Goal: Task Accomplishment & Management: Manage account settings

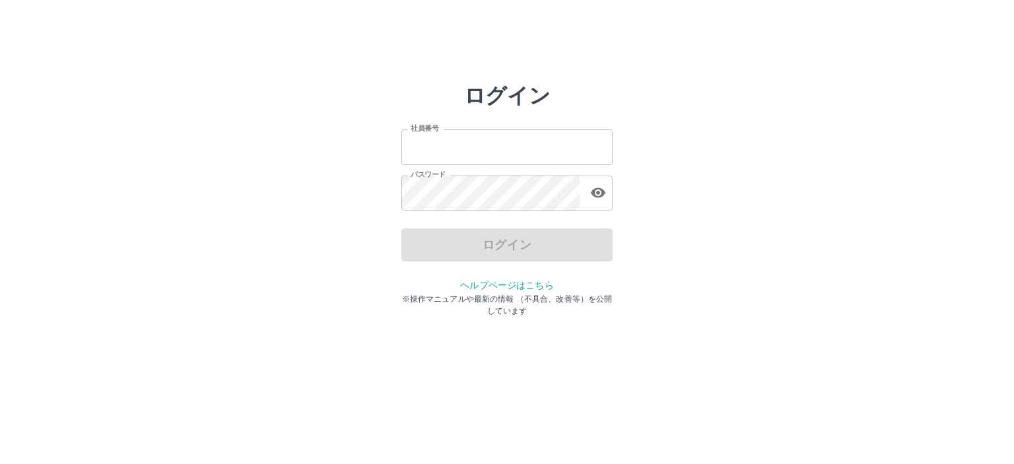
type input "*******"
click at [510, 250] on div "ログイン" at bounding box center [507, 245] width 211 height 33
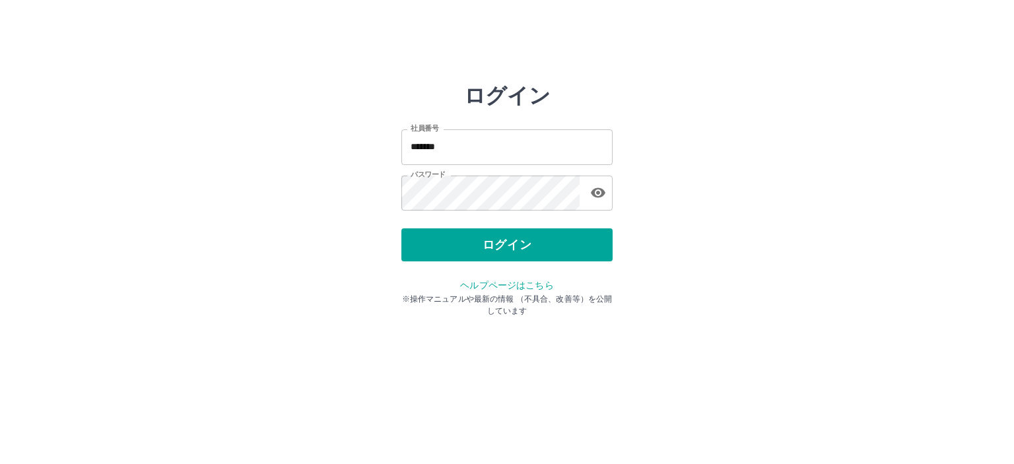
click at [510, 250] on button "ログイン" at bounding box center [507, 245] width 211 height 33
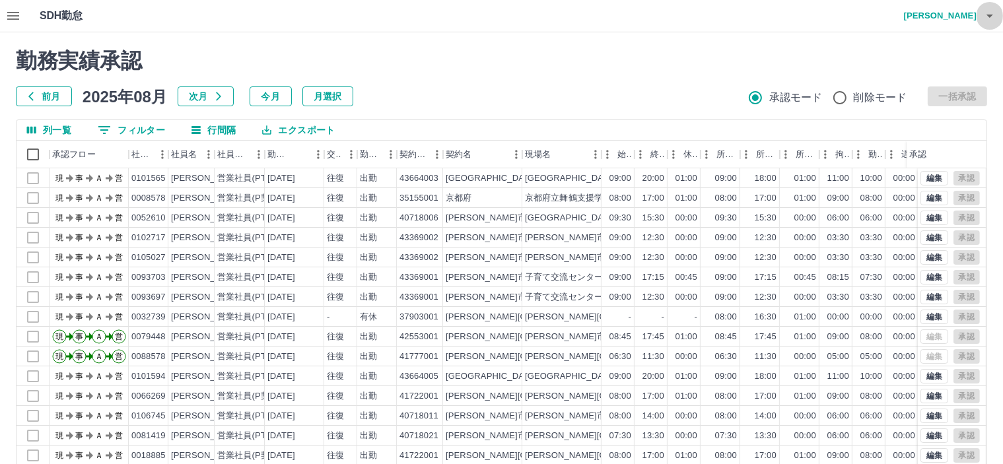
click at [982, 15] on icon "button" at bounding box center [990, 16] width 16 height 16
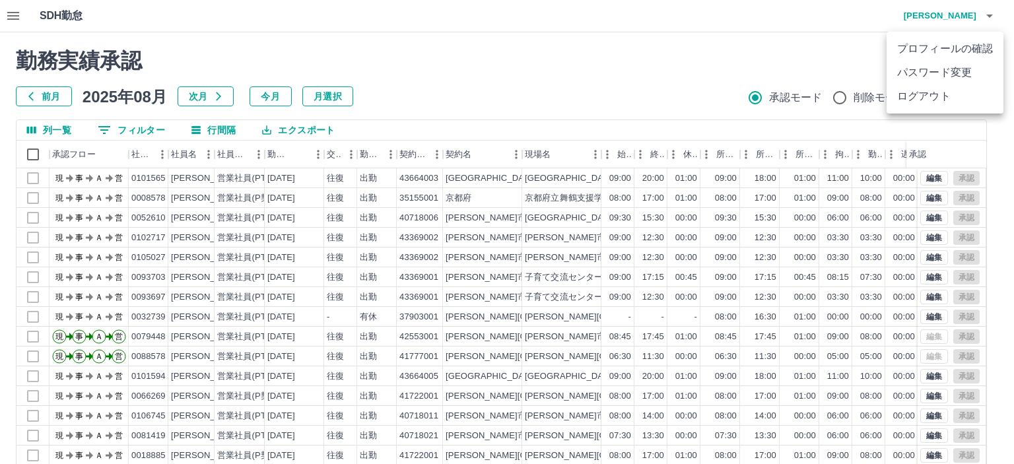
click at [933, 94] on li "ログアウト" at bounding box center [945, 97] width 117 height 24
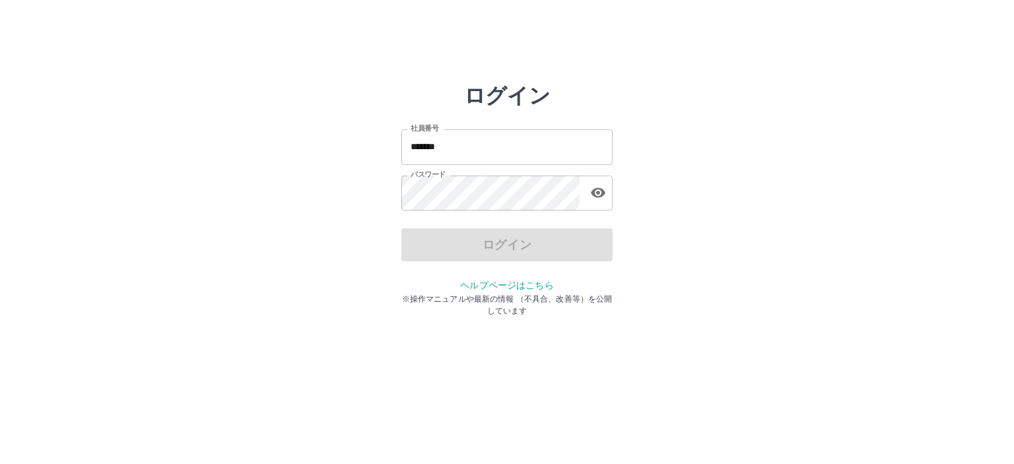
drag, startPoint x: 532, startPoint y: 147, endPoint x: 568, endPoint y: 116, distance: 47.7
click at [532, 147] on input "*******" at bounding box center [507, 146] width 211 height 35
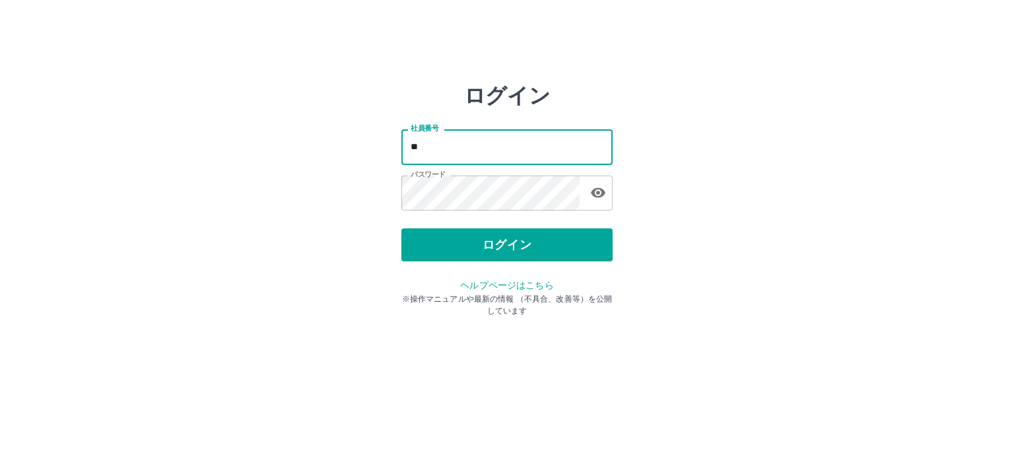
type input "*"
type input "*******"
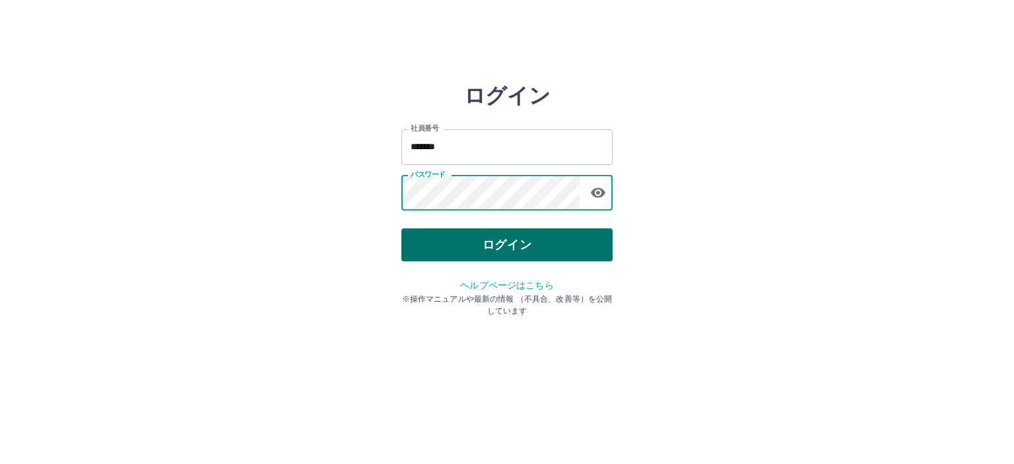
click at [521, 244] on button "ログイン" at bounding box center [507, 245] width 211 height 33
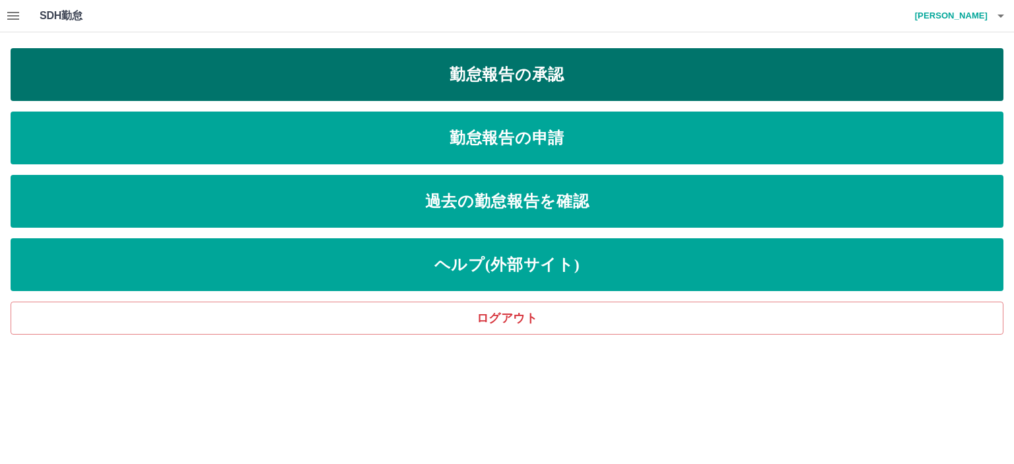
click at [489, 76] on link "勤怠報告の承認" at bounding box center [507, 74] width 993 height 53
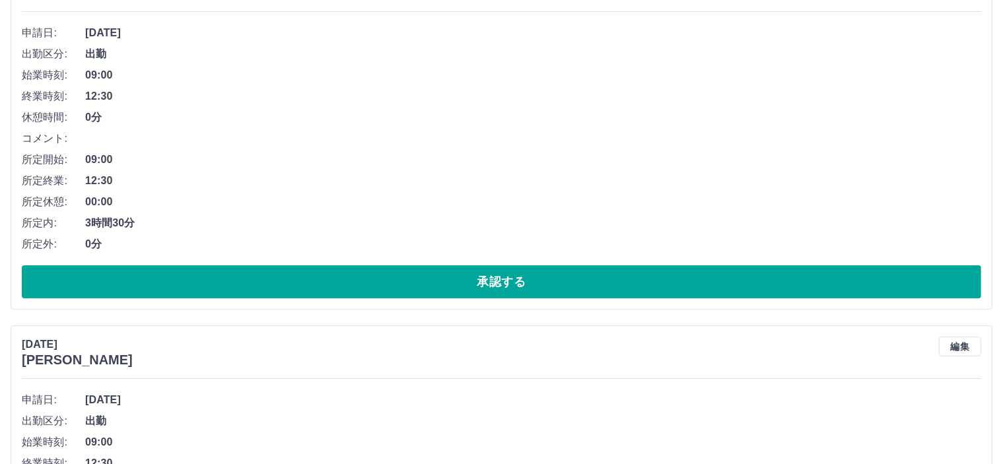
scroll to position [198, 0]
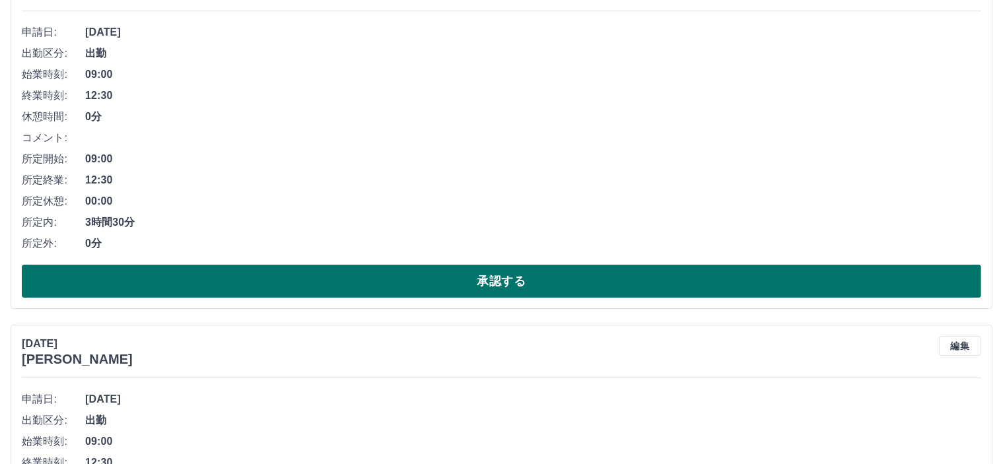
click at [518, 291] on button "承認する" at bounding box center [502, 281] width 960 height 33
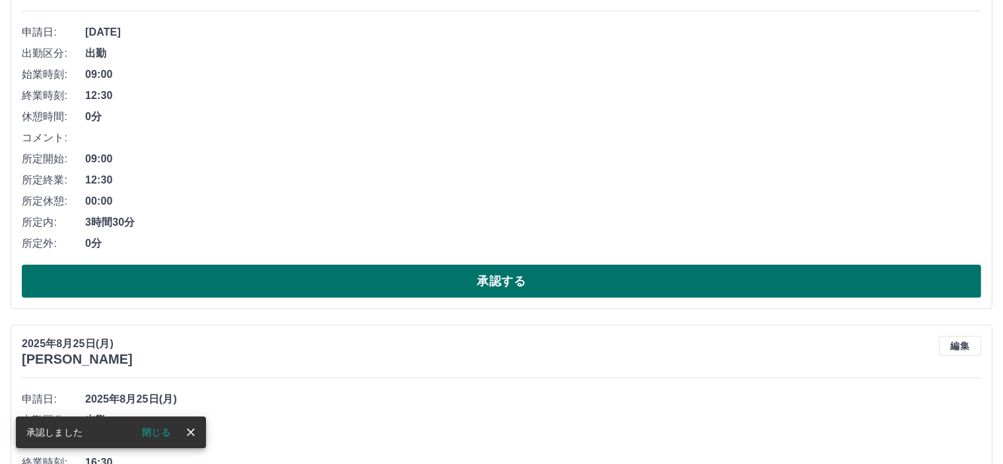
click at [541, 282] on button "承認する" at bounding box center [502, 281] width 960 height 33
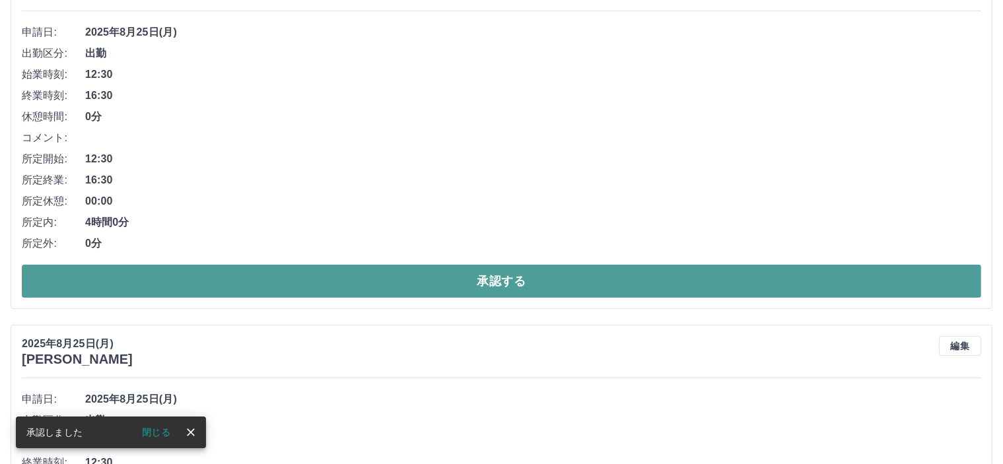
click at [509, 281] on button "承認する" at bounding box center [502, 281] width 960 height 33
click at [510, 277] on button "承認する" at bounding box center [502, 281] width 960 height 33
click at [493, 283] on button "承認する" at bounding box center [502, 281] width 960 height 33
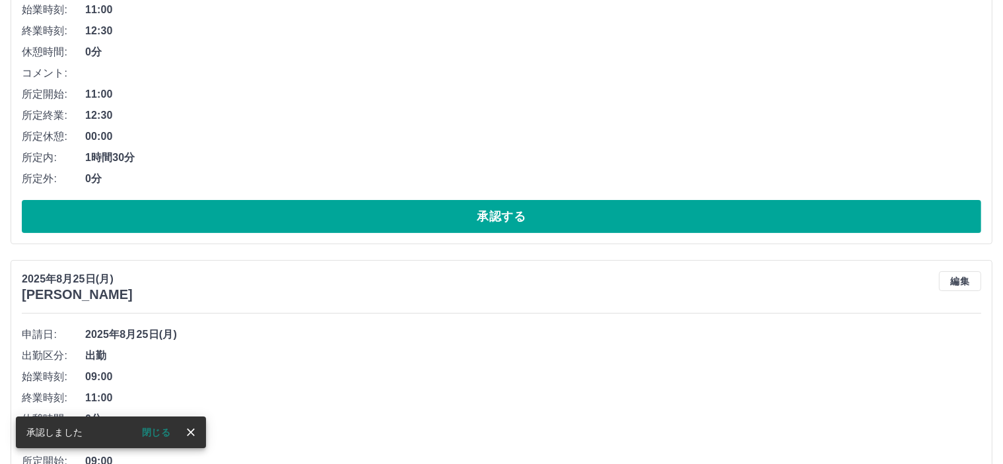
scroll to position [264, 0]
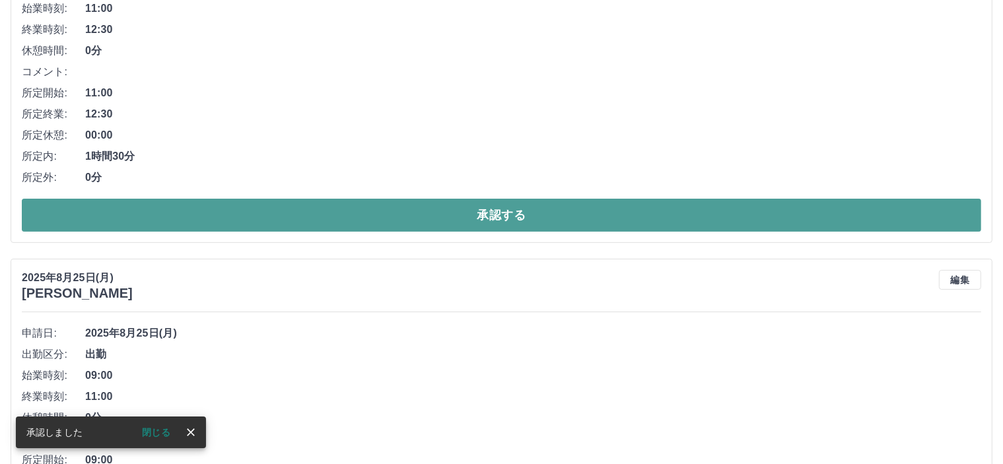
click at [496, 208] on button "承認する" at bounding box center [502, 215] width 960 height 33
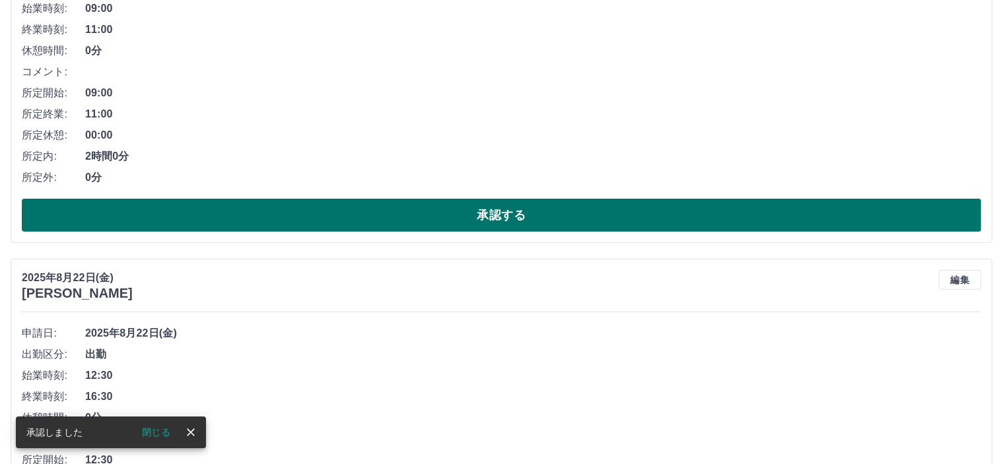
click at [539, 215] on button "承認する" at bounding box center [502, 215] width 960 height 33
click at [539, 234] on div "2025年8月22日(金) 古崎　まり子 編集 申請日: 2025年8月22日(金) 出勤区分: 出勤 始業時刻: 12:30 終業時刻: 16:30 休憩時…" at bounding box center [502, 67] width 982 height 351
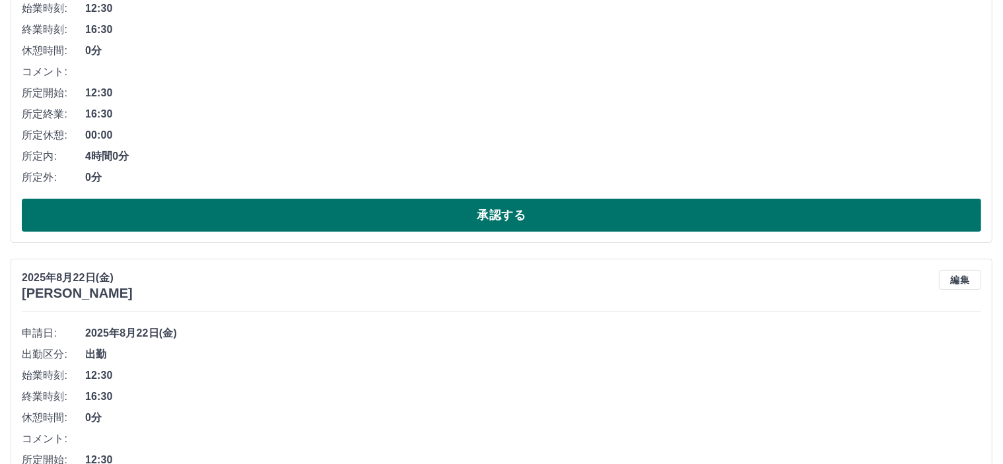
click at [538, 221] on button "承認する" at bounding box center [502, 215] width 960 height 33
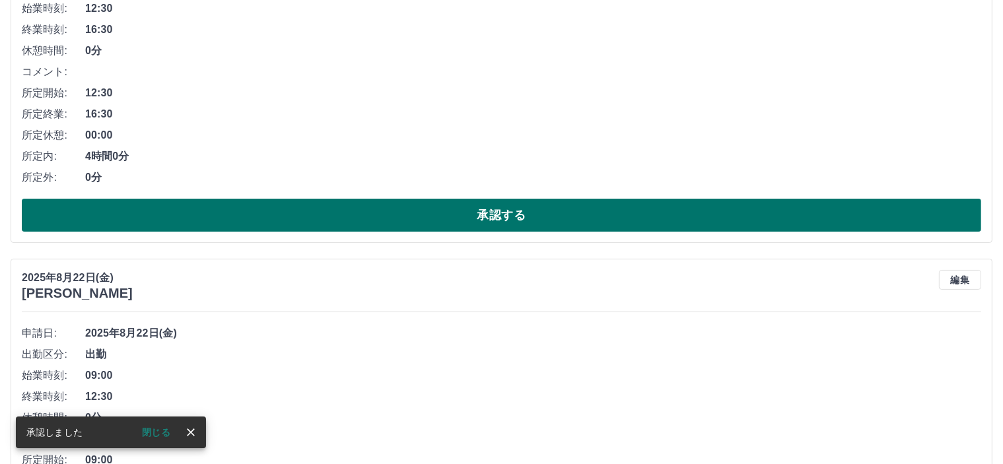
click at [518, 227] on button "承認する" at bounding box center [502, 215] width 960 height 33
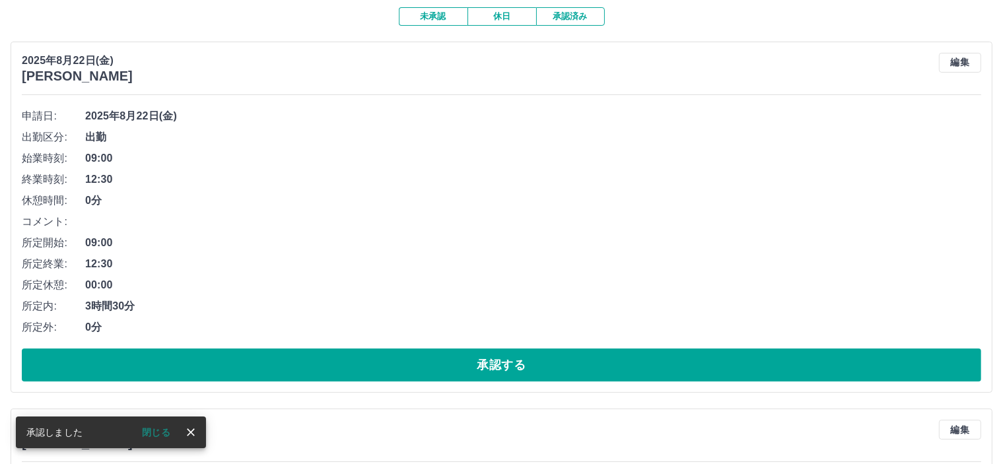
scroll to position [198, 0]
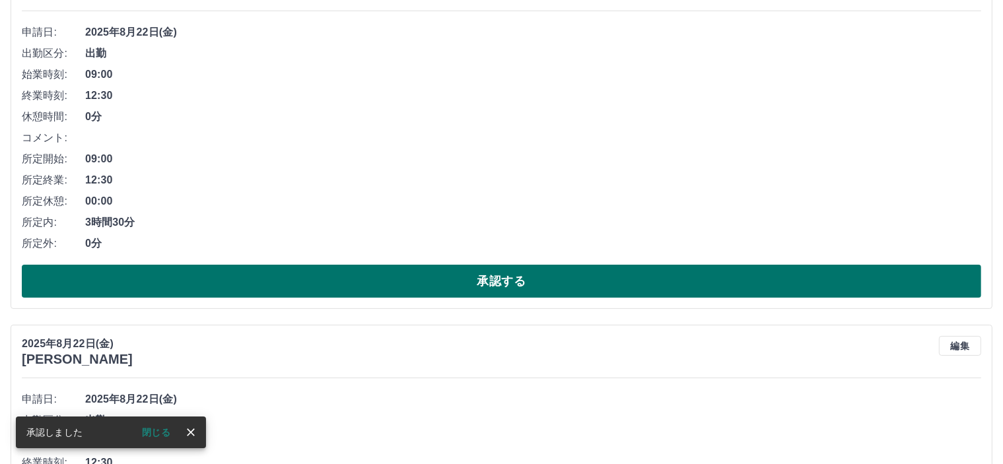
click at [503, 279] on button "承認する" at bounding box center [502, 281] width 960 height 33
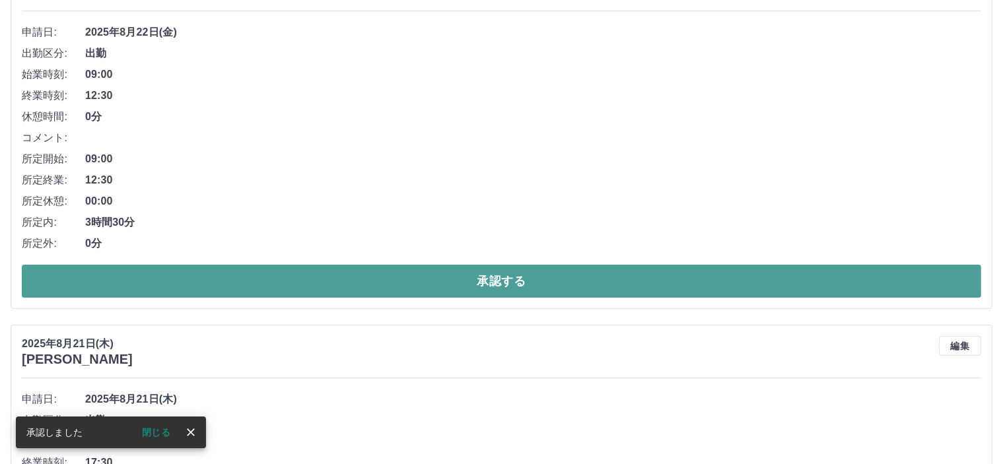
click at [518, 269] on button "承認する" at bounding box center [502, 281] width 960 height 33
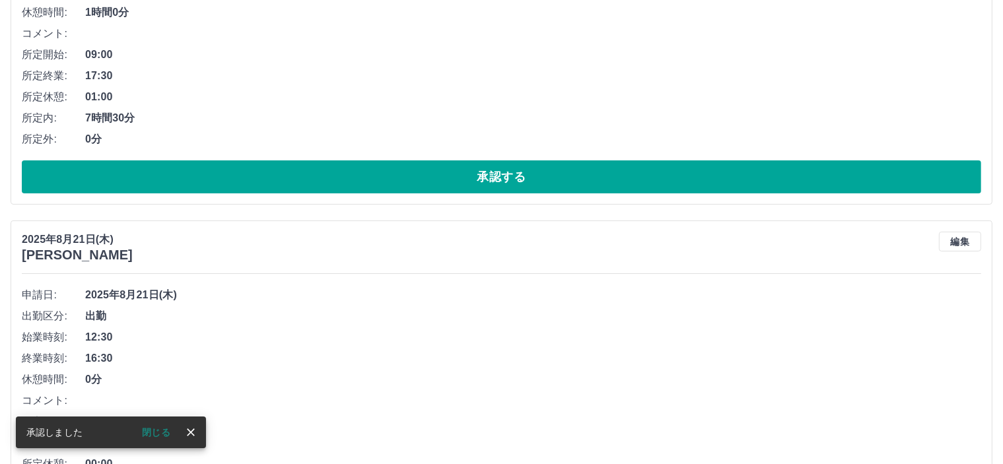
scroll to position [330, 0]
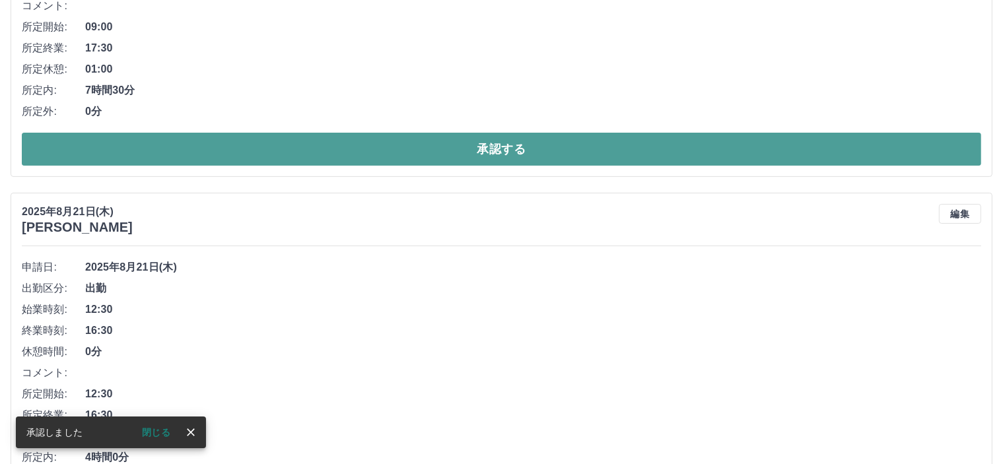
click at [498, 151] on button "承認する" at bounding box center [502, 149] width 960 height 33
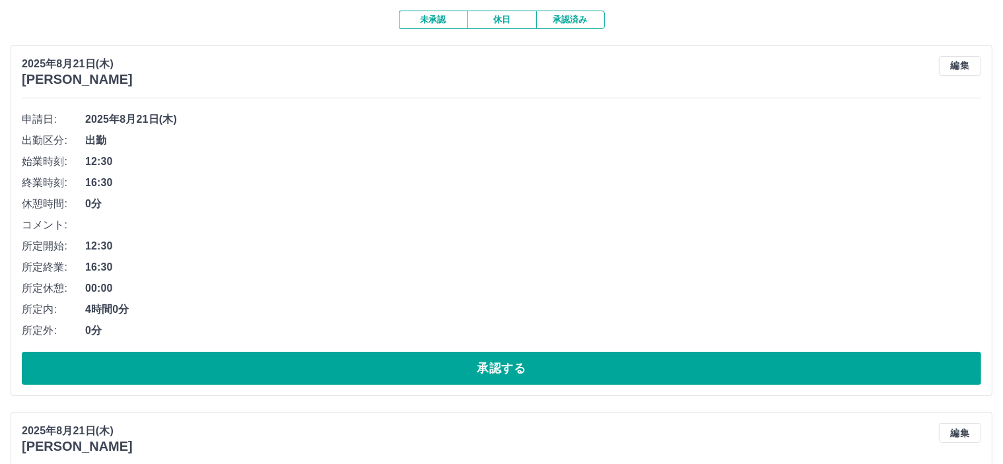
scroll to position [132, 0]
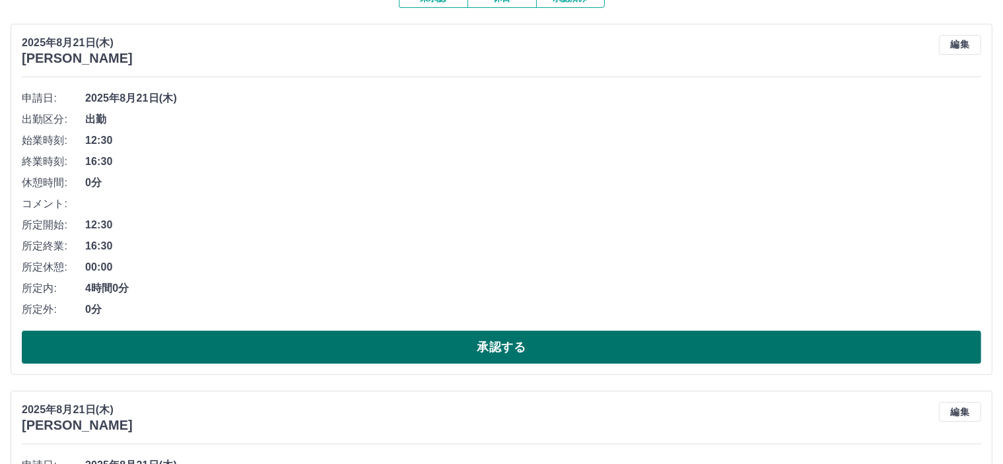
click at [513, 348] on button "承認する" at bounding box center [502, 347] width 960 height 33
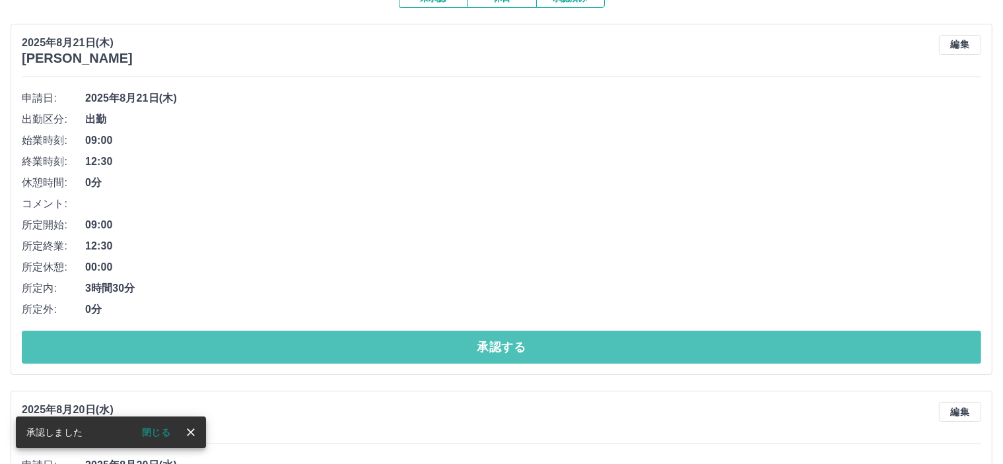
click at [515, 348] on button "承認する" at bounding box center [502, 347] width 960 height 33
click at [515, 347] on button "承認する" at bounding box center [502, 347] width 960 height 33
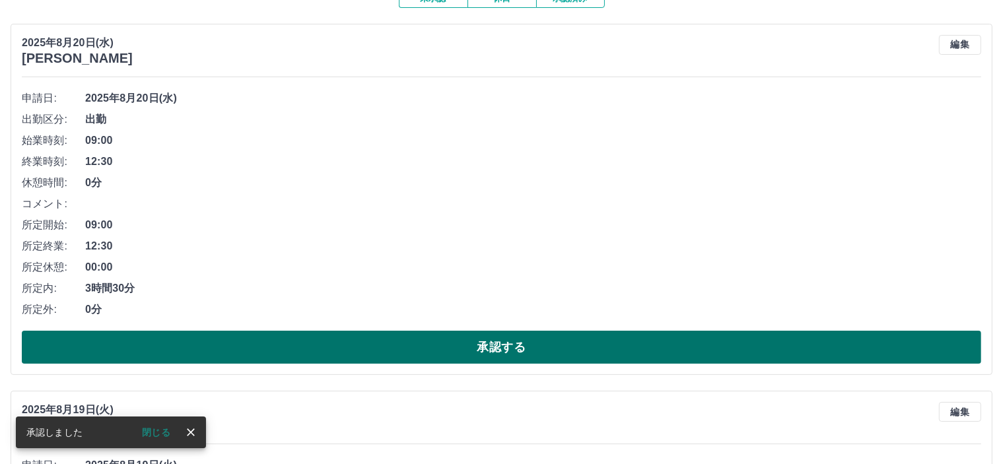
click at [515, 347] on button "承認する" at bounding box center [502, 347] width 960 height 33
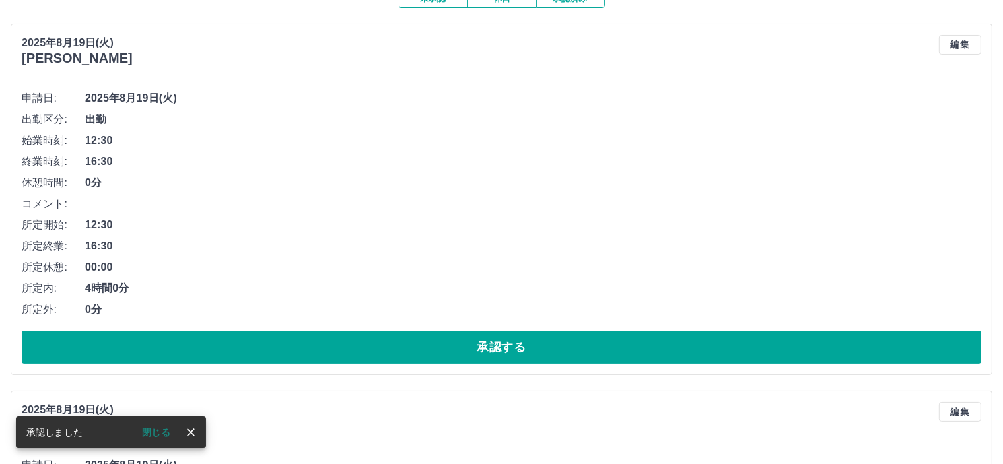
click at [515, 347] on button "承認する" at bounding box center [502, 347] width 960 height 33
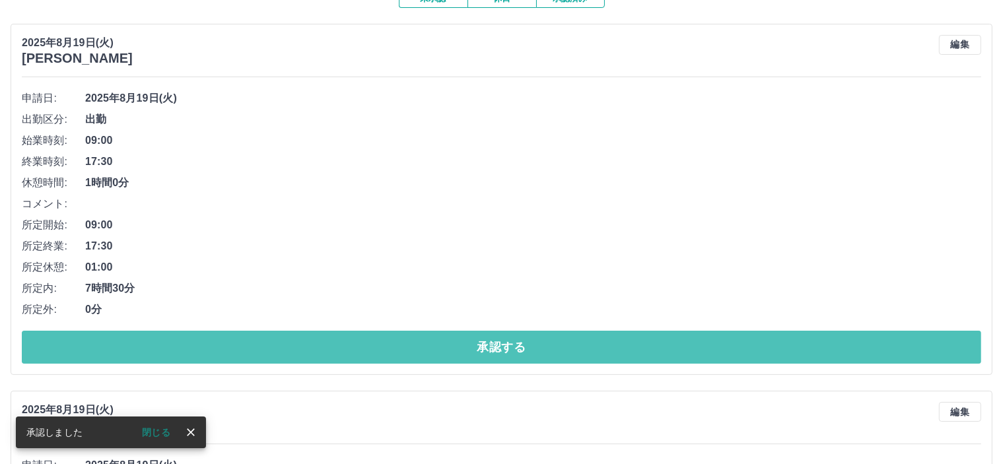
click at [519, 347] on button "承認する" at bounding box center [502, 347] width 960 height 33
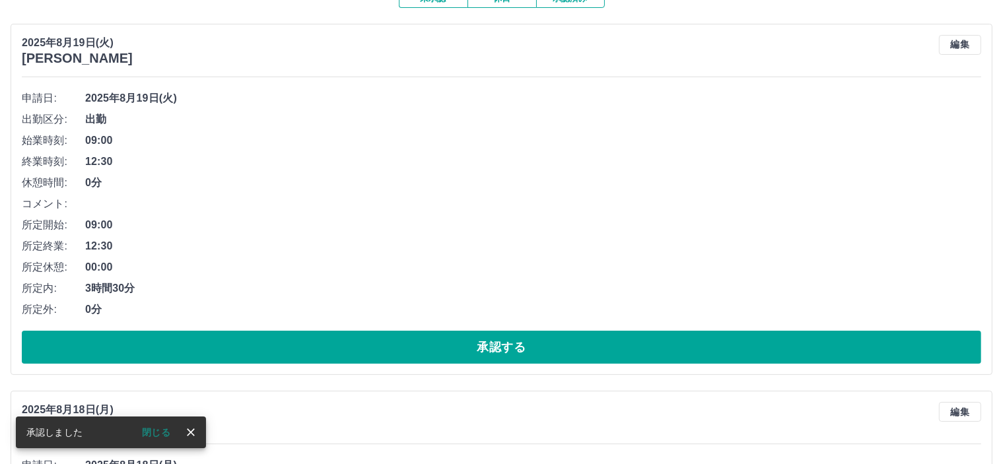
click at [519, 346] on button "承認する" at bounding box center [502, 347] width 960 height 33
click at [520, 343] on button "承認する" at bounding box center [502, 347] width 960 height 33
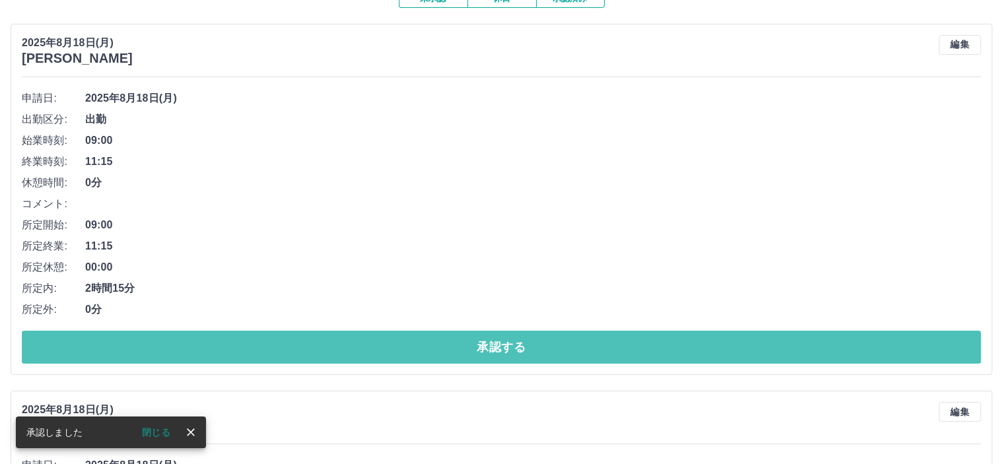
click at [522, 341] on button "承認する" at bounding box center [502, 347] width 960 height 33
click at [523, 340] on button "承認する" at bounding box center [502, 347] width 960 height 33
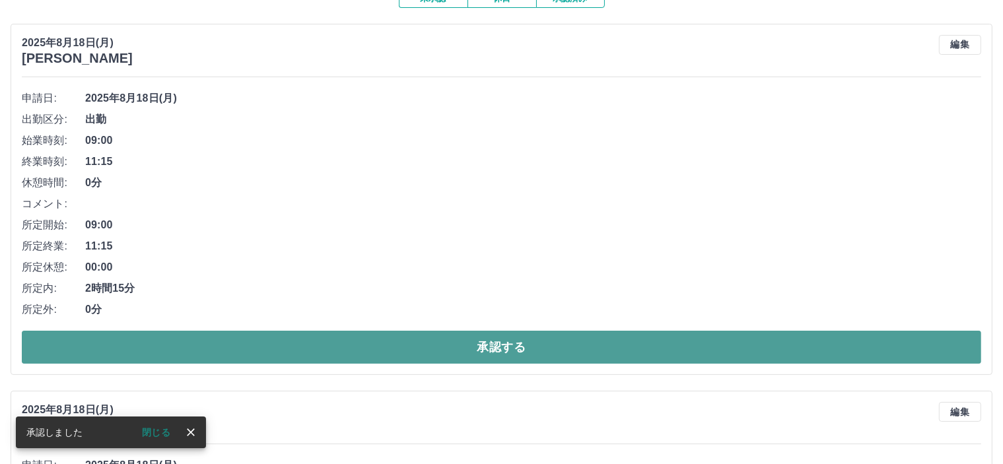
click at [526, 339] on button "承認する" at bounding box center [502, 347] width 960 height 33
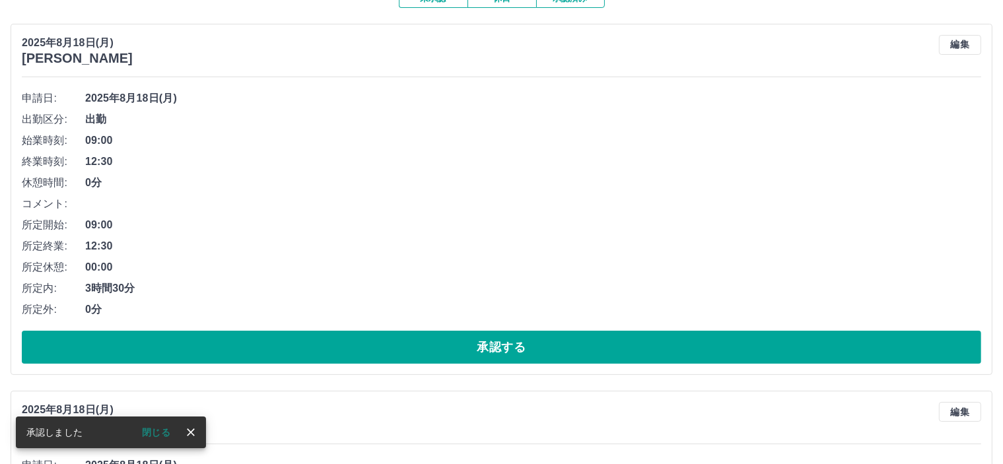
click at [528, 339] on button "承認する" at bounding box center [502, 347] width 960 height 33
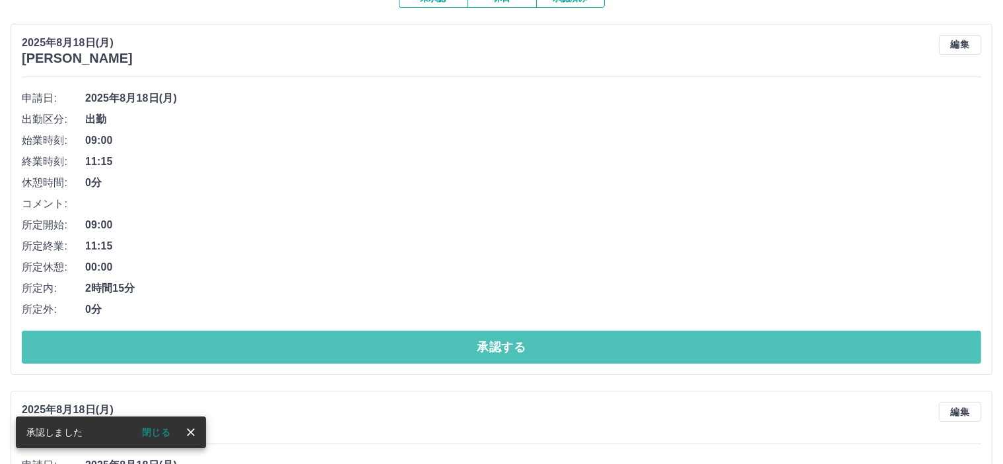
click at [528, 338] on button "承認する" at bounding box center [502, 347] width 960 height 33
click at [536, 352] on button "承認する" at bounding box center [502, 347] width 960 height 33
click at [537, 351] on button "承認する" at bounding box center [502, 347] width 960 height 33
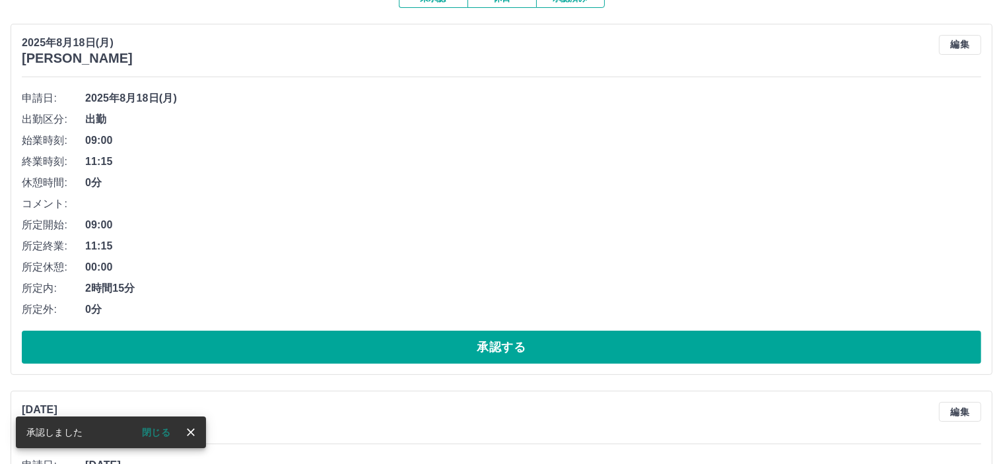
click at [539, 351] on button "承認する" at bounding box center [502, 347] width 960 height 33
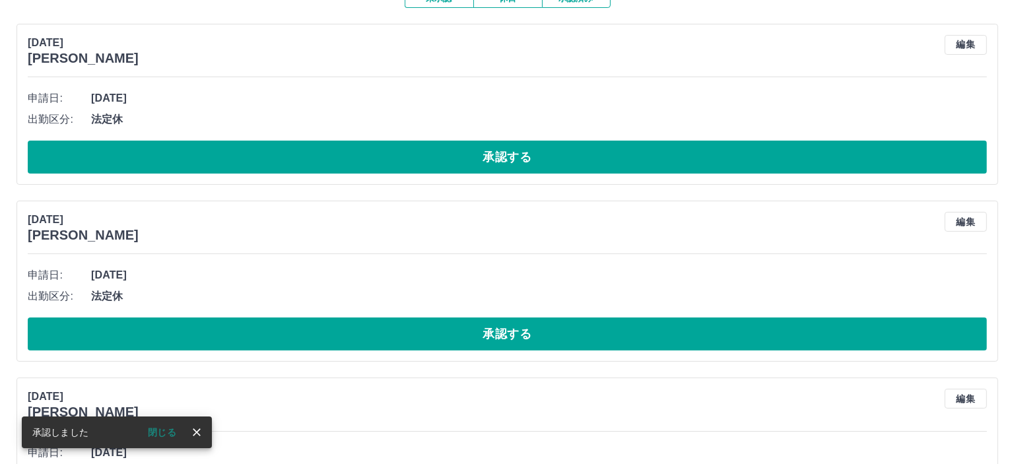
scroll to position [0, 0]
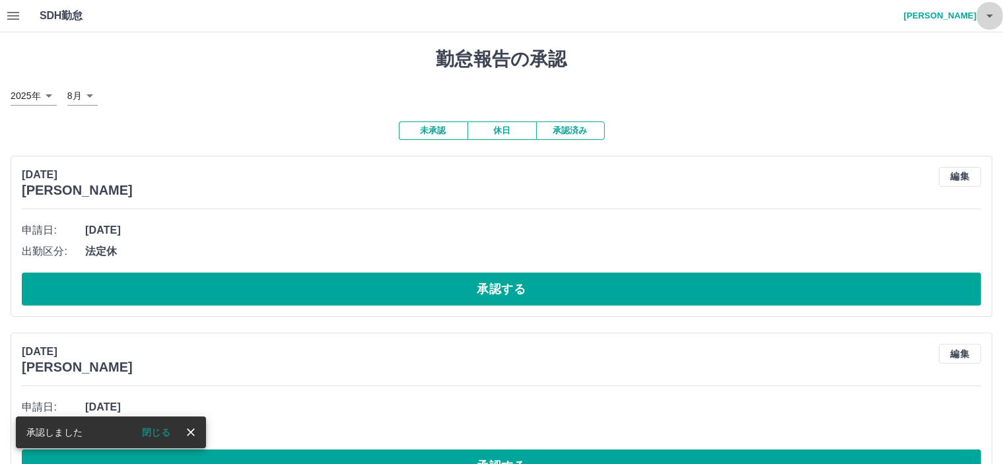
click at [991, 18] on icon "button" at bounding box center [990, 16] width 16 height 16
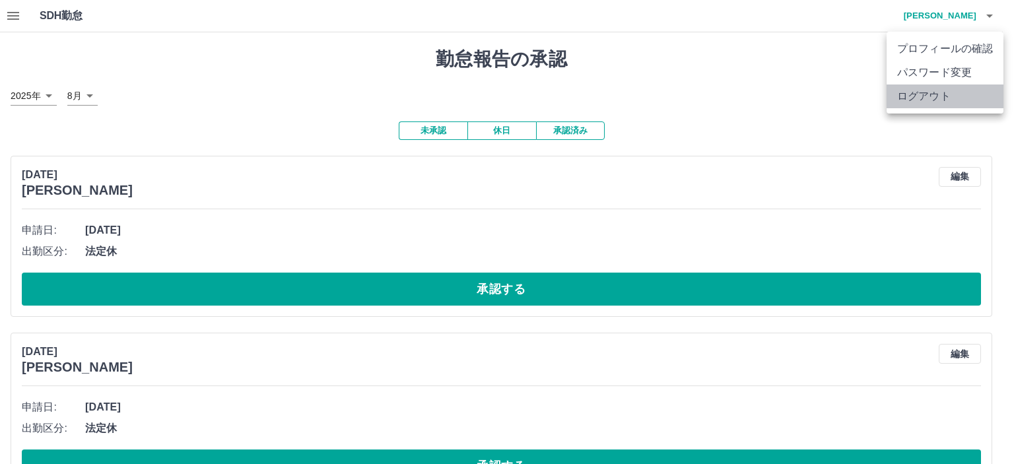
click at [943, 98] on li "ログアウト" at bounding box center [945, 97] width 117 height 24
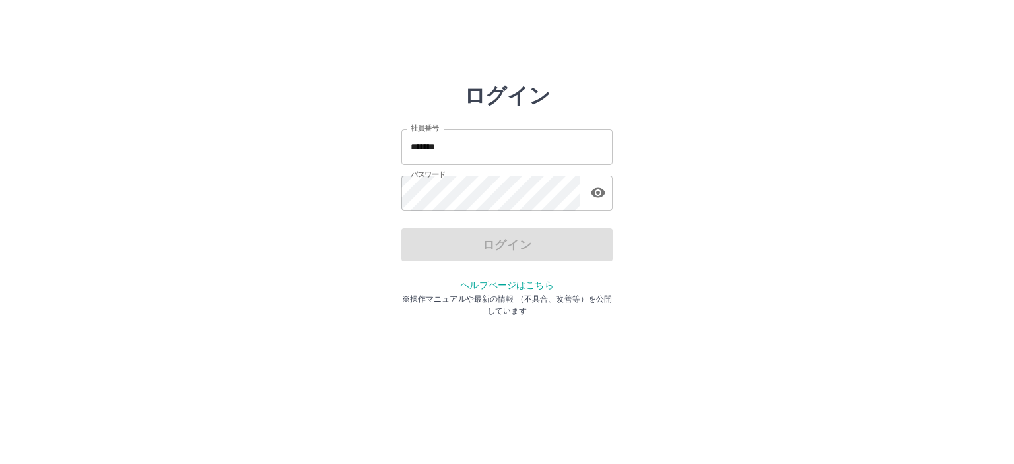
click at [563, 146] on input "*******" at bounding box center [507, 146] width 211 height 35
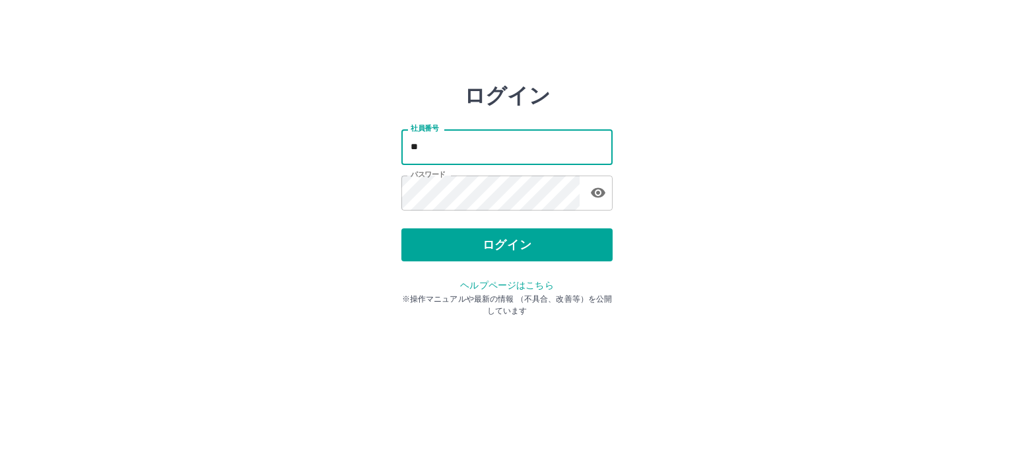
type input "*"
type input "*******"
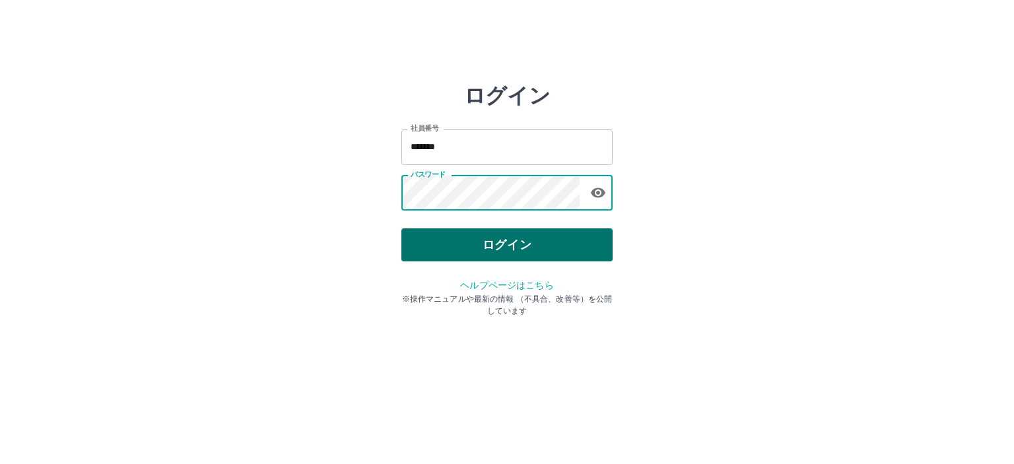
click at [505, 246] on button "ログイン" at bounding box center [507, 245] width 211 height 33
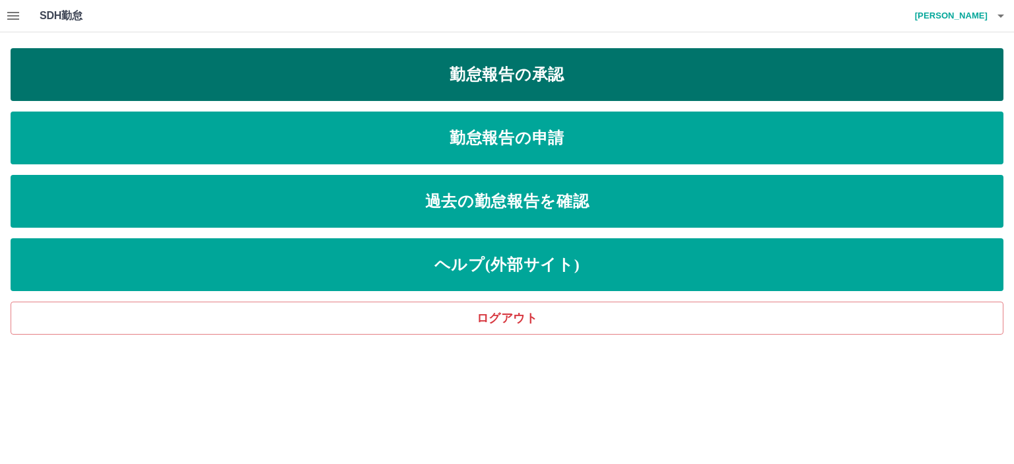
click at [483, 73] on link "勤怠報告の承認" at bounding box center [507, 74] width 993 height 53
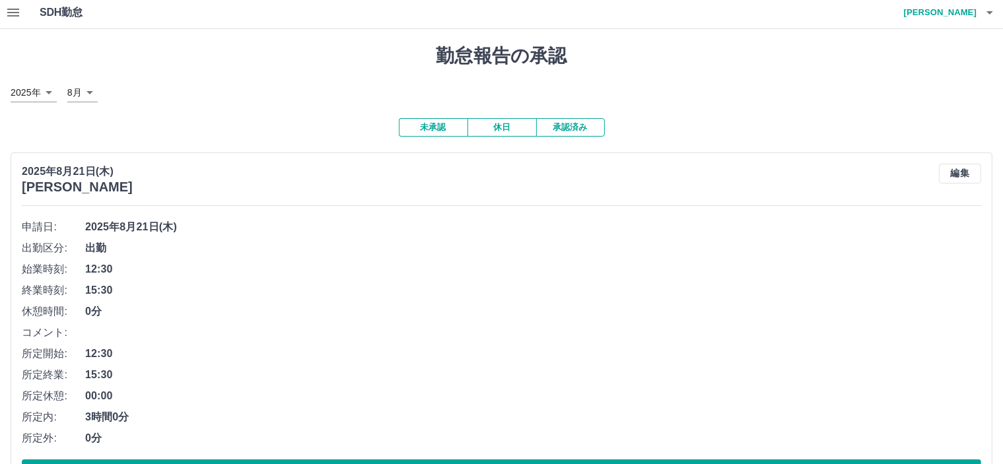
scroll to position [198, 0]
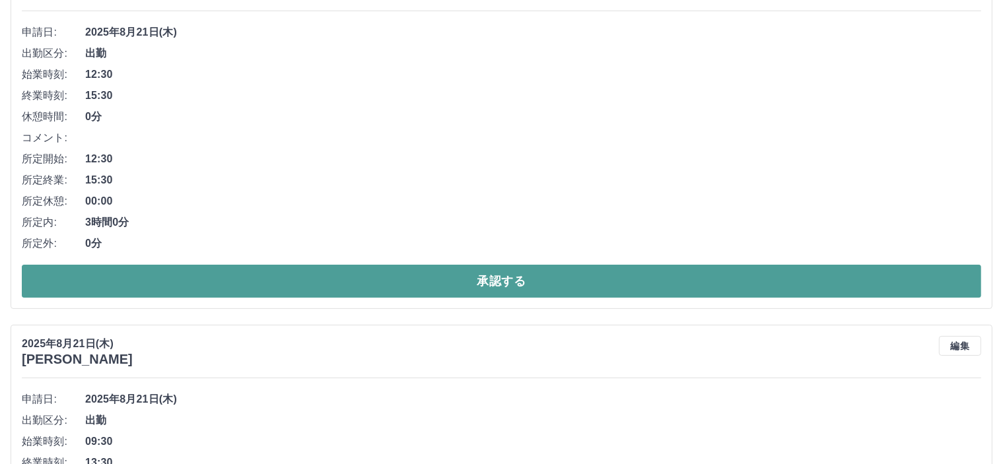
click at [518, 282] on button "承認する" at bounding box center [502, 281] width 960 height 33
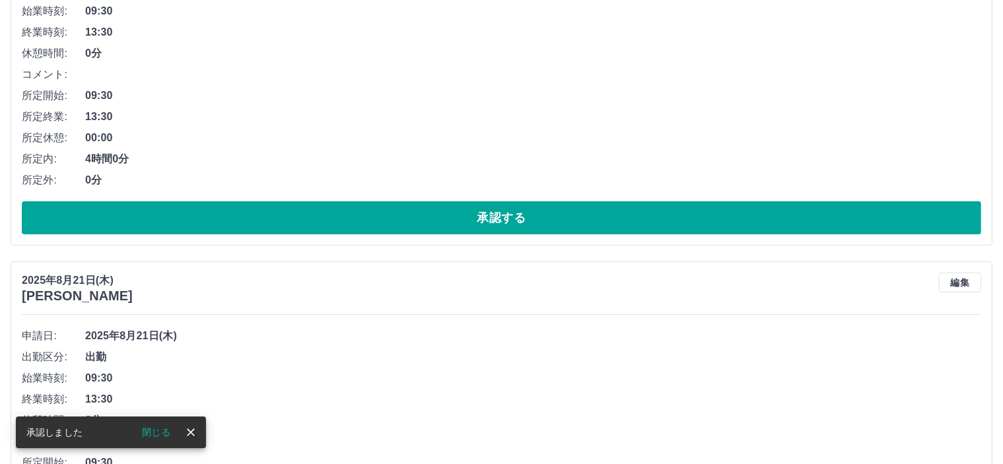
scroll to position [264, 0]
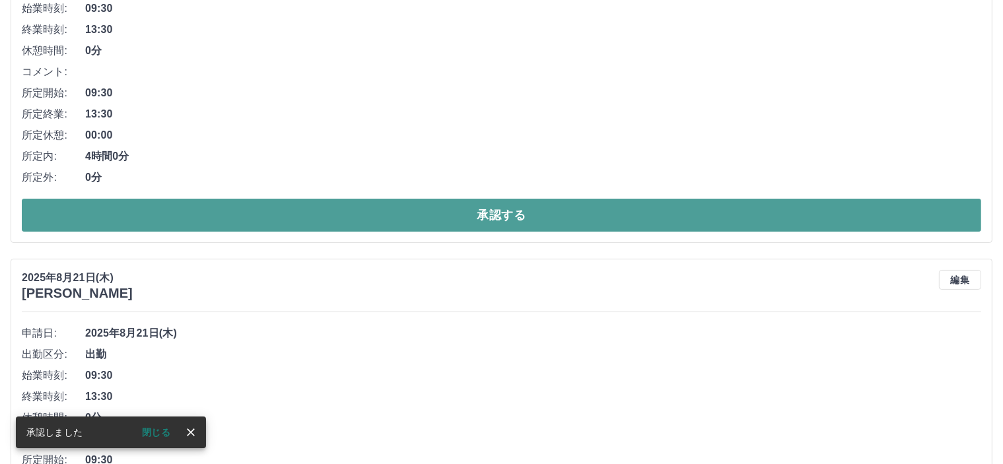
click at [470, 217] on button "承認する" at bounding box center [502, 215] width 960 height 33
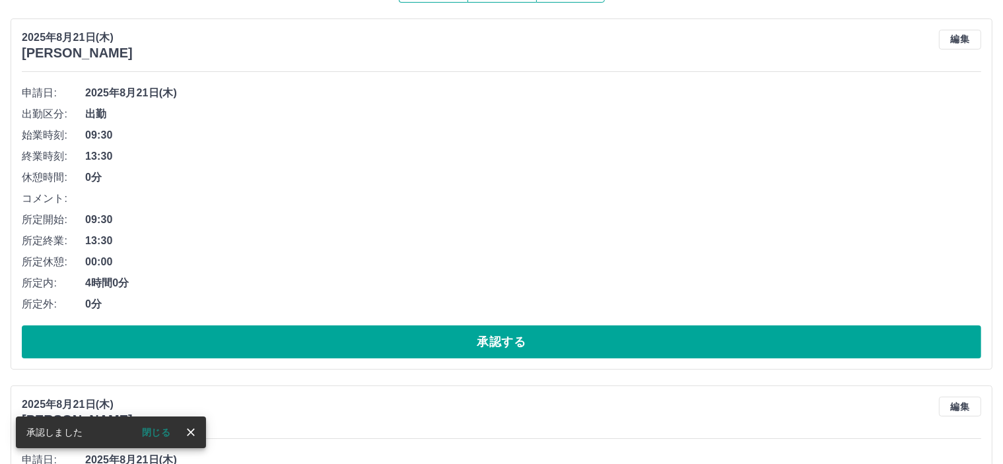
scroll to position [198, 0]
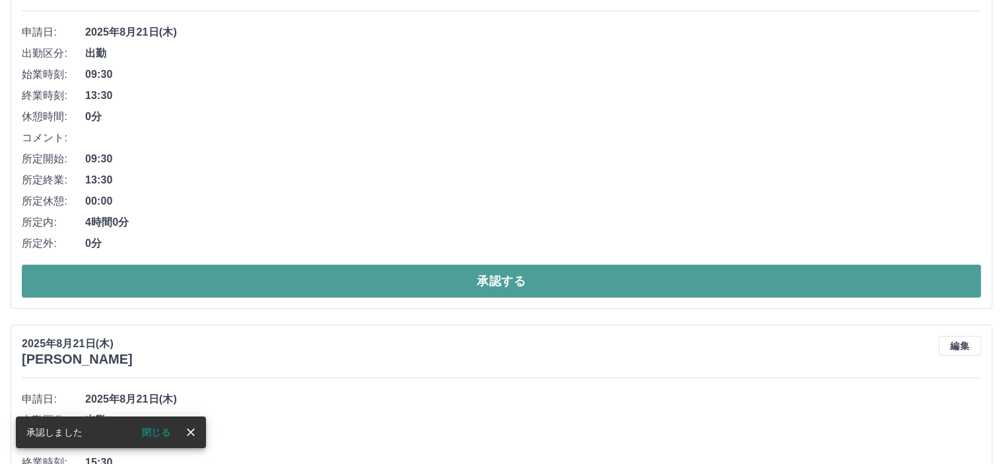
click at [544, 284] on button "承認する" at bounding box center [502, 281] width 960 height 33
click at [489, 291] on button "承認する" at bounding box center [502, 281] width 960 height 33
click at [508, 280] on button "承認する" at bounding box center [502, 281] width 960 height 33
click at [516, 285] on button "承認する" at bounding box center [502, 281] width 960 height 33
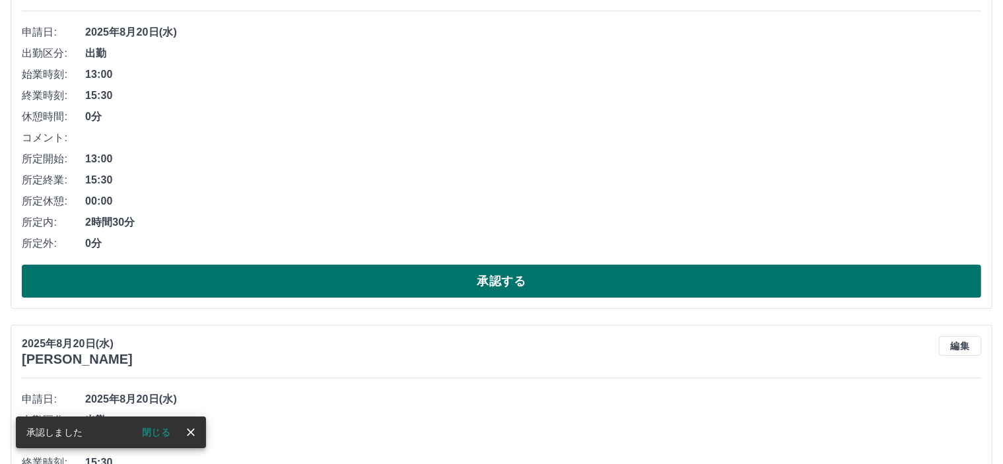
click at [518, 284] on button "承認する" at bounding box center [502, 281] width 960 height 33
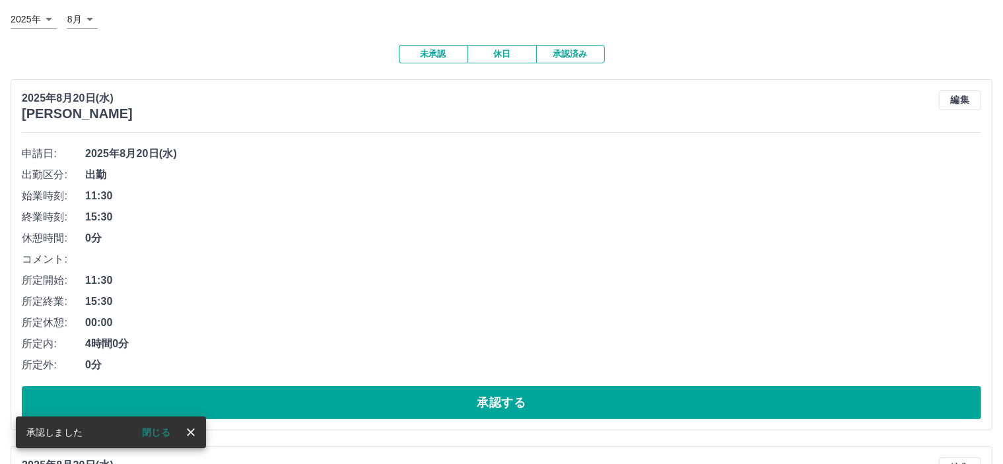
scroll to position [132, 0]
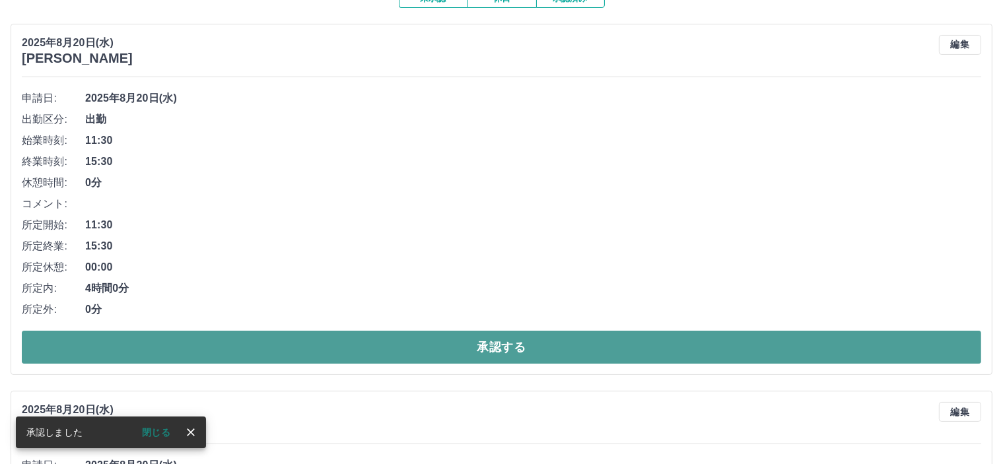
click at [524, 349] on button "承認する" at bounding box center [502, 347] width 960 height 33
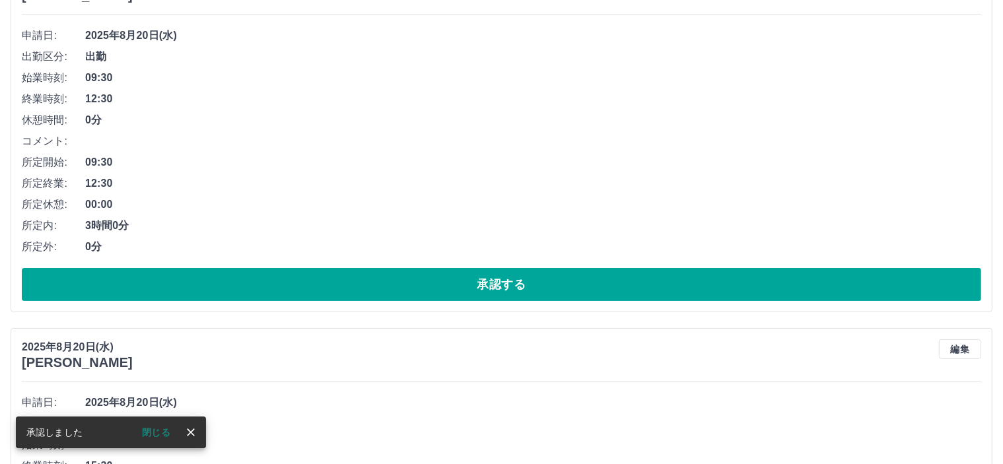
scroll to position [330, 0]
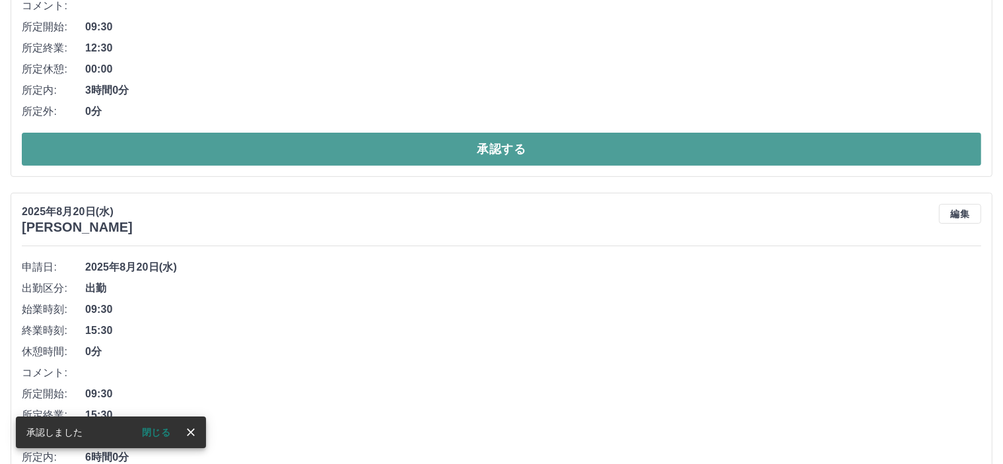
click at [461, 155] on button "承認する" at bounding box center [502, 149] width 960 height 33
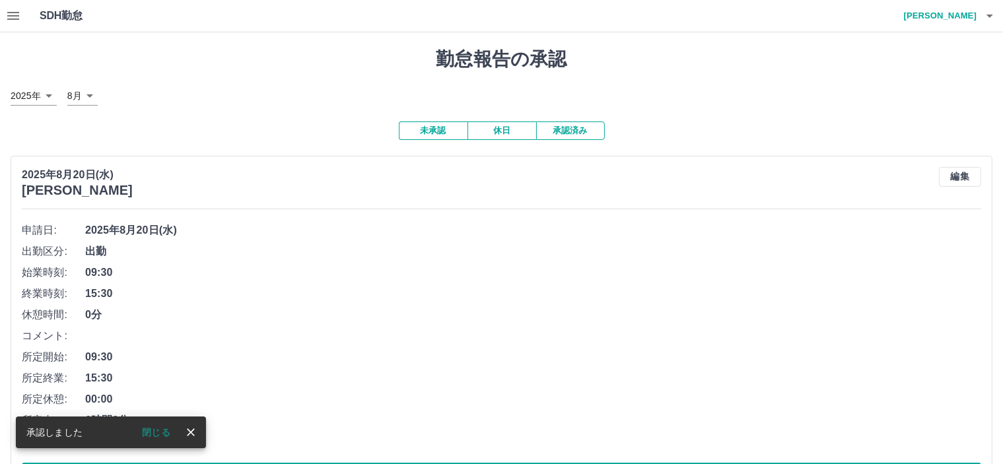
scroll to position [198, 0]
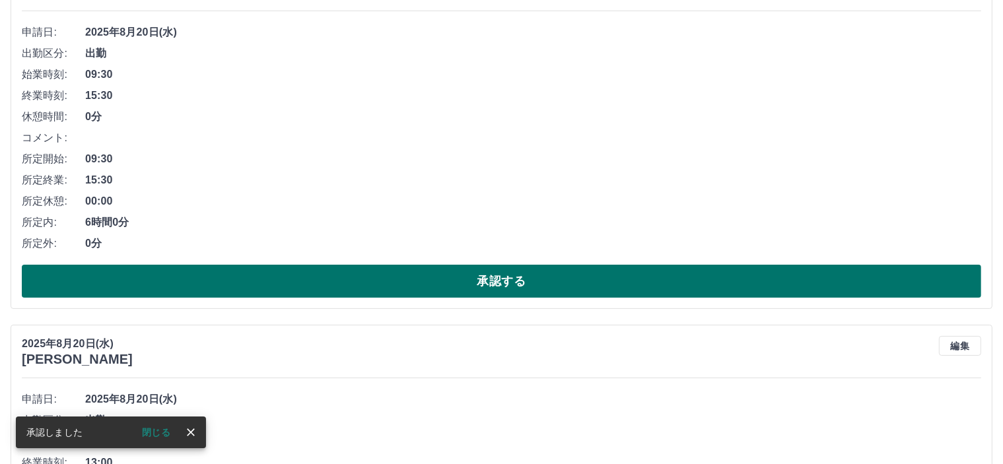
click at [530, 295] on button "承認する" at bounding box center [502, 281] width 960 height 33
click at [516, 275] on button "承認する" at bounding box center [502, 281] width 960 height 33
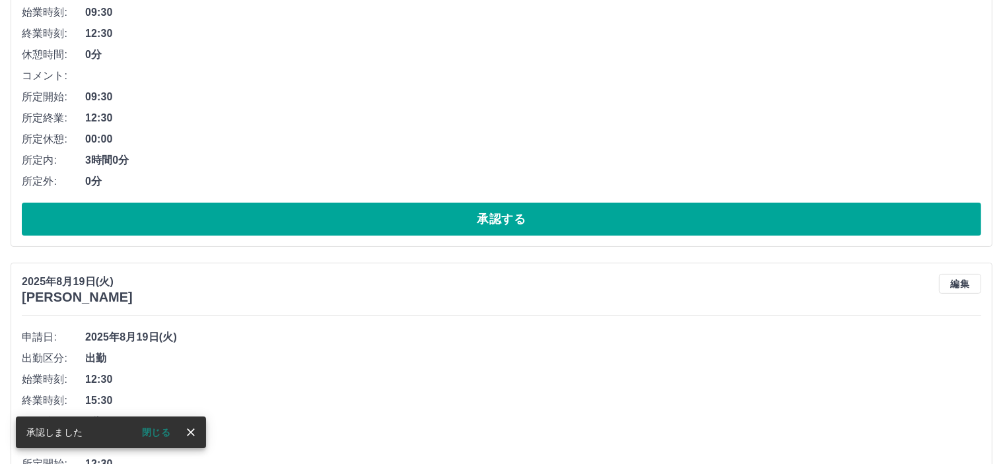
scroll to position [264, 0]
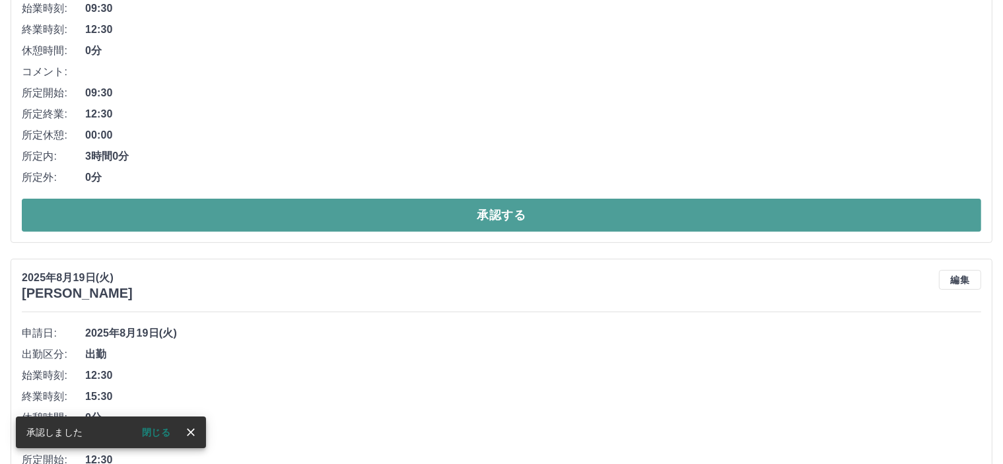
click at [487, 213] on button "承認する" at bounding box center [502, 215] width 960 height 33
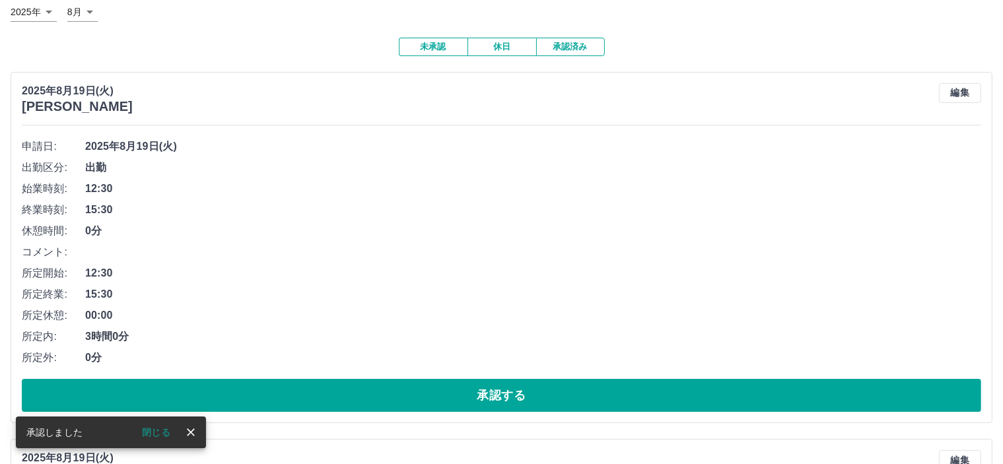
scroll to position [198, 0]
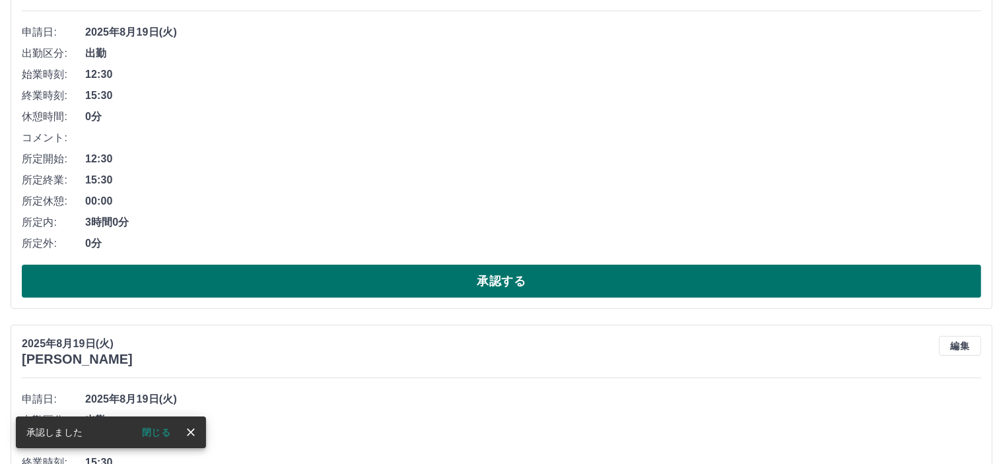
click at [512, 287] on button "承認する" at bounding box center [502, 281] width 960 height 33
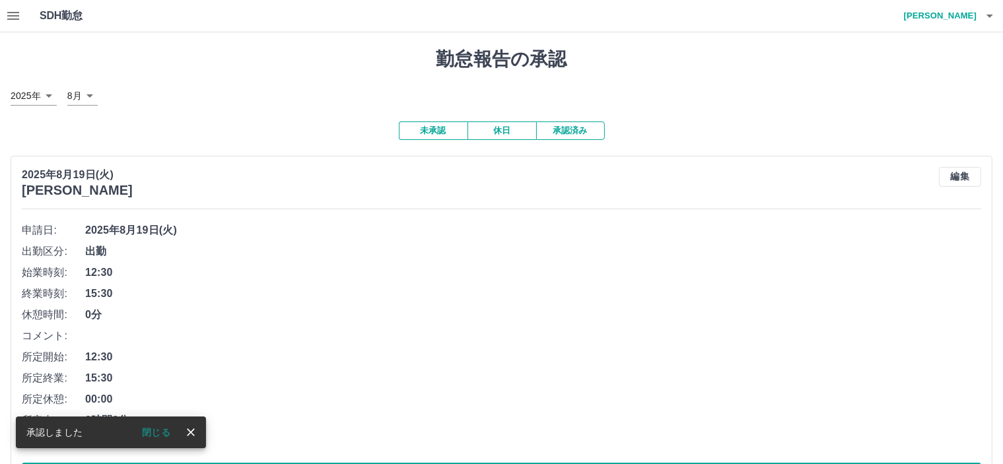
scroll to position [264, 0]
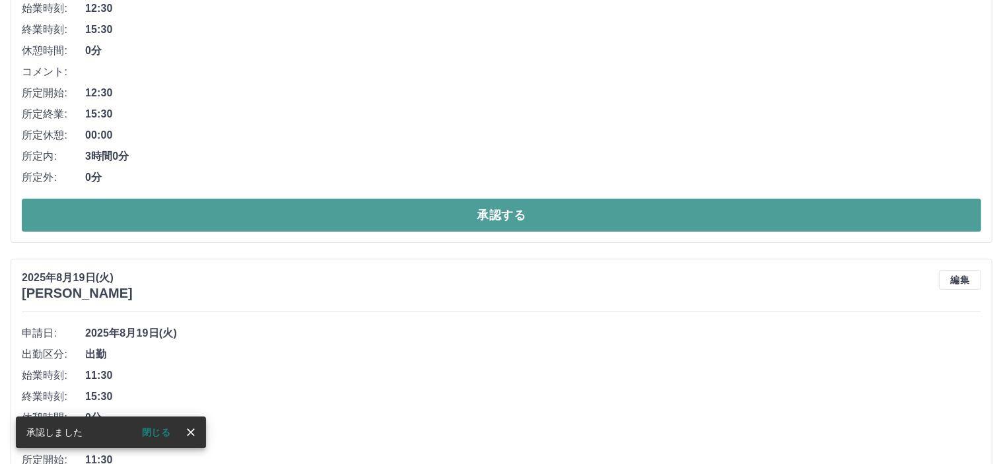
click at [511, 224] on button "承認する" at bounding box center [502, 215] width 960 height 33
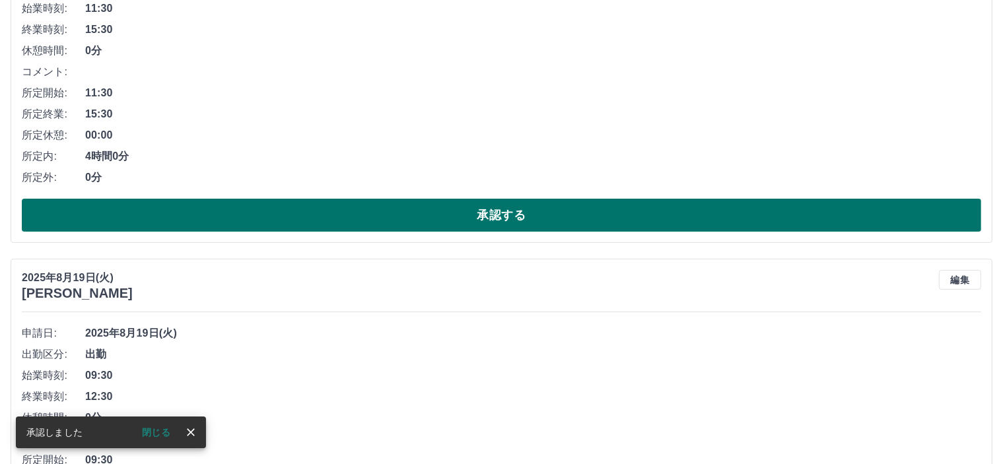
click at [511, 221] on button "承認する" at bounding box center [502, 215] width 960 height 33
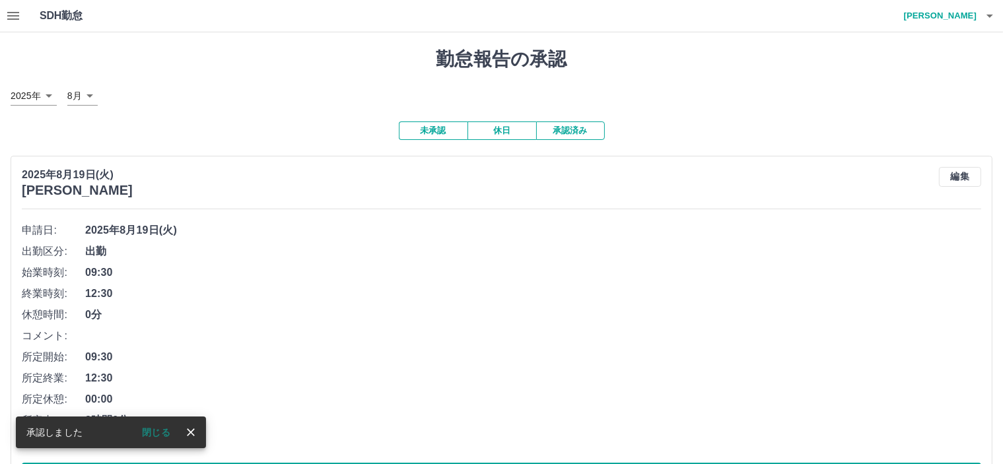
scroll to position [198, 0]
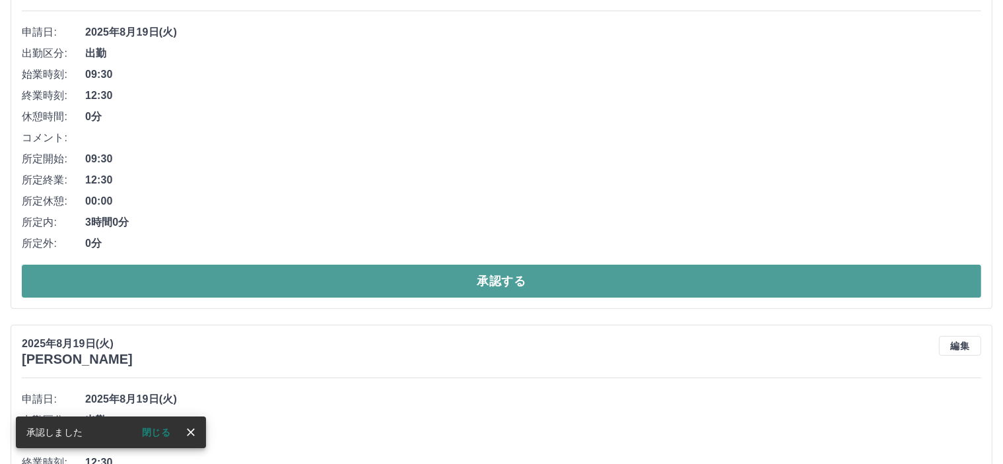
click at [458, 268] on button "承認する" at bounding box center [502, 281] width 960 height 33
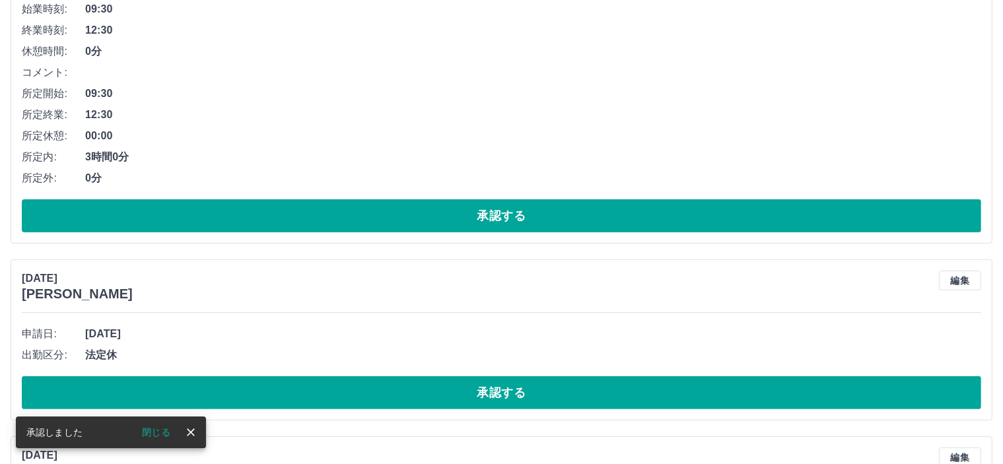
scroll to position [264, 0]
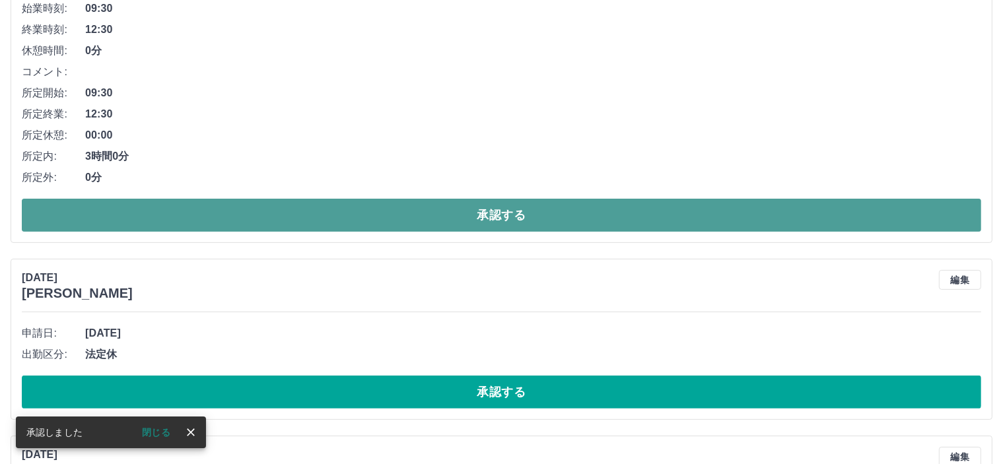
click at [505, 221] on button "承認する" at bounding box center [502, 215] width 960 height 33
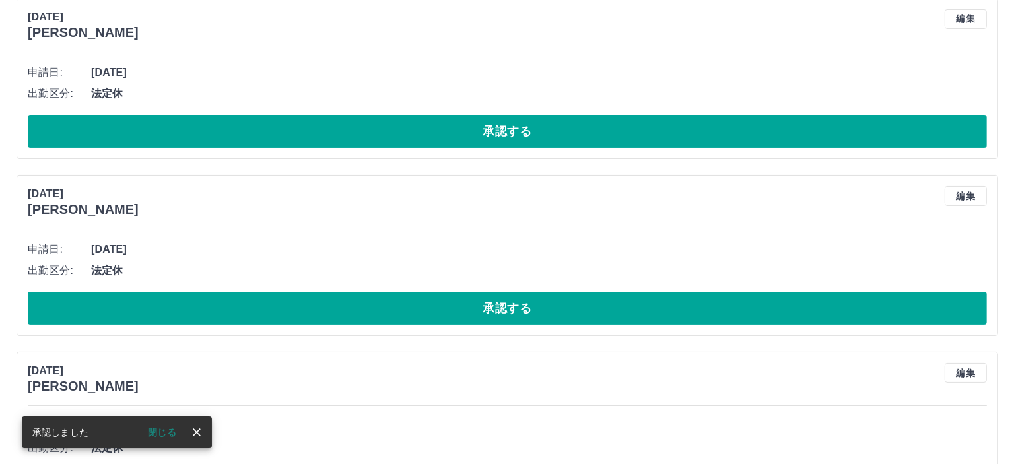
scroll to position [0, 0]
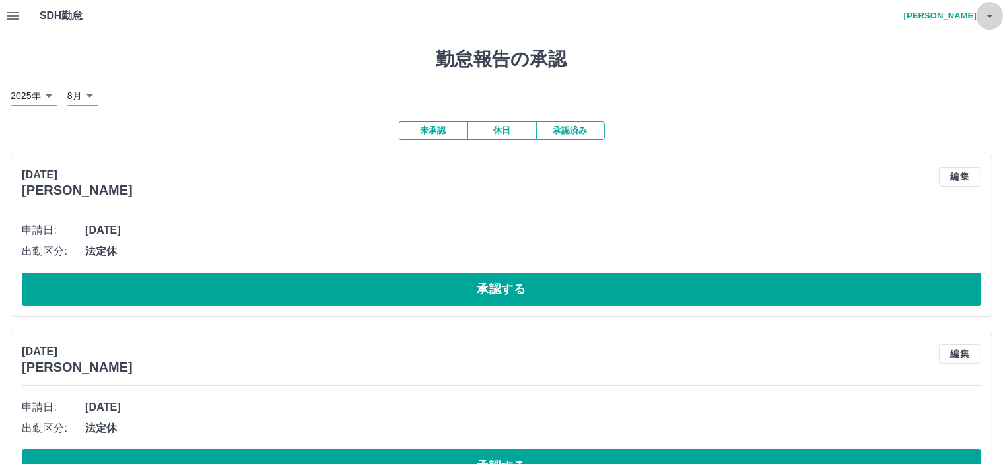
click at [988, 17] on icon "button" at bounding box center [990, 16] width 16 height 16
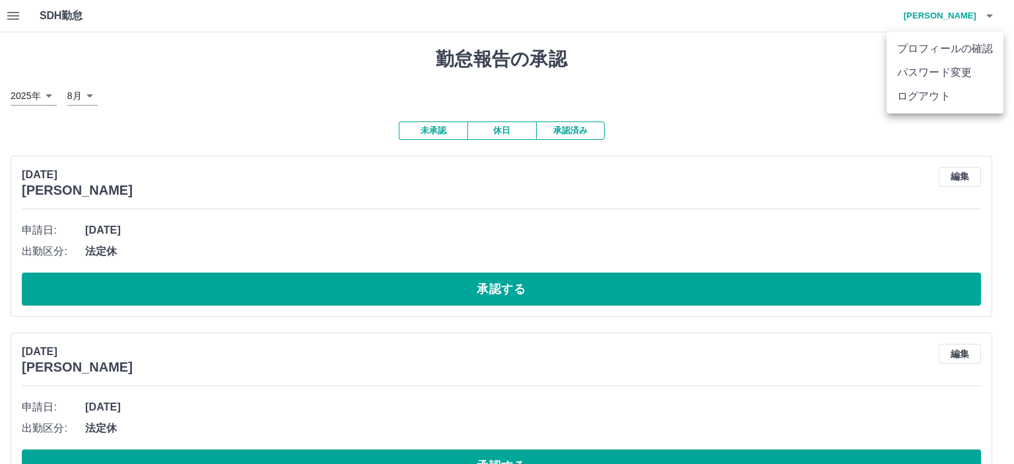
click at [943, 94] on li "ログアウト" at bounding box center [945, 97] width 117 height 24
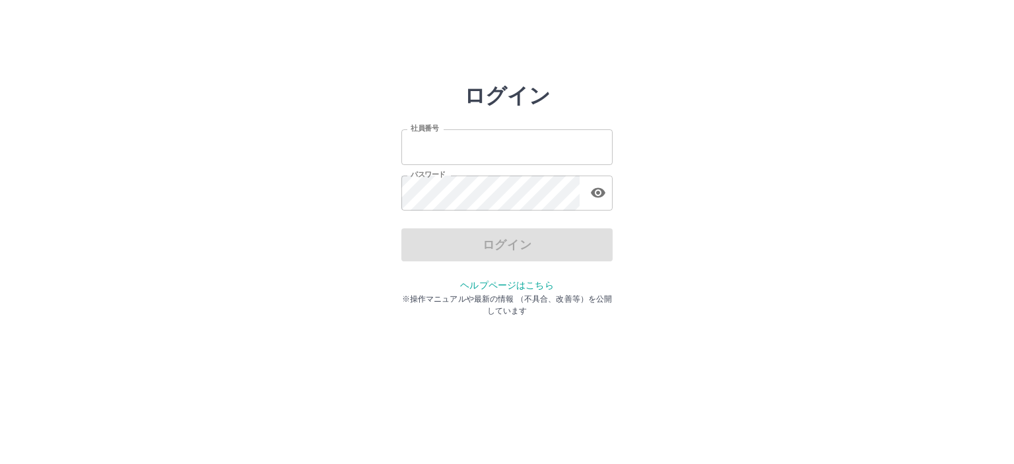
type input "*******"
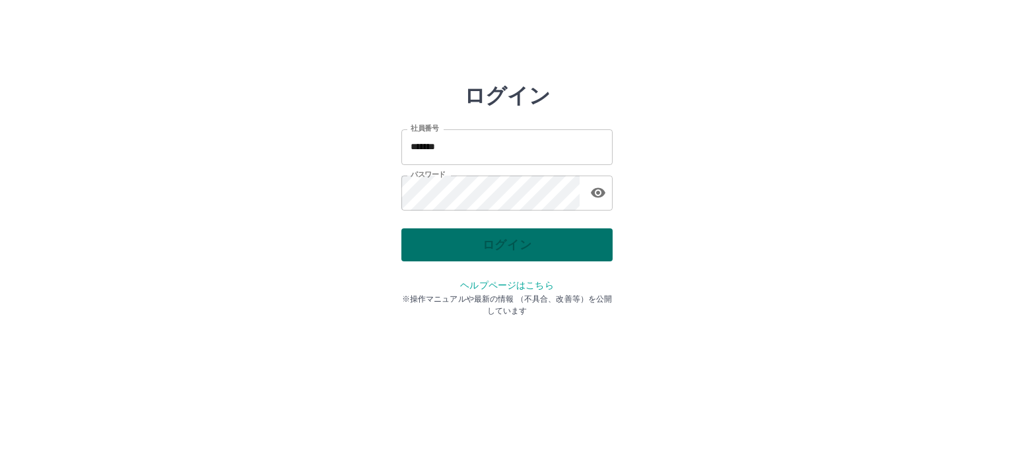
click at [526, 251] on div "ログイン" at bounding box center [507, 245] width 211 height 33
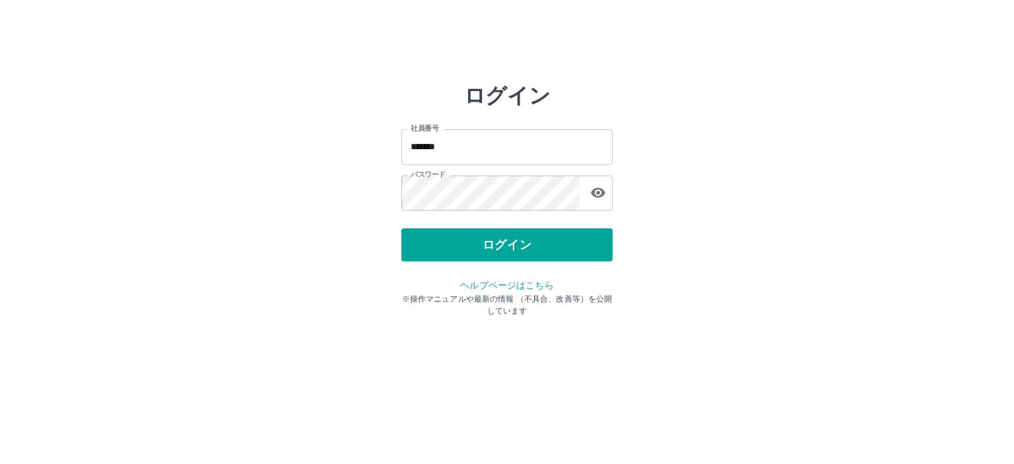
click at [498, 253] on button "ログイン" at bounding box center [507, 245] width 211 height 33
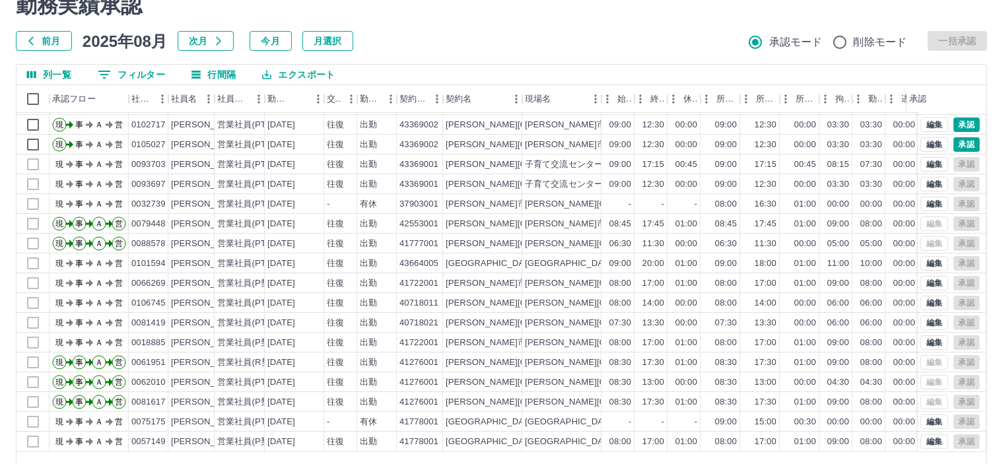
scroll to position [94, 0]
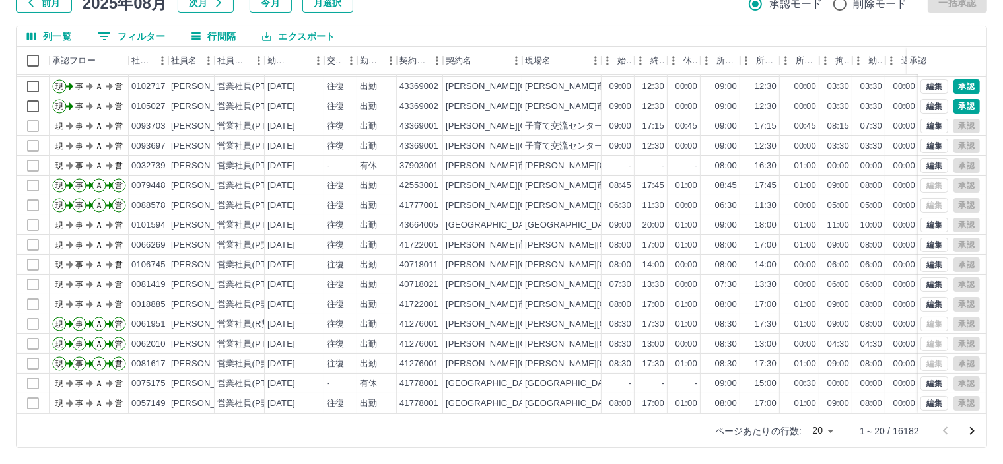
click at [827, 435] on body "SDH勤怠 皆元　佐紀 勤務実績承認 前月 2025年08月 次月 今月 月選択 承認モード 削除モード 一括承認 列一覧 0 フィルター 行間隔 エクスポー…" at bounding box center [501, 185] width 1003 height 558
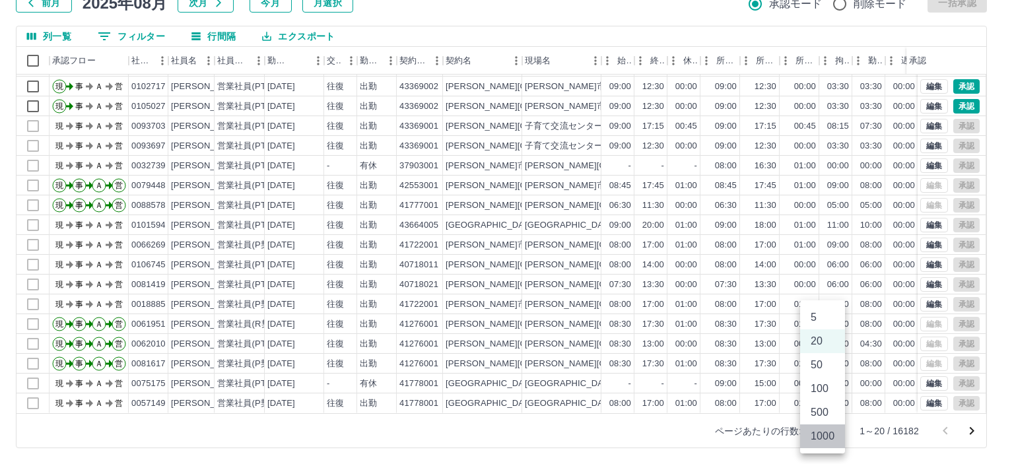
click at [827, 435] on li "1000" at bounding box center [822, 437] width 45 height 24
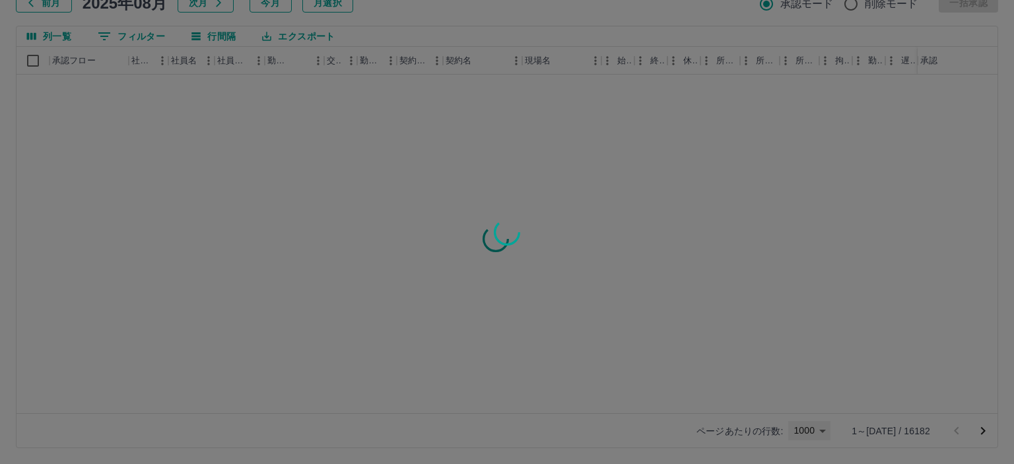
type input "****"
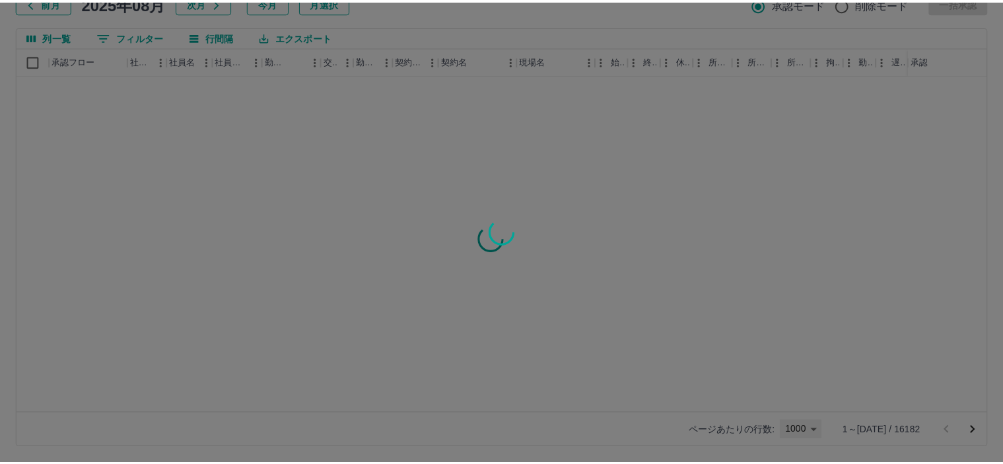
scroll to position [0, 0]
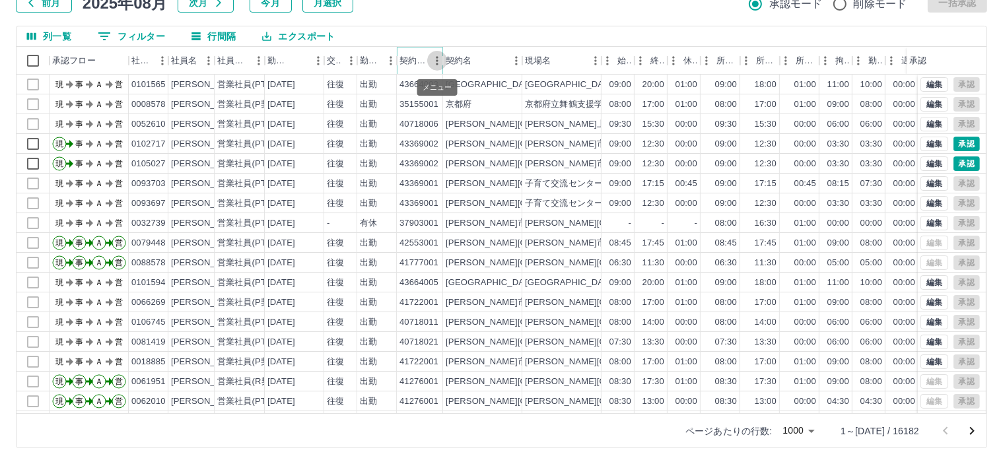
click at [434, 59] on icon "メニュー" at bounding box center [437, 60] width 13 height 13
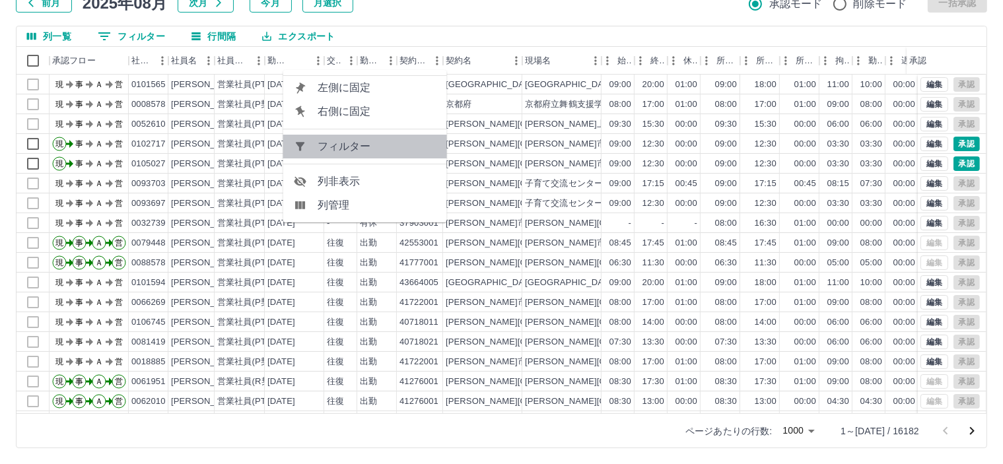
click at [384, 147] on span "フィルター" at bounding box center [377, 147] width 119 height 16
select select "**********"
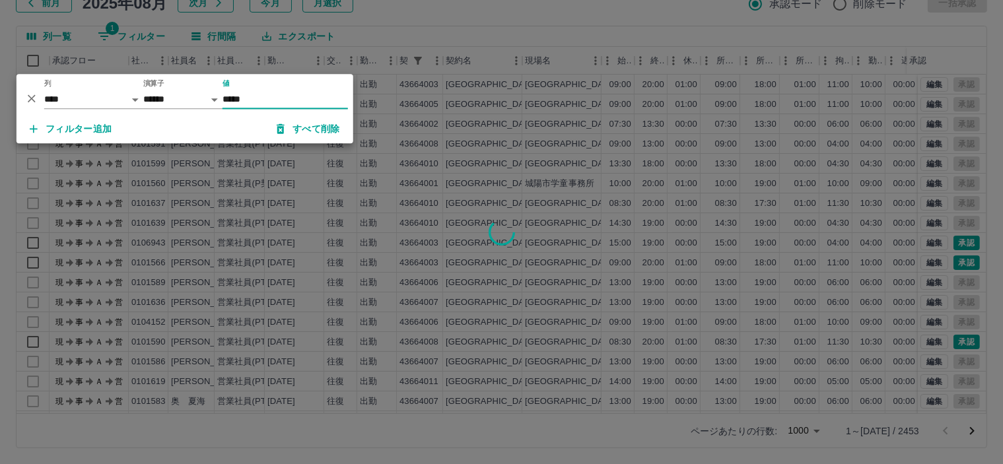
type input "*****"
click at [495, 15] on div at bounding box center [501, 232] width 1003 height 464
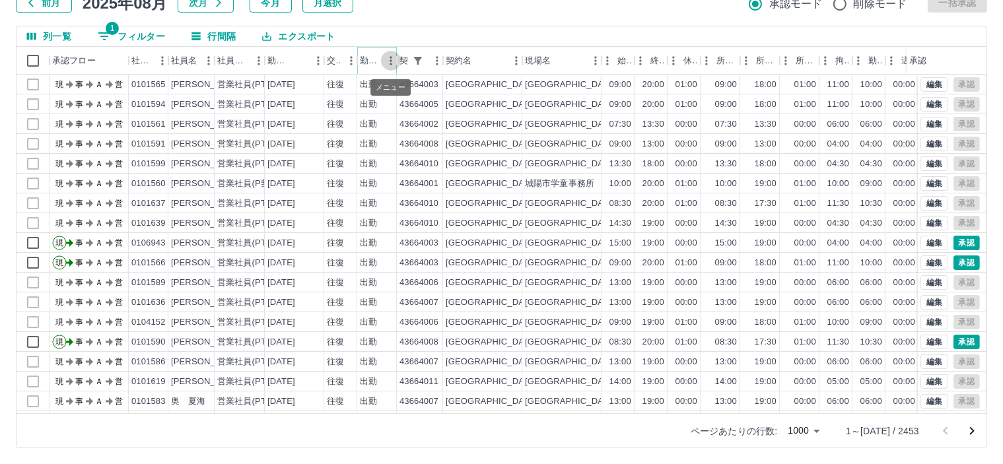
click at [385, 61] on icon "メニュー" at bounding box center [390, 60] width 13 height 13
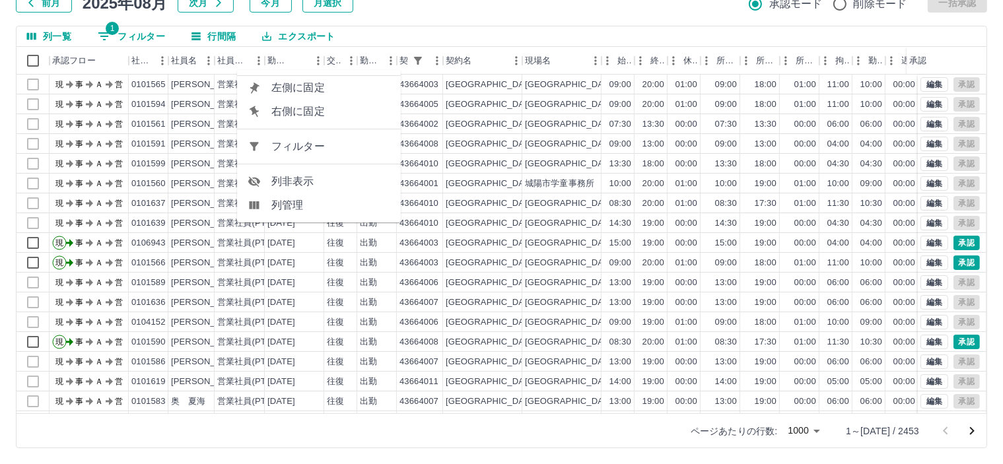
click at [365, 139] on span "フィルター" at bounding box center [330, 147] width 119 height 16
select select "**********"
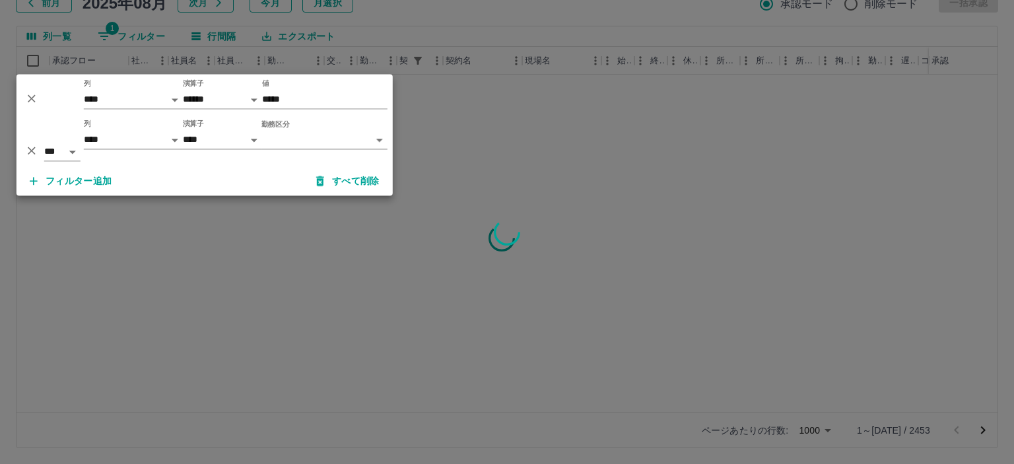
click at [365, 139] on body "SDH勤怠 皆元　佐紀 勤務実績承認 前月 2025年08月 次月 今月 月選択 承認モード 削除モード 一括承認 列一覧 1 フィルター 行間隔 エクスポー…" at bounding box center [507, 185] width 1014 height 558
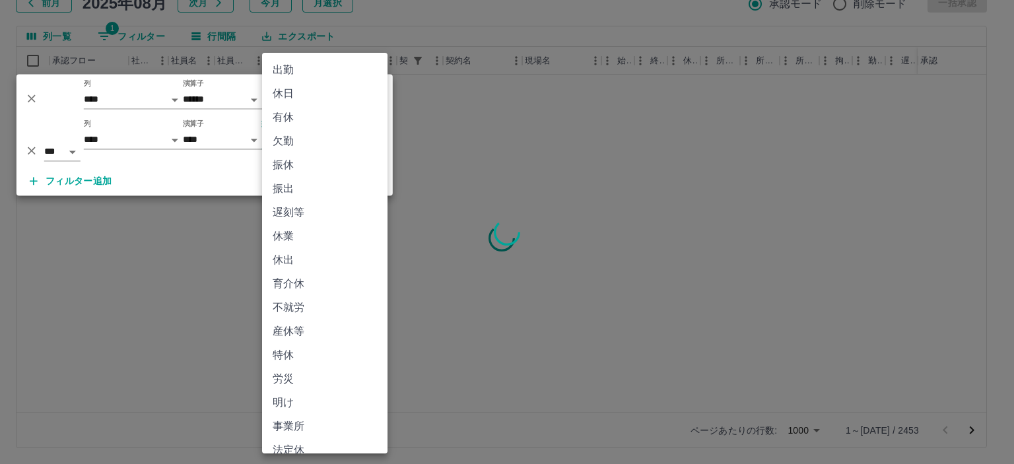
click at [289, 71] on li "出勤" at bounding box center [324, 70] width 125 height 24
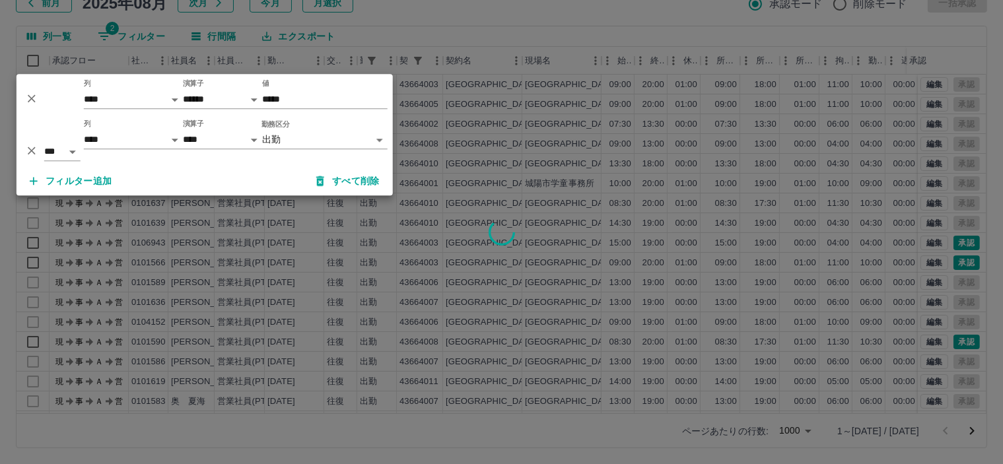
click at [515, 26] on div at bounding box center [501, 232] width 1003 height 464
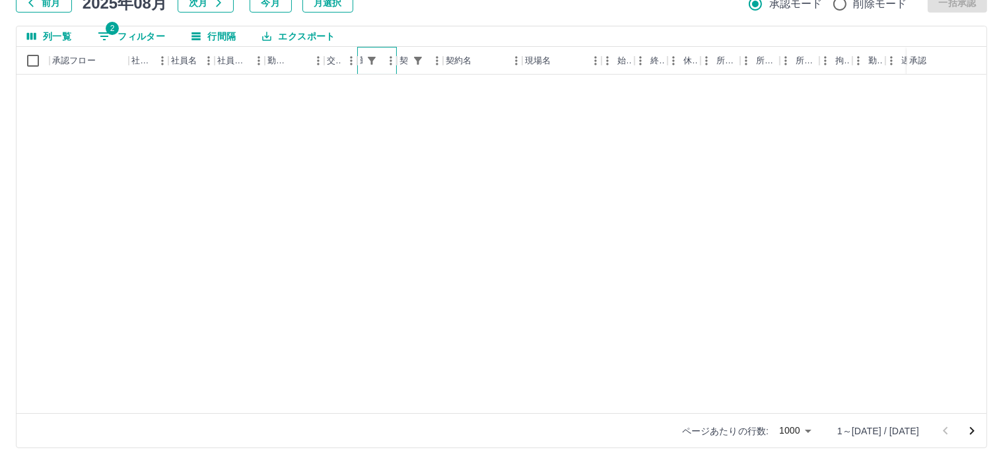
scroll to position [12284, 0]
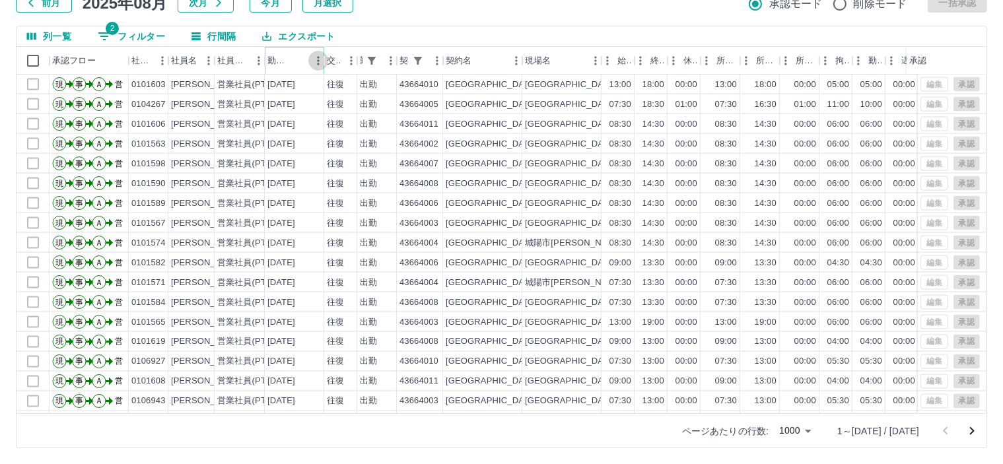
click at [312, 62] on icon "メニュー" at bounding box center [318, 60] width 13 height 13
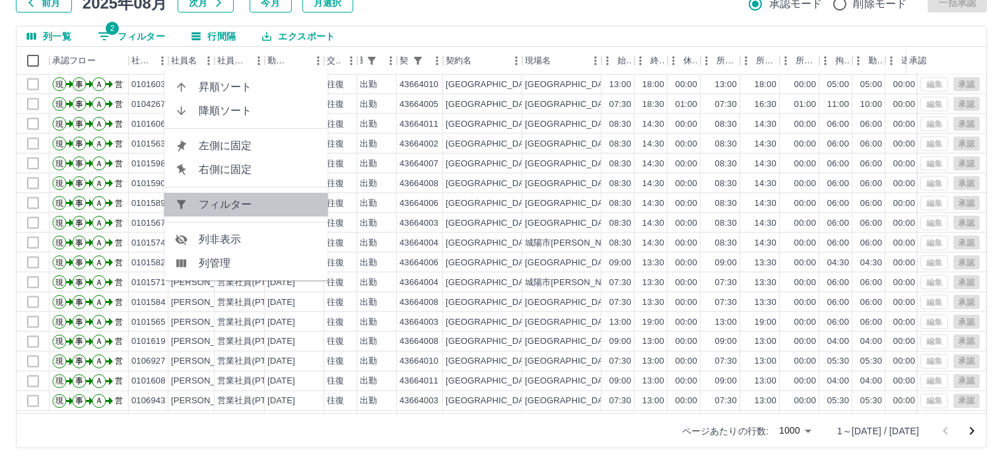
click at [270, 199] on span "フィルター" at bounding box center [258, 205] width 119 height 16
select select "**********"
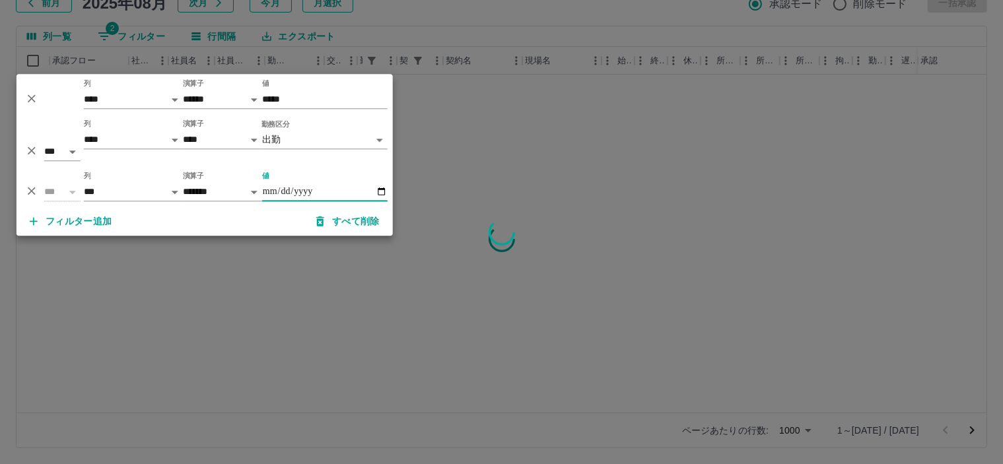
scroll to position [0, 0]
click at [379, 191] on input "値" at bounding box center [324, 192] width 125 height 19
type input "**********"
click at [204, 194] on select "******* ********* ** **" at bounding box center [222, 192] width 79 height 19
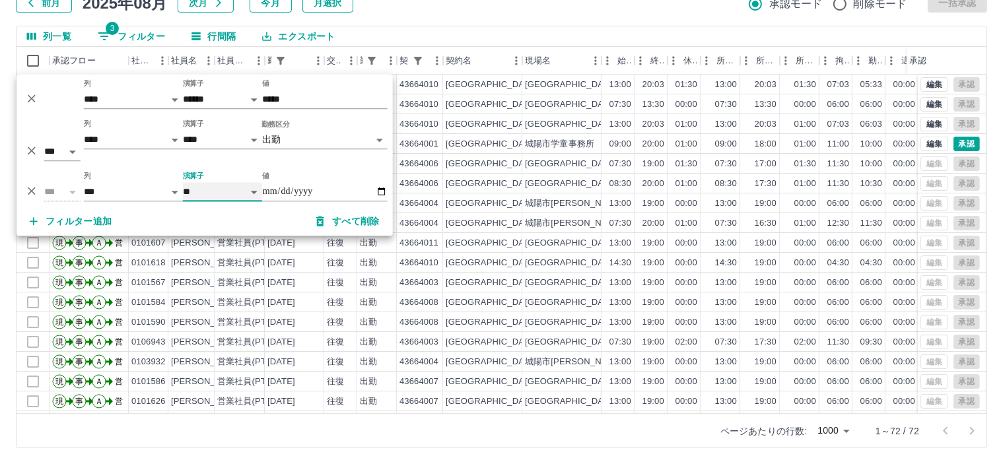
click at [183, 183] on select "******* ********* ** **" at bounding box center [222, 192] width 79 height 19
select select "**********"
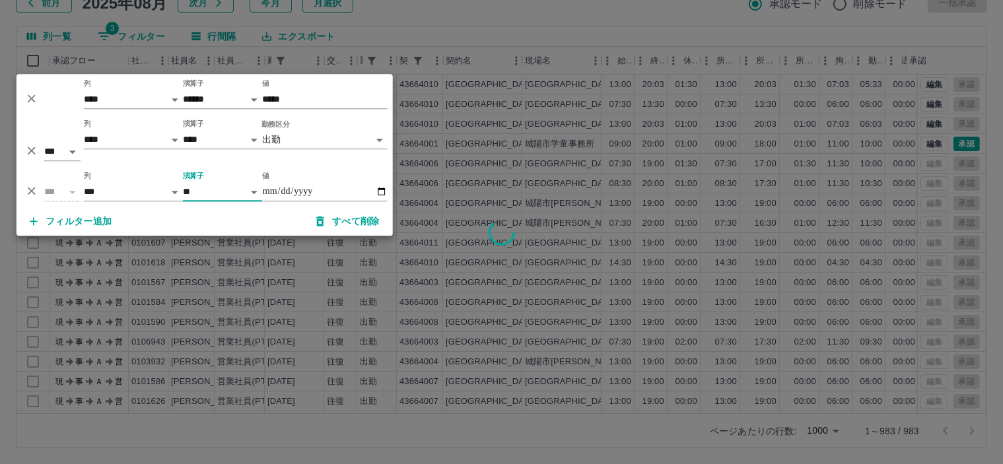
click at [523, 17] on div at bounding box center [501, 232] width 1003 height 464
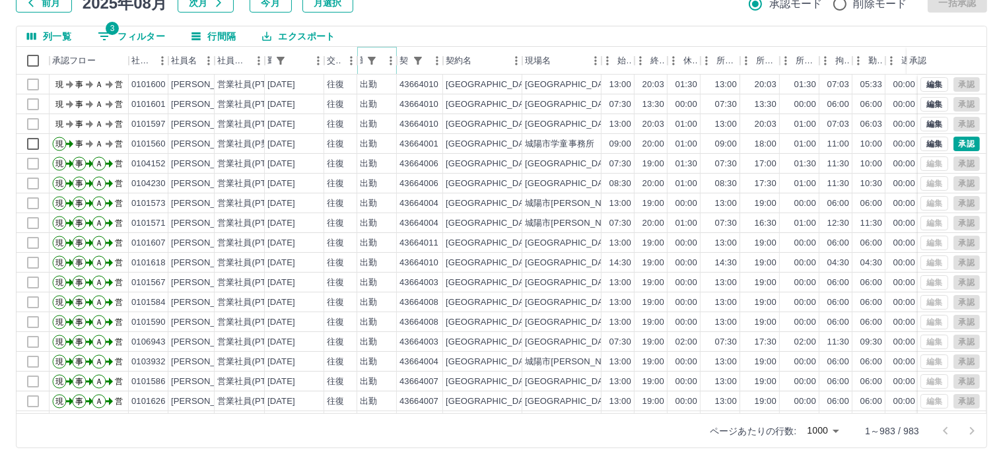
click at [386, 62] on icon "メニュー" at bounding box center [390, 60] width 13 height 13
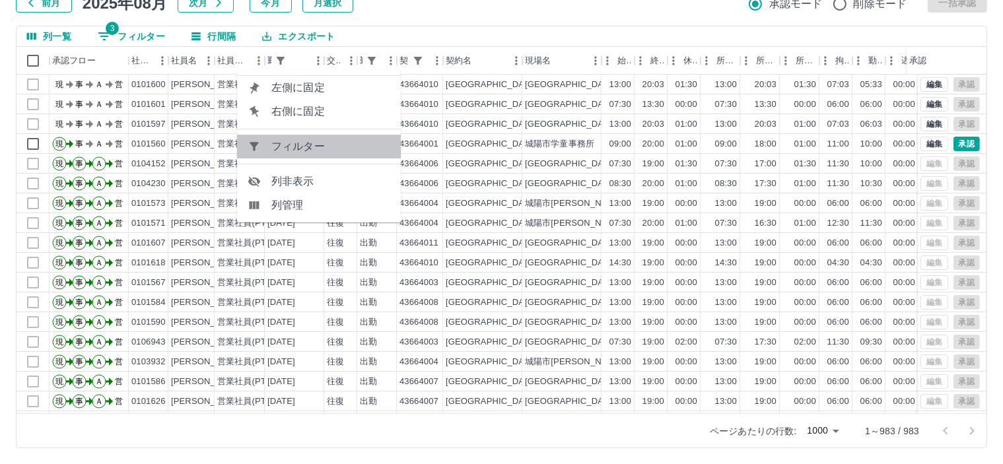
click at [363, 140] on span "フィルター" at bounding box center [330, 147] width 119 height 16
click at [320, 135] on body "SDH勤怠 皆元　佐紀 勤務実績承認 前月 2025年08月 次月 今月 月選択 承認モード 削除モード 一括承認 列一覧 3 フィルター 行間隔 エクスポー…" at bounding box center [501, 185] width 1003 height 558
select select "**********"
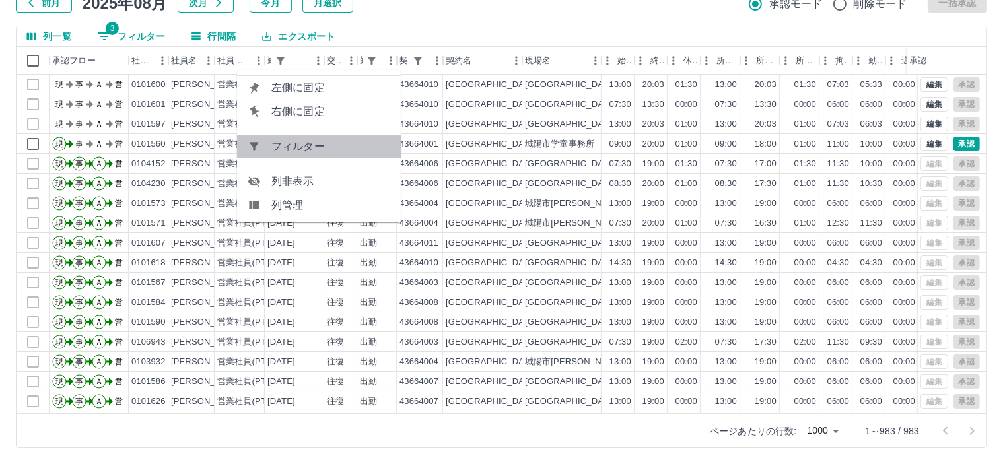
select select "**********"
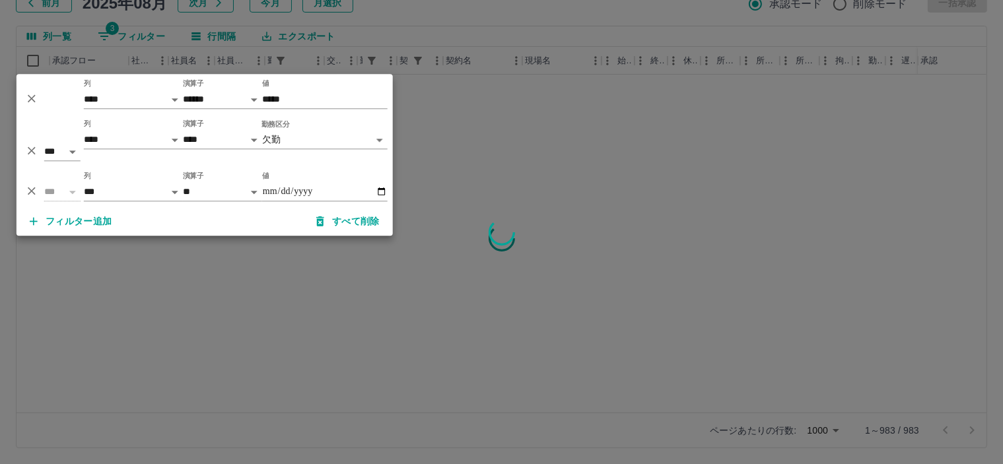
click at [296, 145] on body "**********" at bounding box center [501, 185] width 1003 height 558
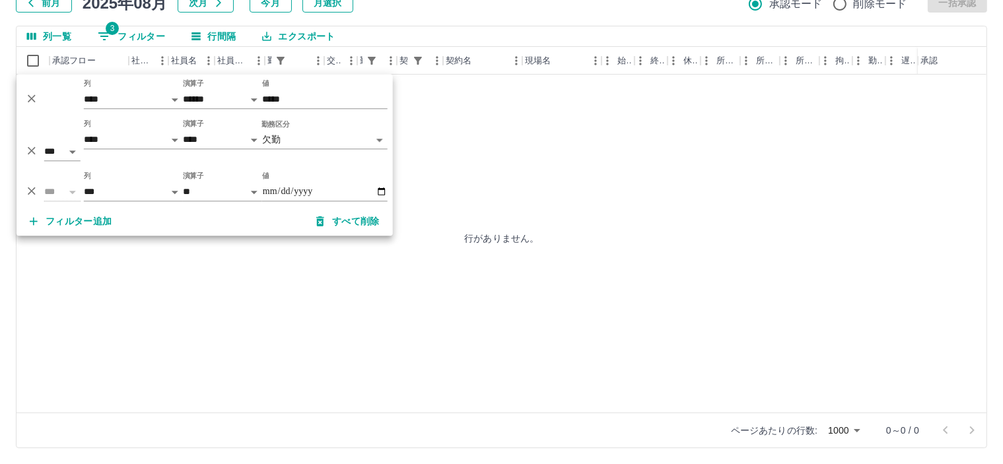
click at [293, 144] on body "**********" at bounding box center [501, 185] width 1003 height 558
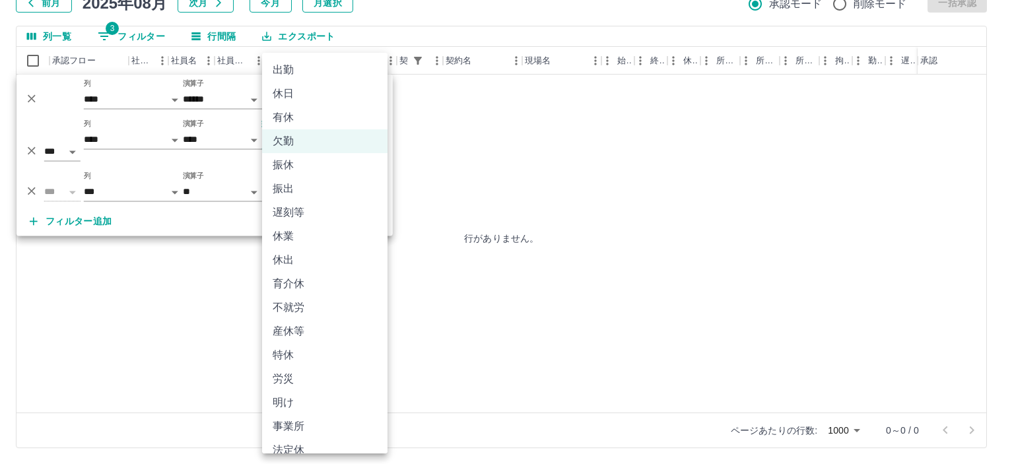
click at [287, 118] on li "有休" at bounding box center [324, 118] width 125 height 24
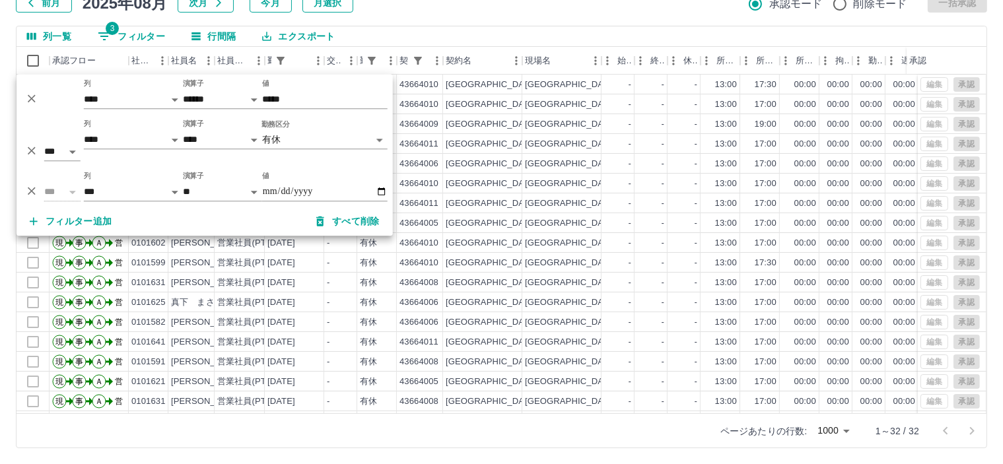
click at [451, 11] on div "前月 2025年08月 次月 今月 月選択 承認モード 削除モード 一括承認" at bounding box center [502, 3] width 972 height 20
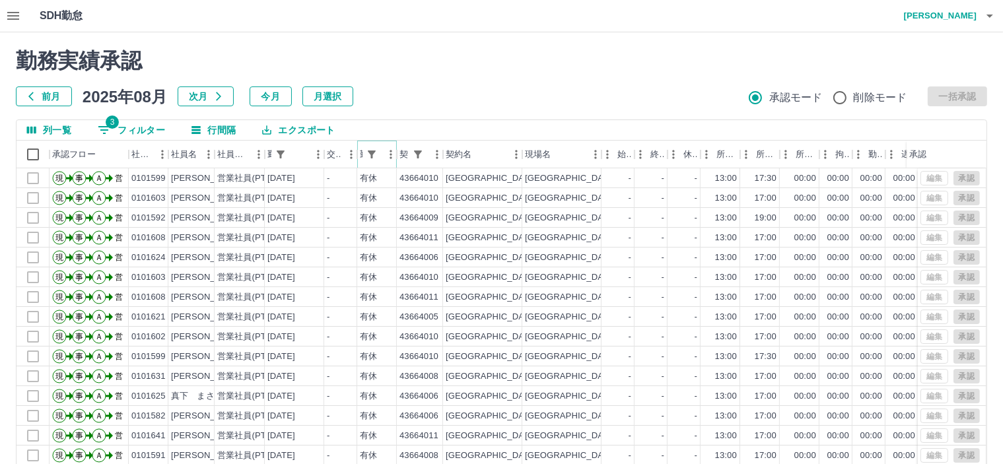
click at [385, 155] on icon "メニュー" at bounding box center [390, 154] width 13 height 13
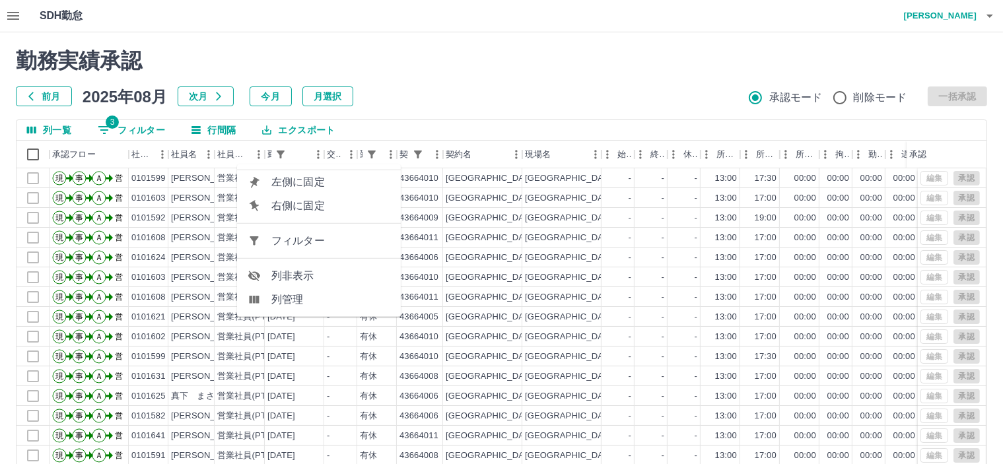
click at [355, 241] on span "フィルター" at bounding box center [330, 241] width 119 height 16
select select "**********"
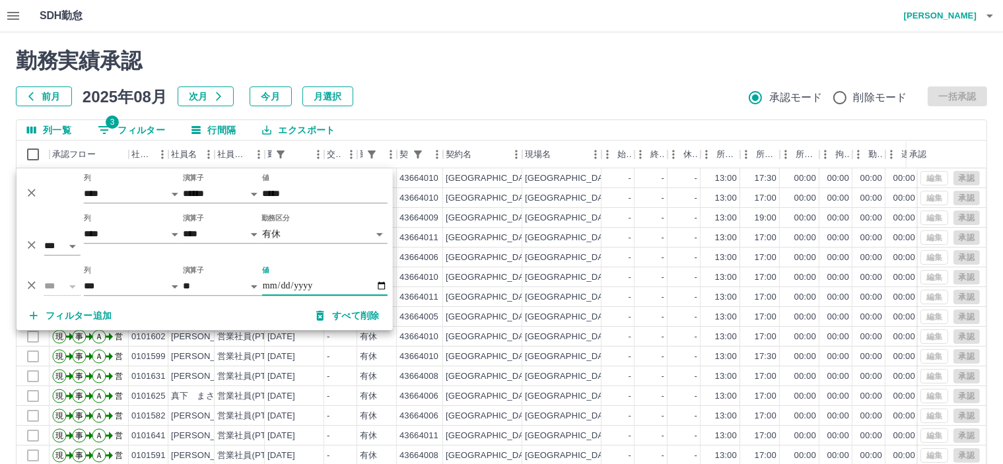
click at [349, 232] on body "SDH勤怠 皆元　佐紀 勤務実績承認 前月 2025年08月 次月 今月 月選択 承認モード 削除モード 一括承認 列一覧 3 フィルター 行間隔 エクスポー…" at bounding box center [501, 279] width 1003 height 558
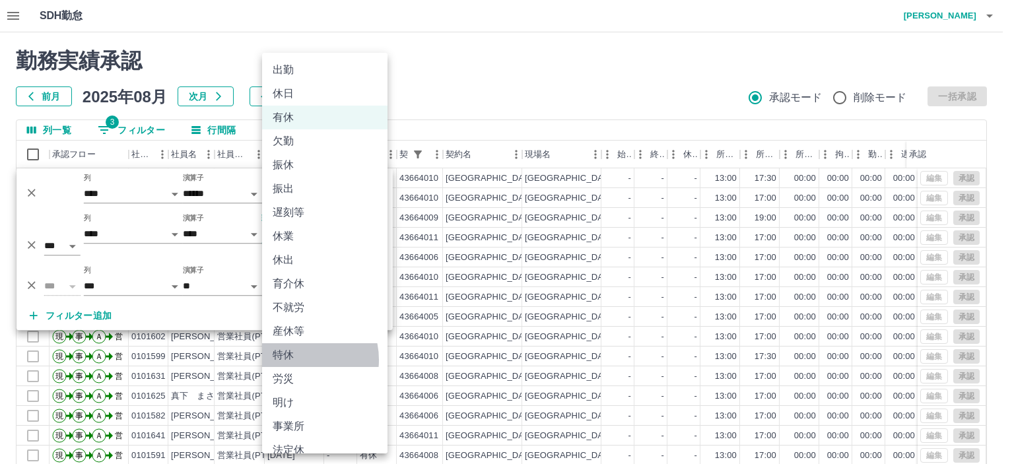
click at [299, 357] on li "特休" at bounding box center [324, 355] width 125 height 24
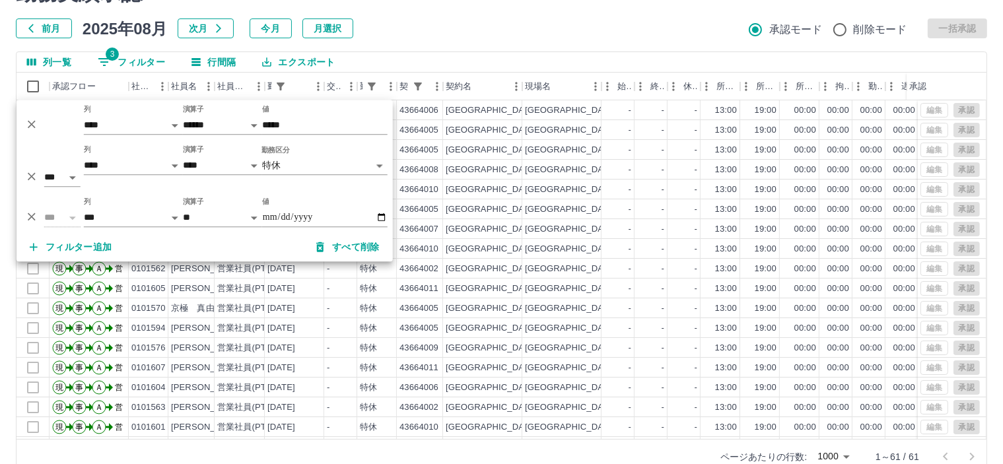
scroll to position [94, 0]
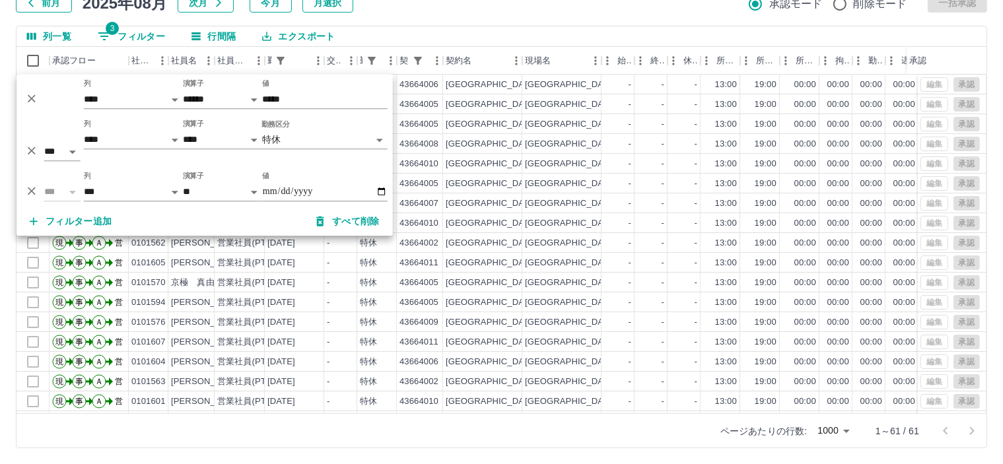
click at [522, 18] on div "勤務実績承認 前月 2025年08月 次月 今月 月選択 承認モード 削除モード 一括承認 列一覧 3 フィルター 行間隔 エクスポート 承認フロー 社員番号…" at bounding box center [501, 202] width 1003 height 526
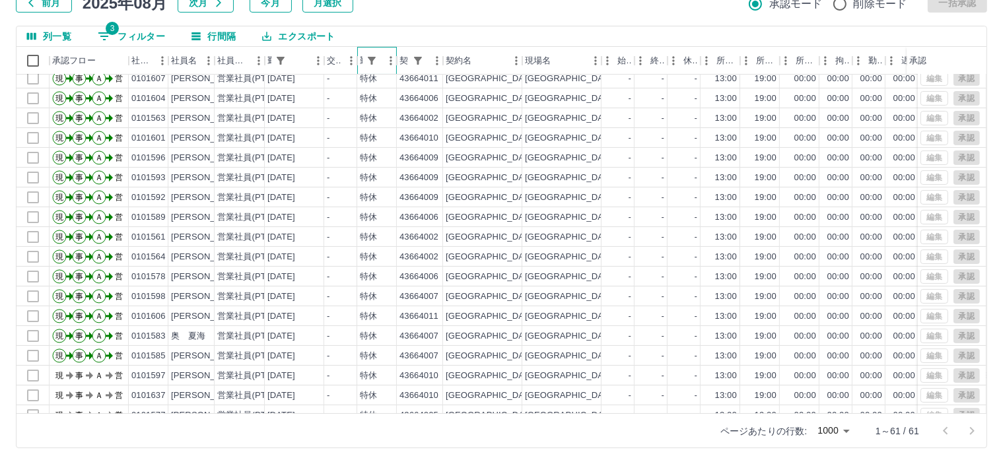
scroll to position [264, 0]
click at [388, 65] on icon "メニュー" at bounding box center [390, 60] width 13 height 13
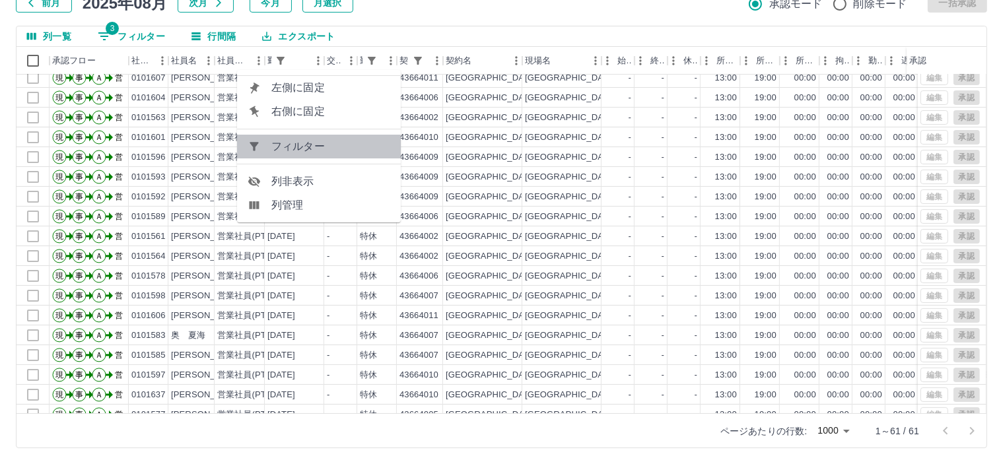
click at [369, 151] on span "フィルター" at bounding box center [330, 147] width 119 height 16
select select "**********"
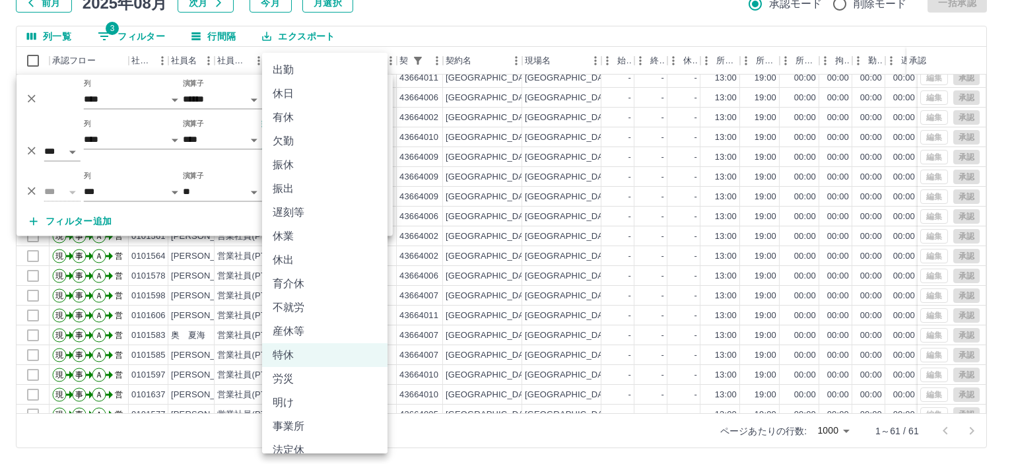
click at [322, 139] on body "SDH勤怠 皆元　佐紀 勤務実績承認 前月 2025年08月 次月 今月 月選択 承認モード 削除モード 一括承認 列一覧 3 フィルター 行間隔 エクスポー…" at bounding box center [507, 185] width 1014 height 558
click at [290, 213] on li "遅刻等" at bounding box center [324, 213] width 125 height 24
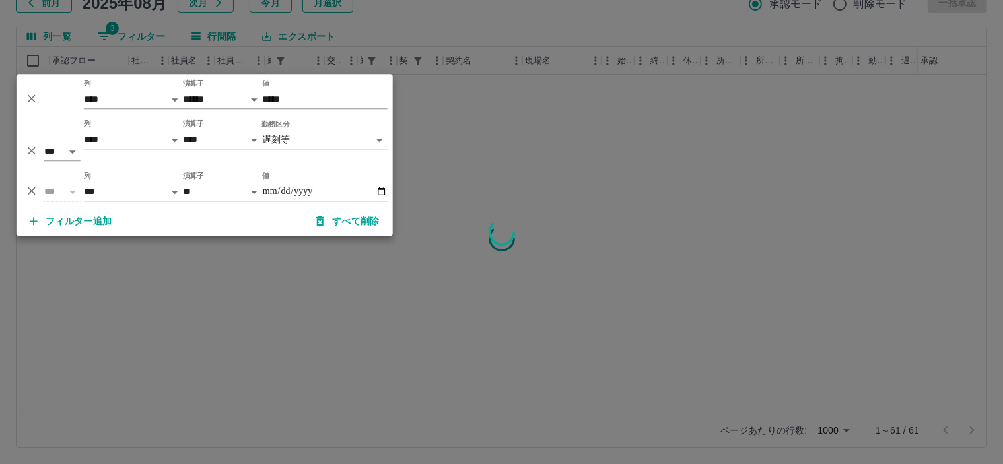
scroll to position [0, 0]
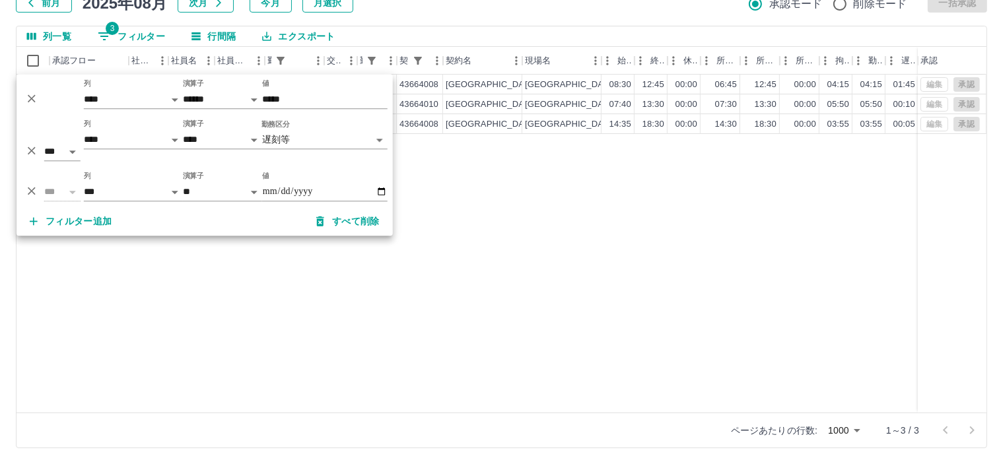
click at [425, 30] on div "列一覧 3 フィルター 行間隔 エクスポート" at bounding box center [502, 36] width 970 height 20
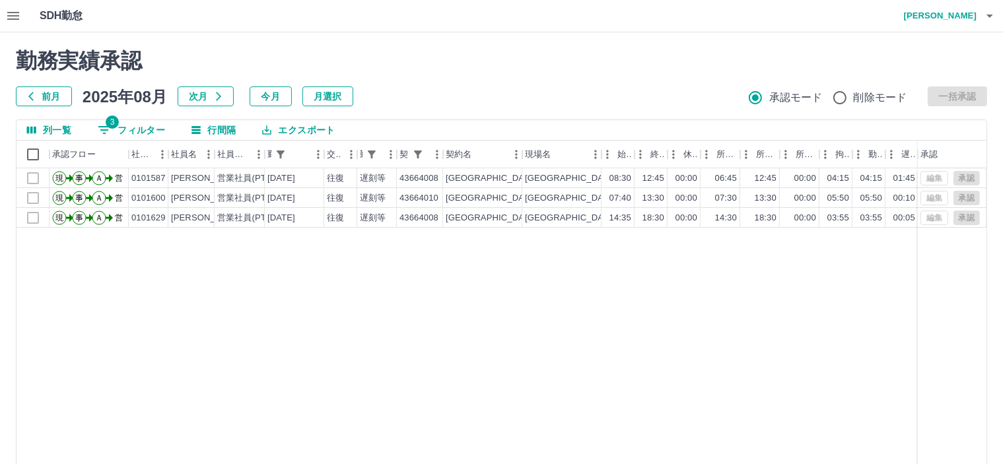
click at [993, 17] on icon "button" at bounding box center [990, 16] width 16 height 16
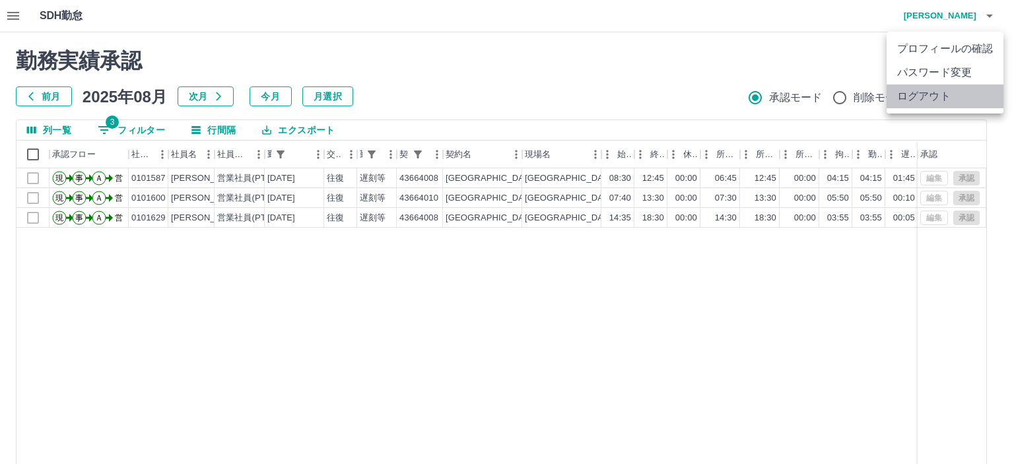
click at [922, 96] on li "ログアウト" at bounding box center [945, 97] width 117 height 24
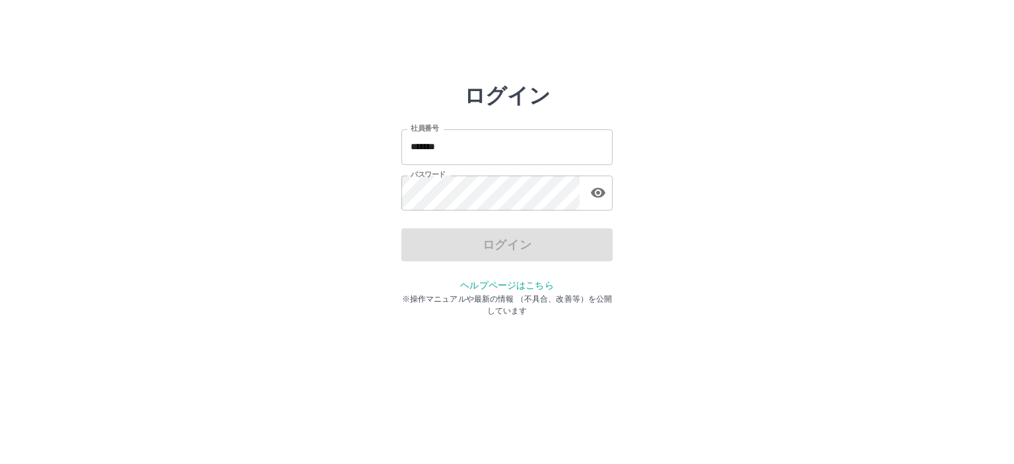
drag, startPoint x: 474, startPoint y: 149, endPoint x: 471, endPoint y: 133, distance: 15.4
click at [473, 143] on input "*******" at bounding box center [507, 146] width 211 height 35
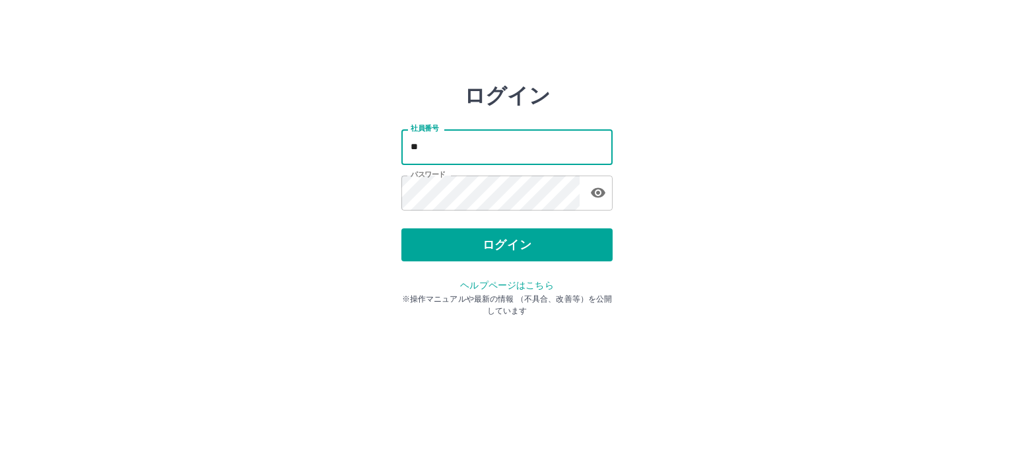
type input "*"
type input "*******"
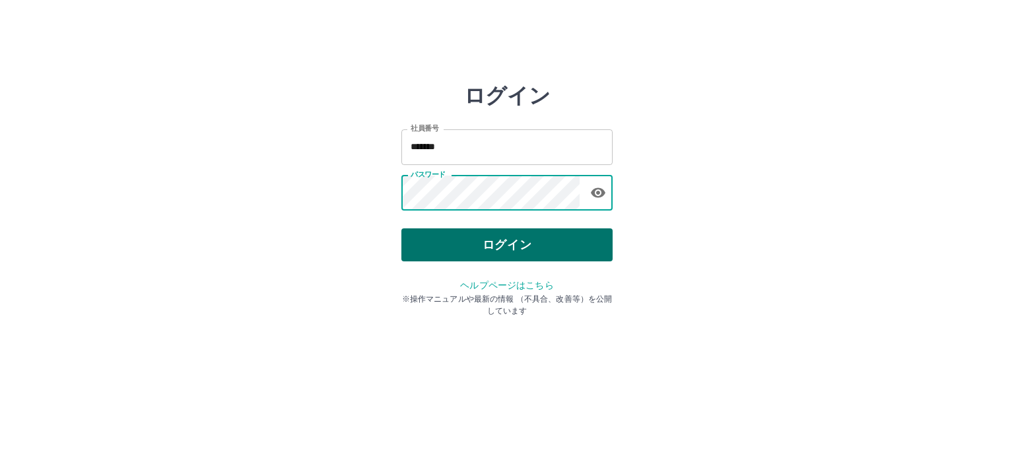
click at [502, 242] on button "ログイン" at bounding box center [507, 245] width 211 height 33
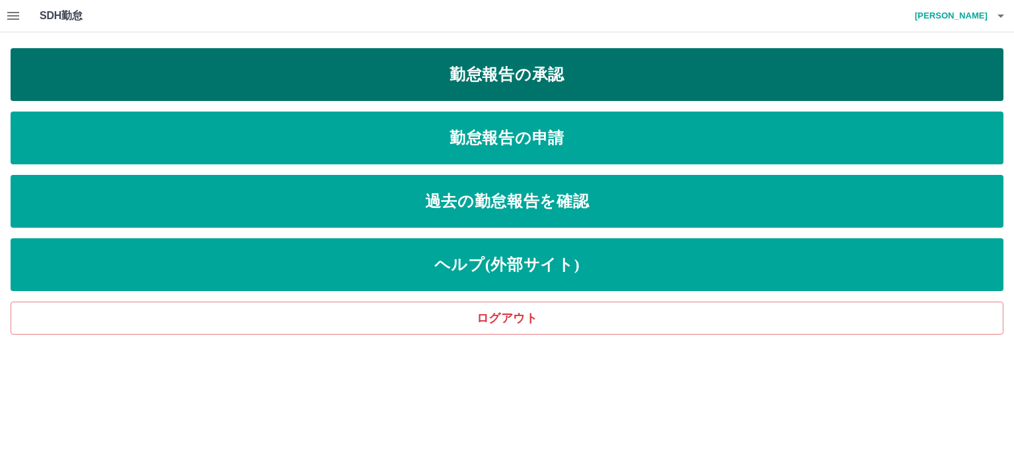
click at [485, 69] on link "勤怠報告の承認" at bounding box center [507, 74] width 993 height 53
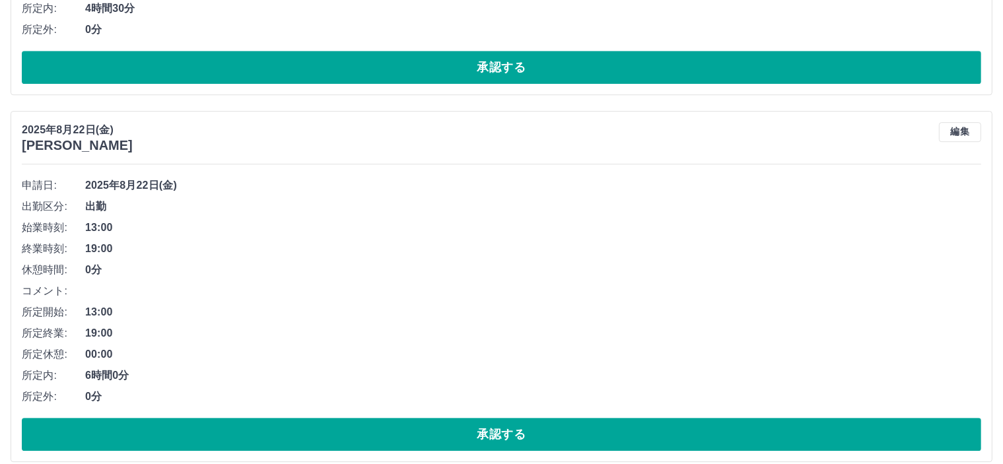
scroll to position [8917, 0]
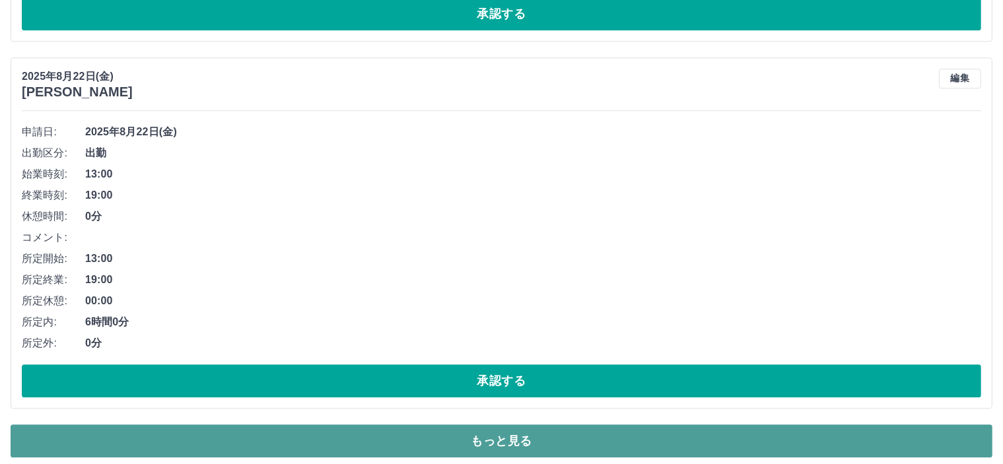
click at [527, 435] on button "もっと見る" at bounding box center [502, 441] width 982 height 33
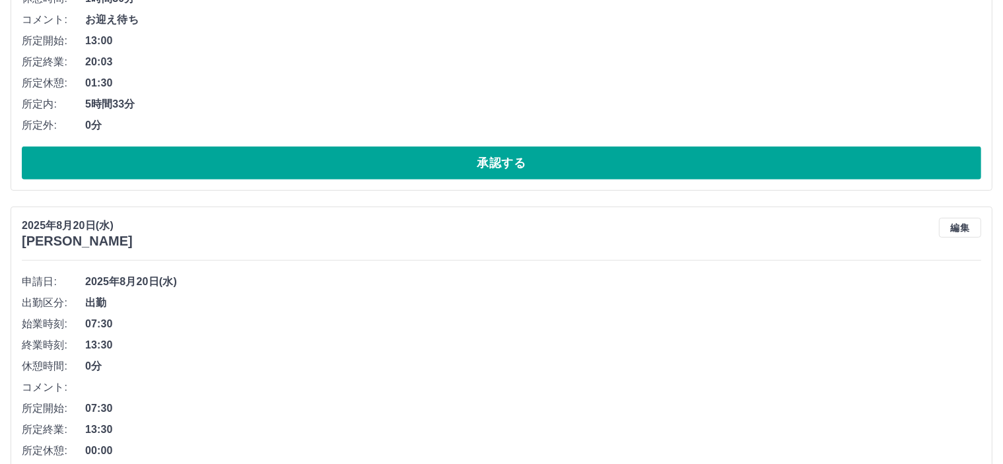
scroll to position [10436, 0]
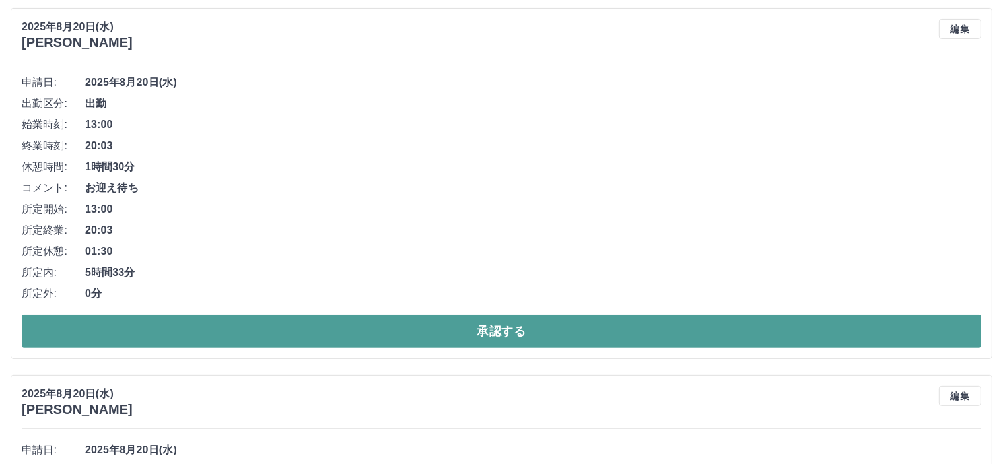
click at [509, 319] on button "承認する" at bounding box center [502, 331] width 960 height 33
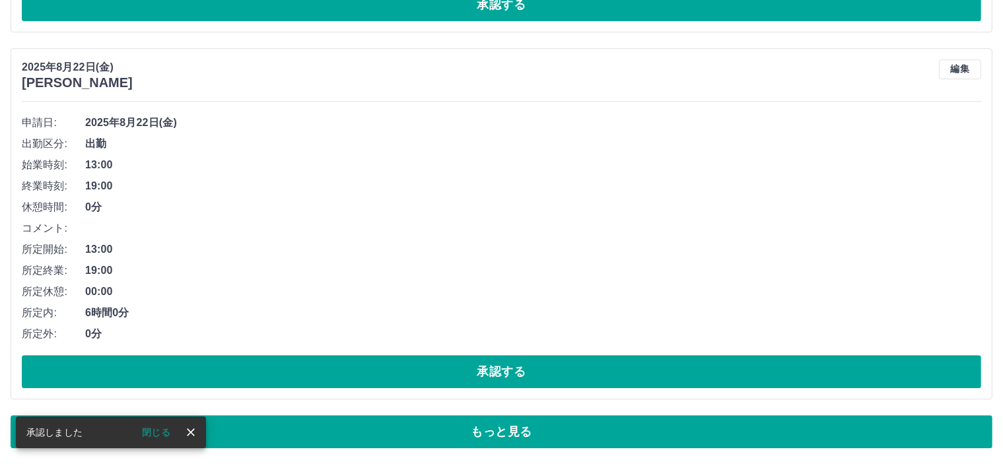
scroll to position [8917, 0]
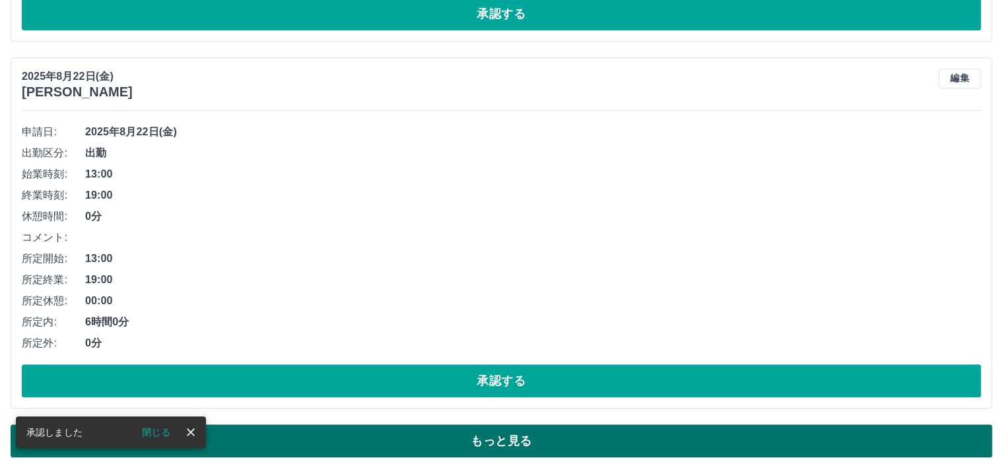
click at [550, 438] on button "もっと見る" at bounding box center [502, 441] width 982 height 33
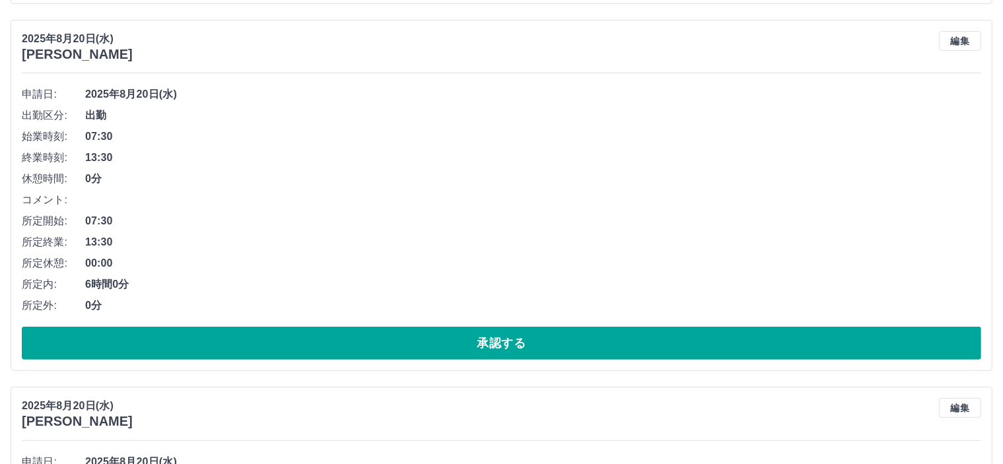
scroll to position [10304, 0]
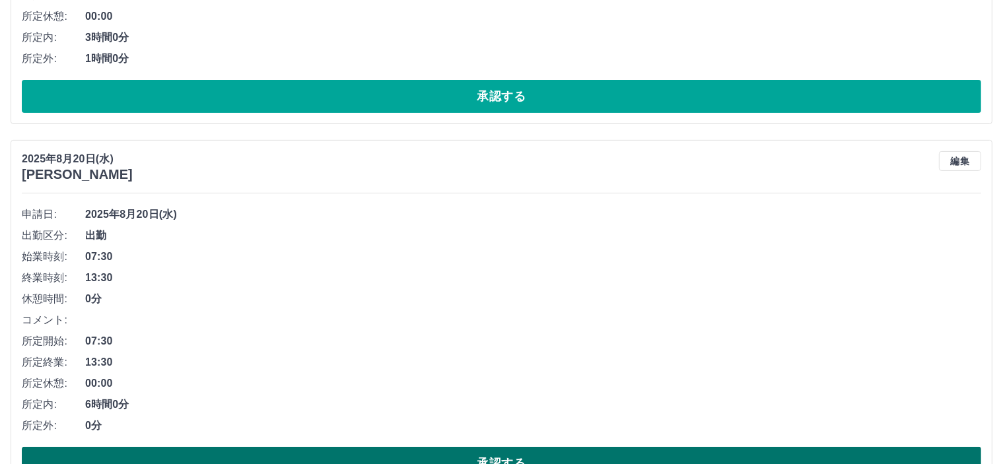
click at [542, 447] on button "承認する" at bounding box center [502, 463] width 960 height 33
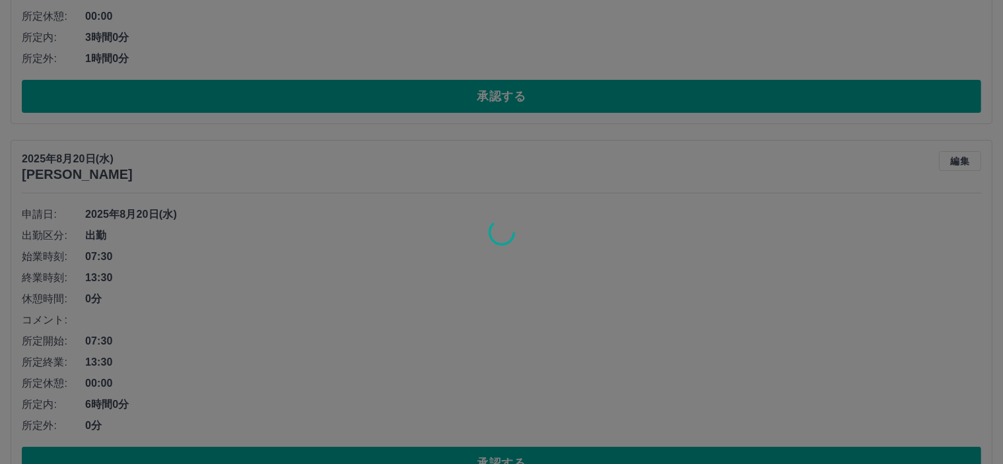
scroll to position [8917, 0]
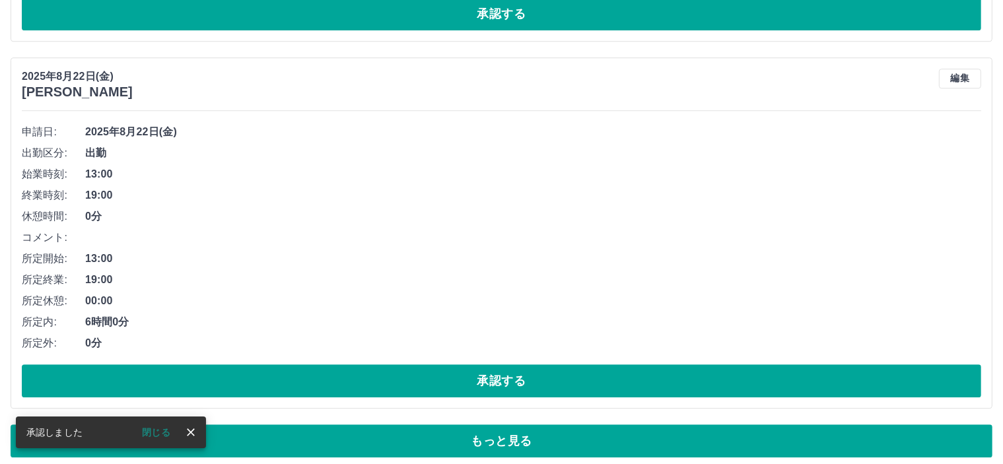
drag, startPoint x: 522, startPoint y: 425, endPoint x: 510, endPoint y: 424, distance: 12.0
click at [515, 426] on button "もっと見る" at bounding box center [502, 441] width 982 height 33
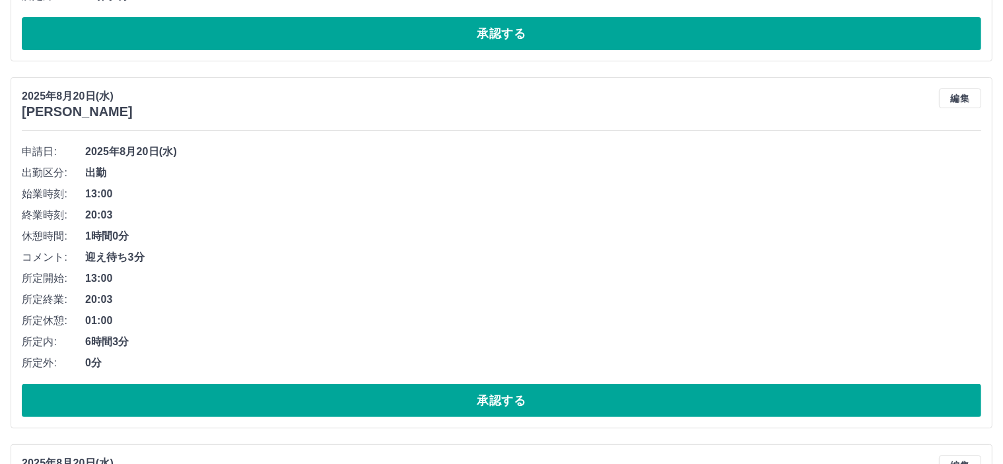
scroll to position [10370, 0]
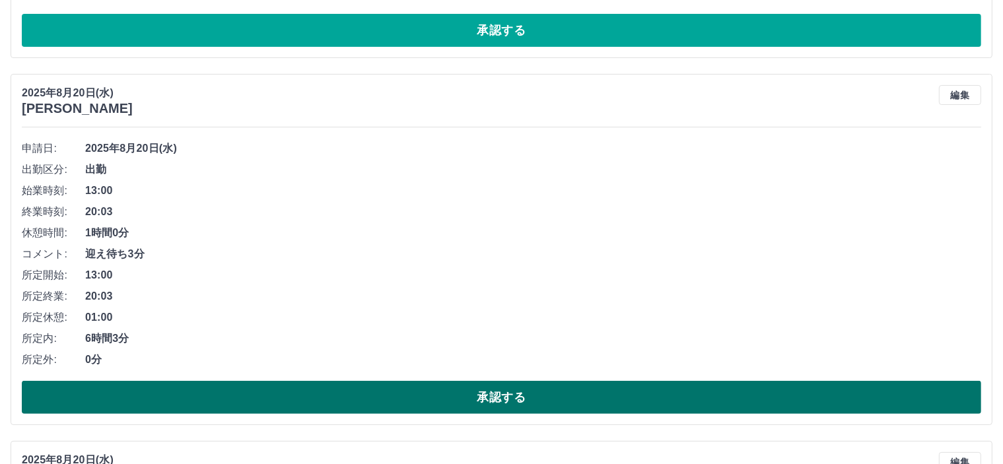
click at [513, 387] on button "承認する" at bounding box center [502, 397] width 960 height 33
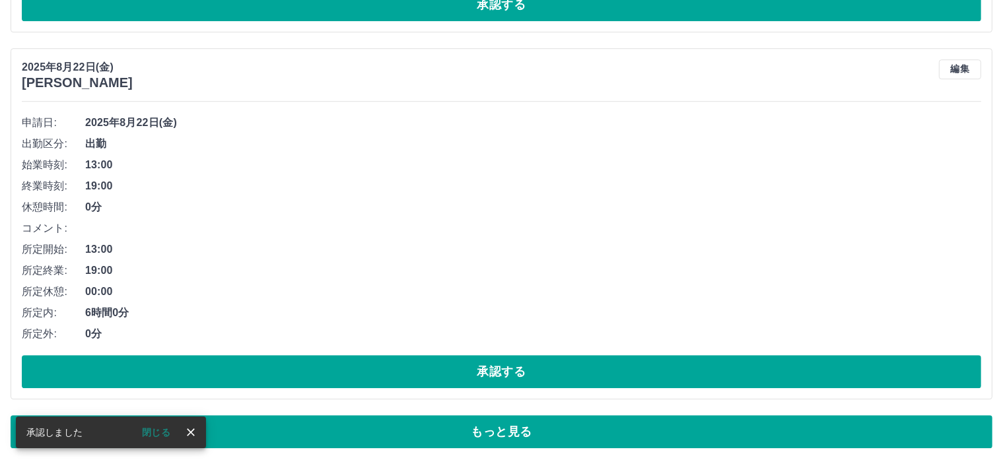
scroll to position [8917, 0]
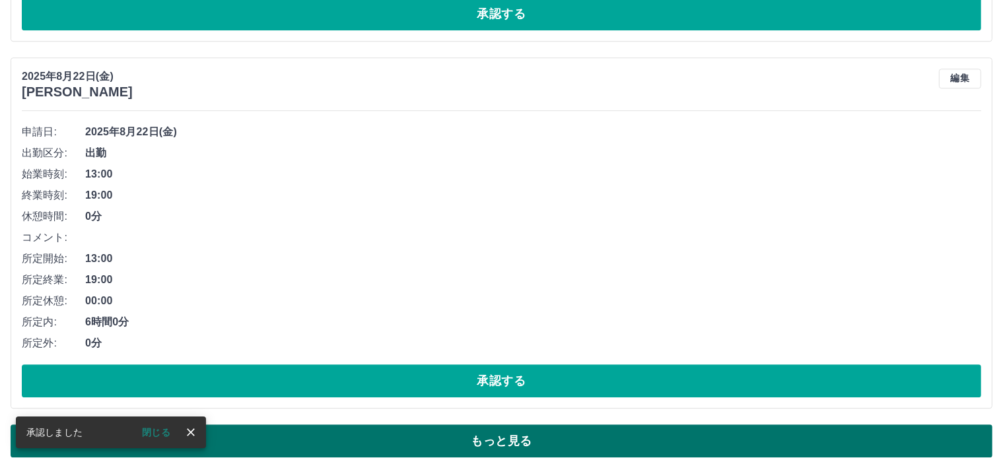
drag, startPoint x: 481, startPoint y: 412, endPoint x: 481, endPoint y: 429, distance: 16.5
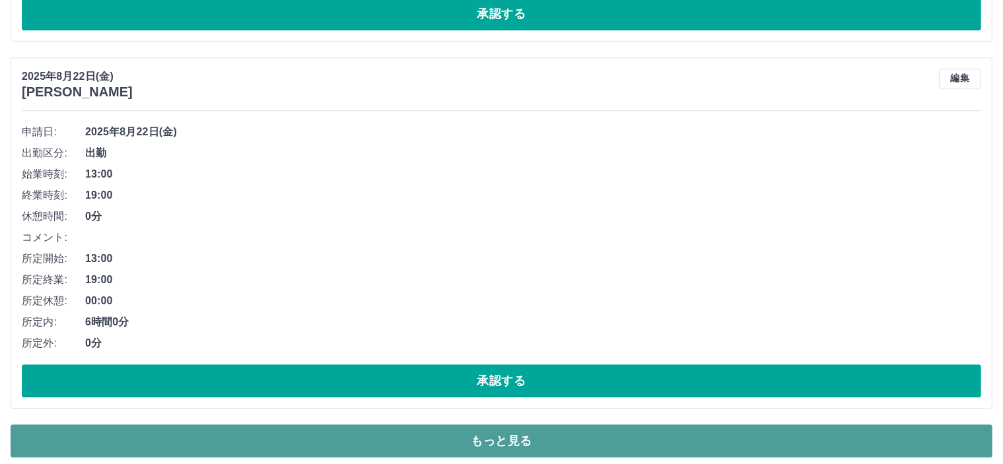
click at [486, 425] on button "もっと見る" at bounding box center [502, 441] width 982 height 33
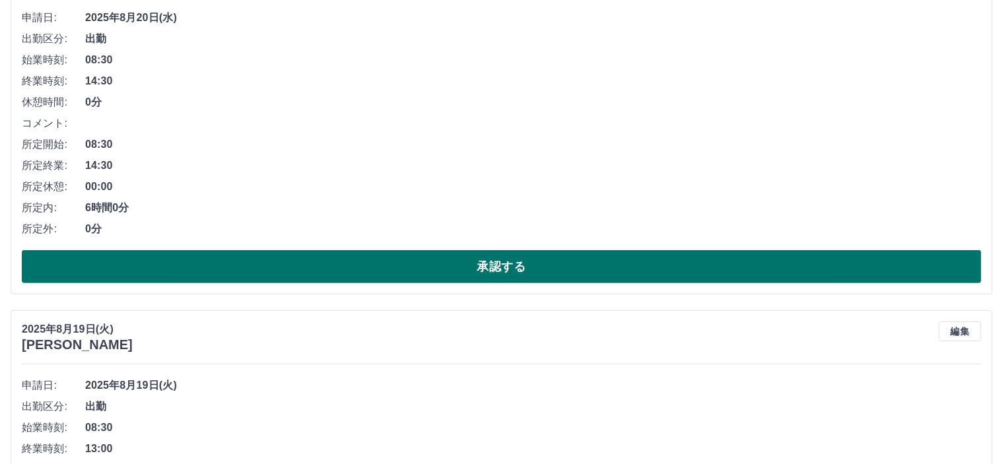
scroll to position [10502, 0]
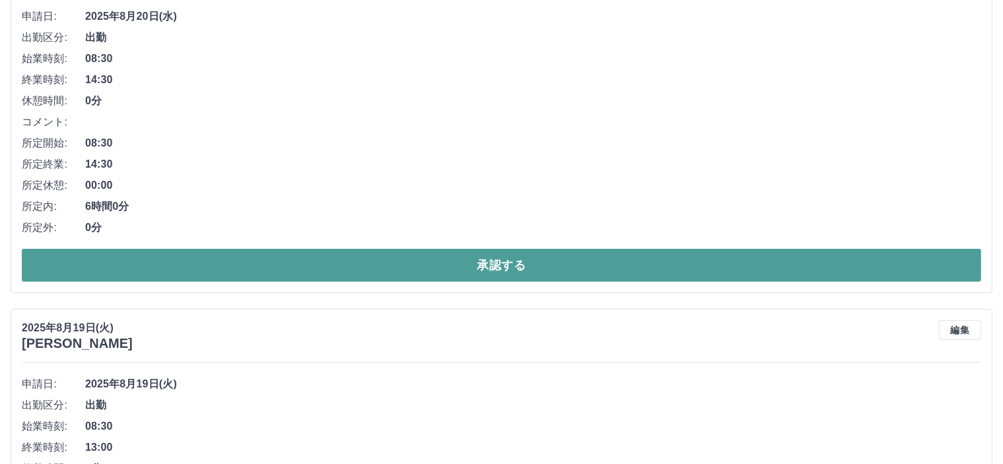
click at [505, 258] on button "承認する" at bounding box center [502, 265] width 960 height 33
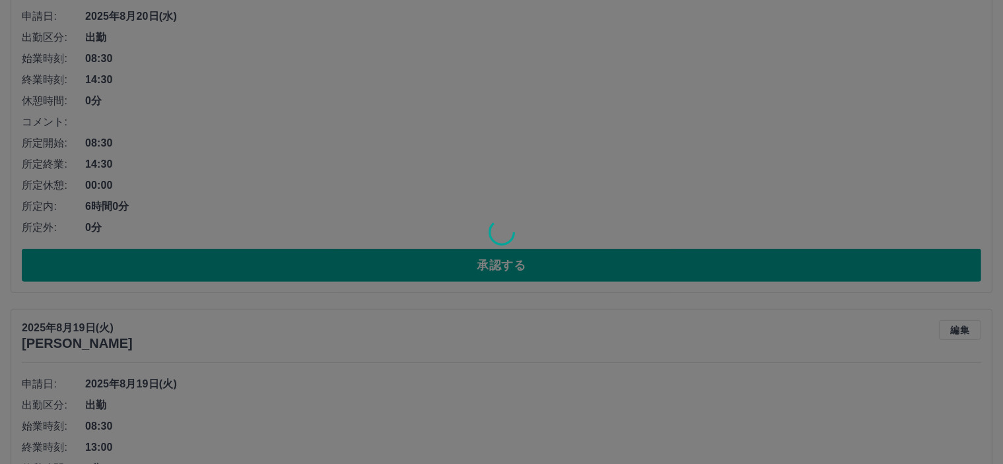
scroll to position [8917, 0]
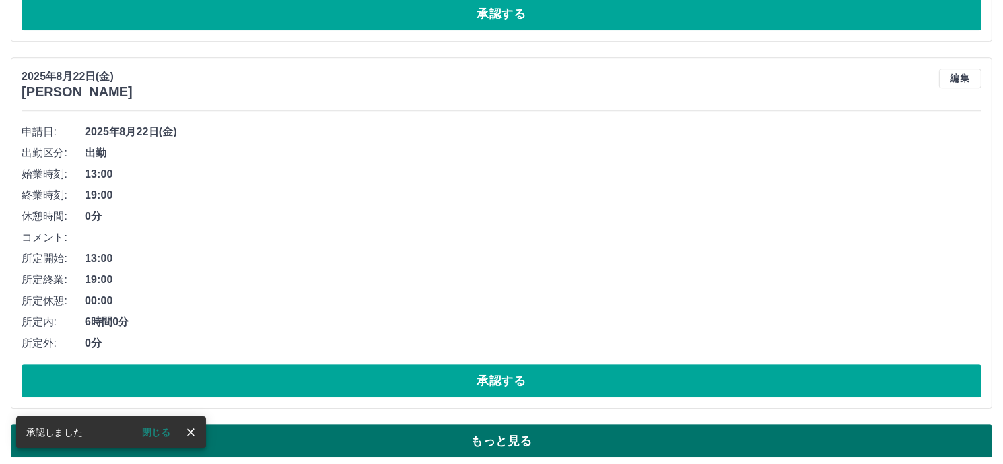
click at [505, 436] on button "もっと見る" at bounding box center [502, 441] width 982 height 33
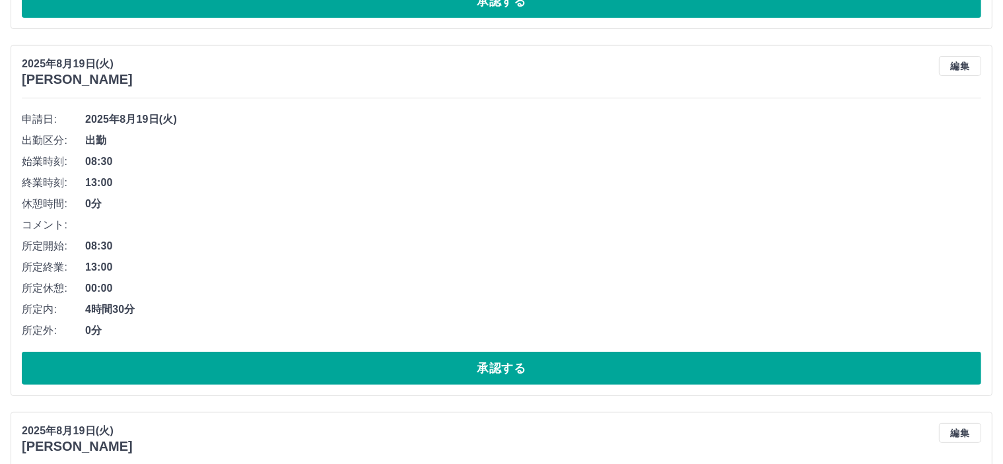
scroll to position [10568, 0]
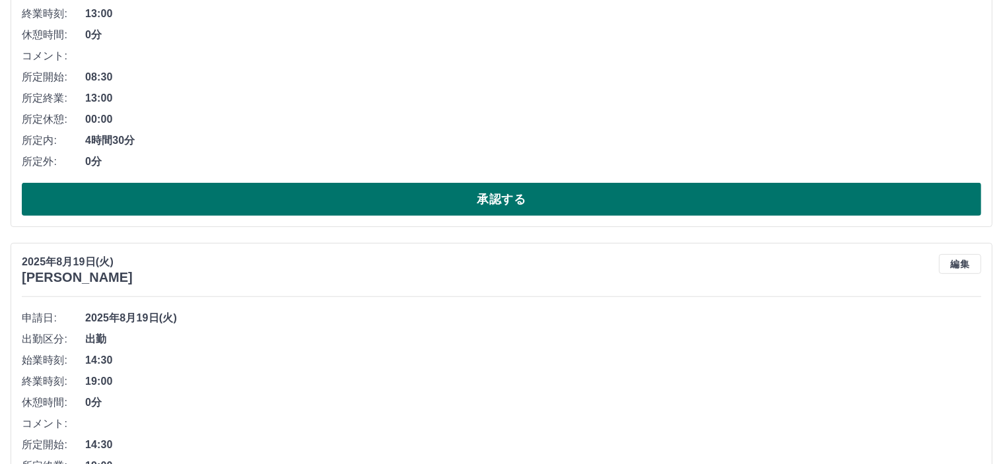
click at [469, 183] on button "承認する" at bounding box center [502, 199] width 960 height 33
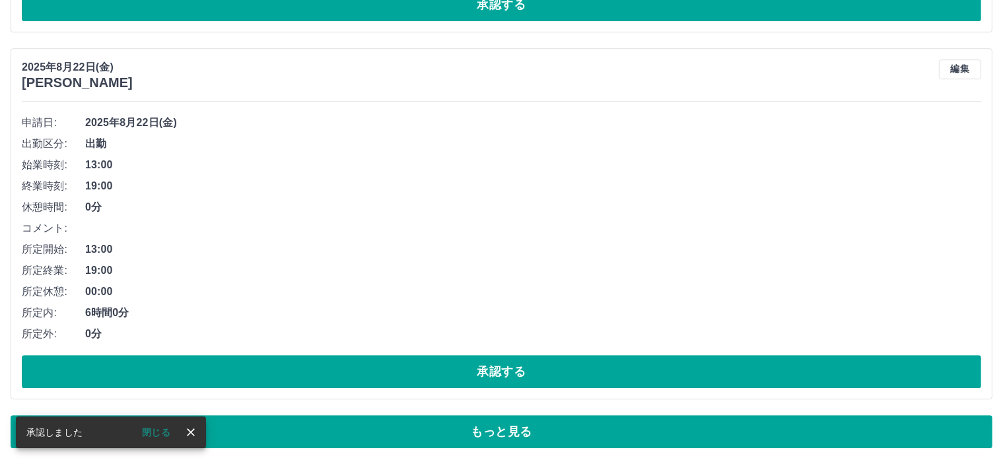
scroll to position [8917, 0]
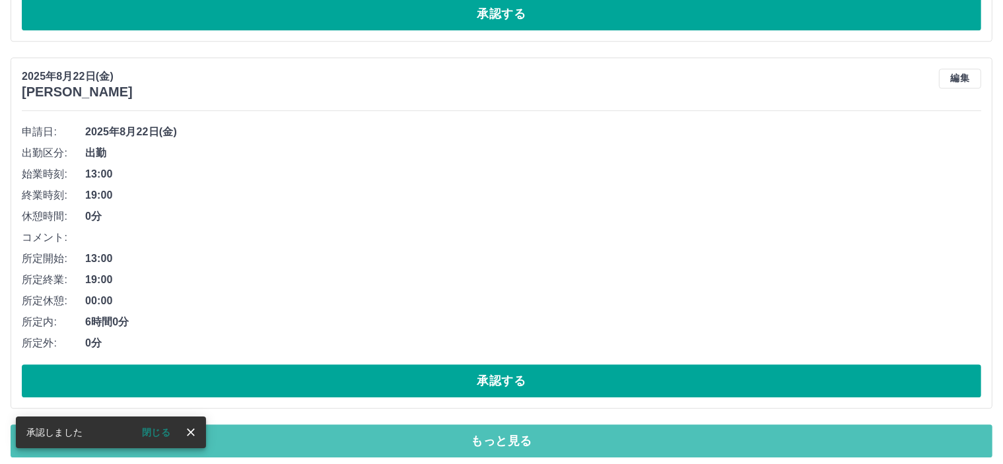
click at [499, 431] on button "もっと見る" at bounding box center [502, 441] width 982 height 33
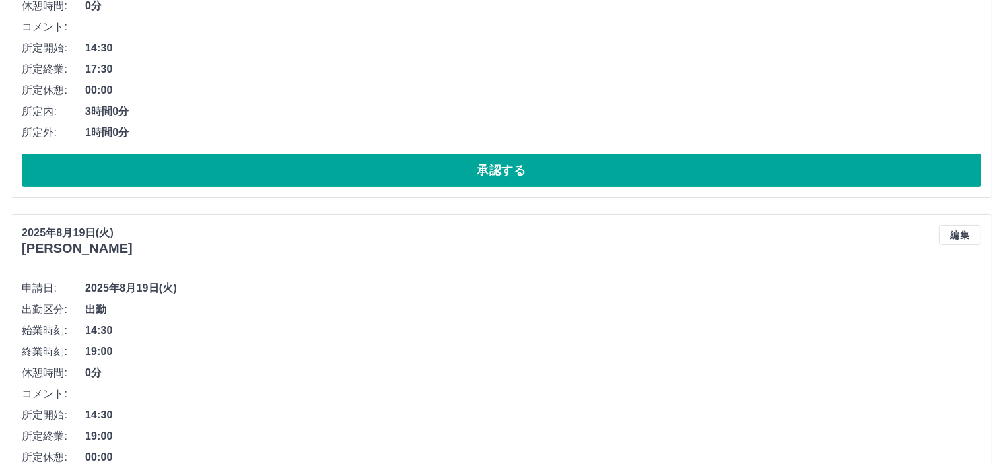
scroll to position [10370, 0]
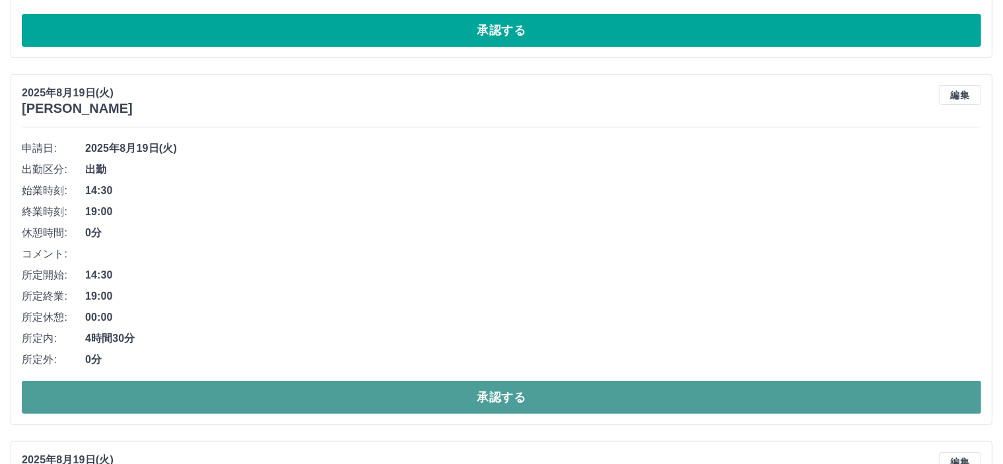
click at [501, 394] on button "承認する" at bounding box center [502, 397] width 960 height 33
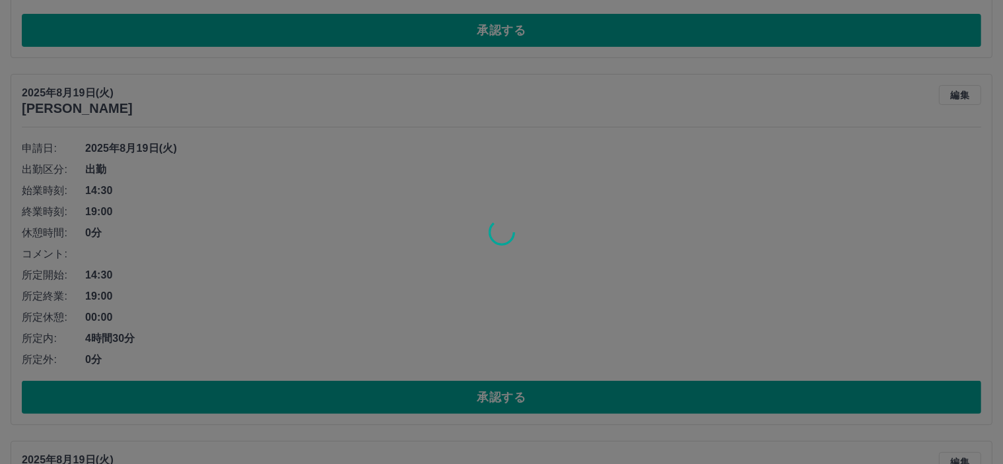
scroll to position [8917, 0]
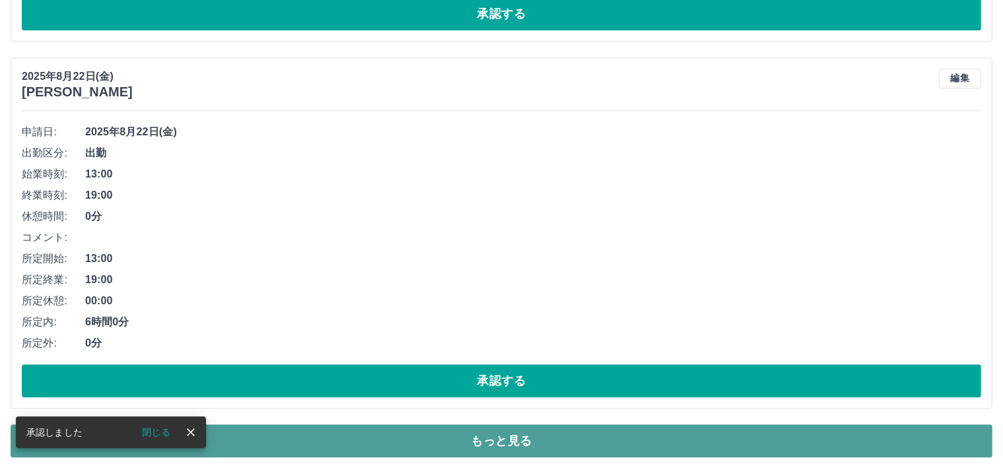
click at [514, 430] on button "もっと見る" at bounding box center [502, 441] width 982 height 33
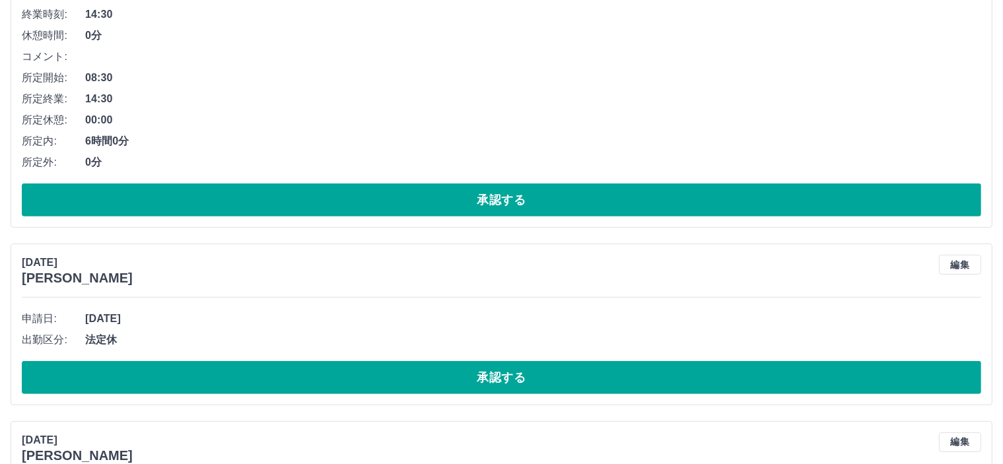
scroll to position [10568, 0]
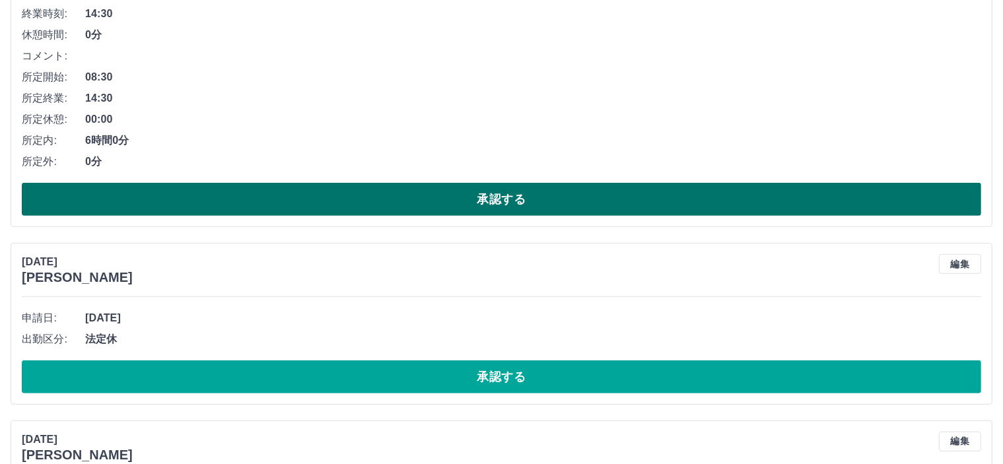
click at [451, 194] on button "承認する" at bounding box center [502, 199] width 960 height 33
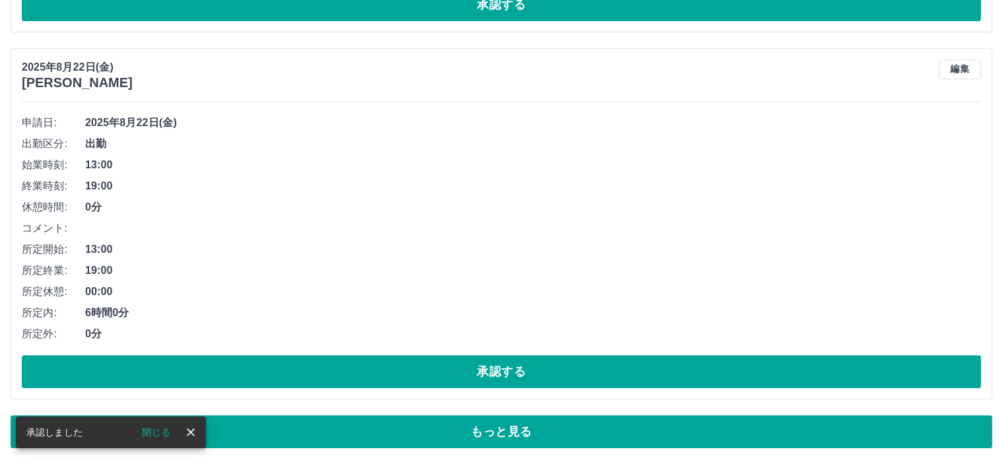
scroll to position [8917, 0]
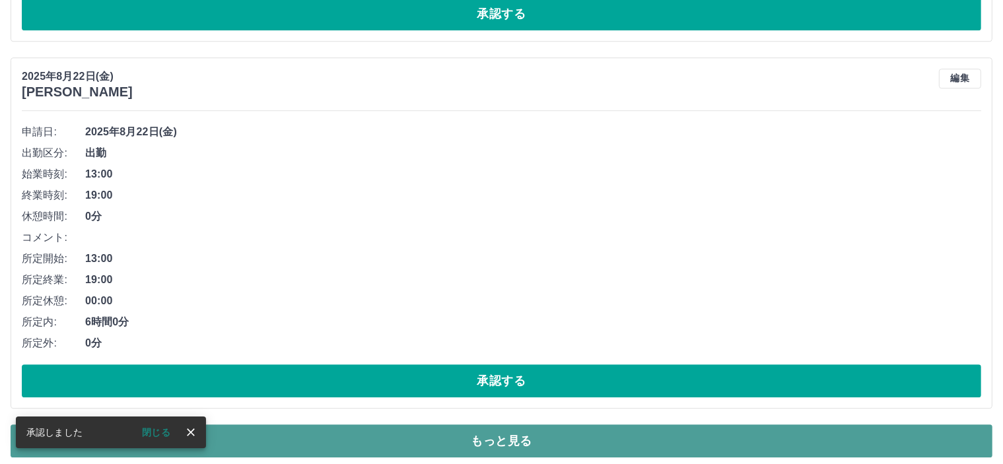
click at [518, 428] on button "もっと見る" at bounding box center [502, 441] width 982 height 33
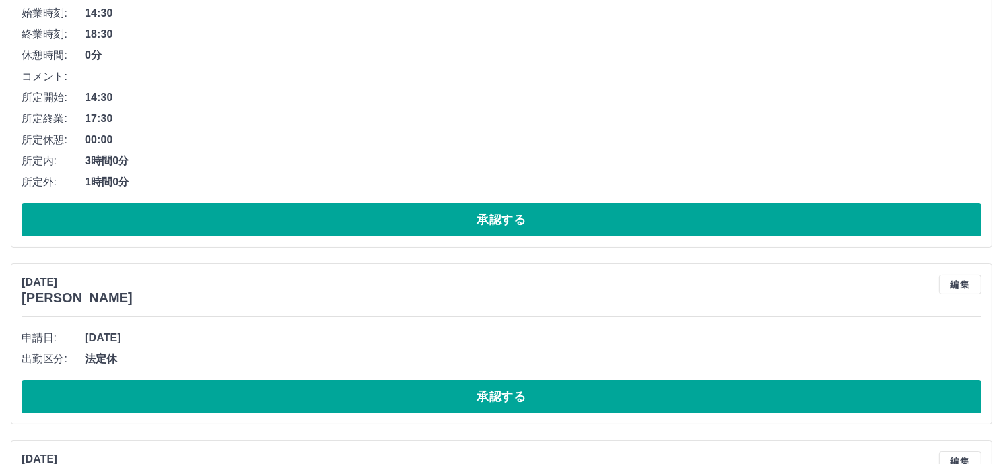
scroll to position [10172, 0]
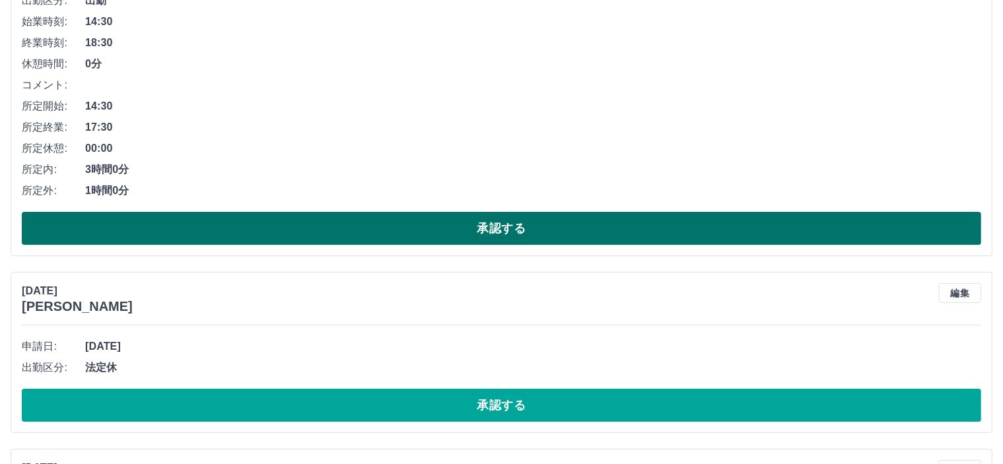
click at [491, 216] on button "承認する" at bounding box center [502, 228] width 960 height 33
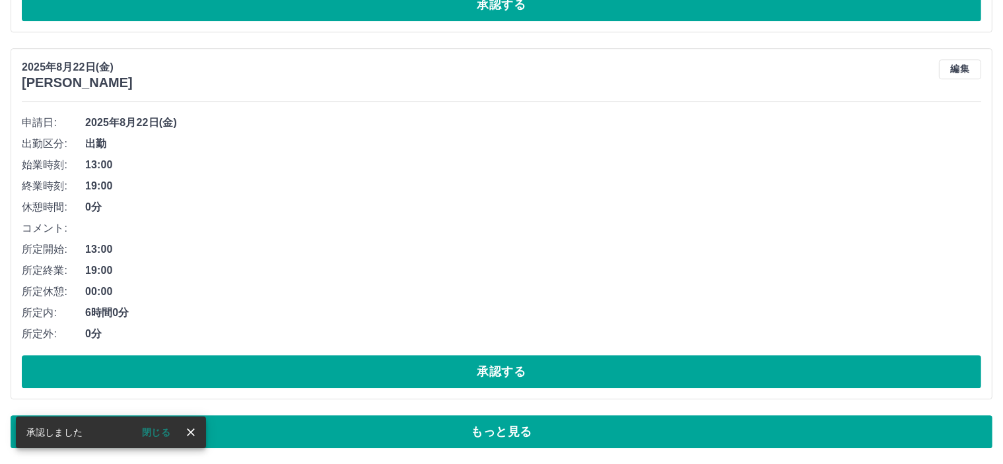
scroll to position [8917, 0]
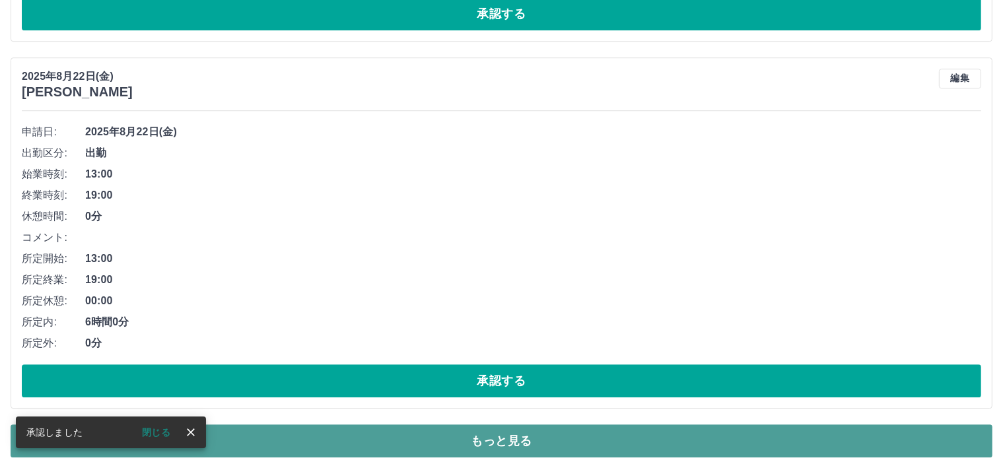
click at [553, 438] on button "もっと見る" at bounding box center [502, 441] width 982 height 33
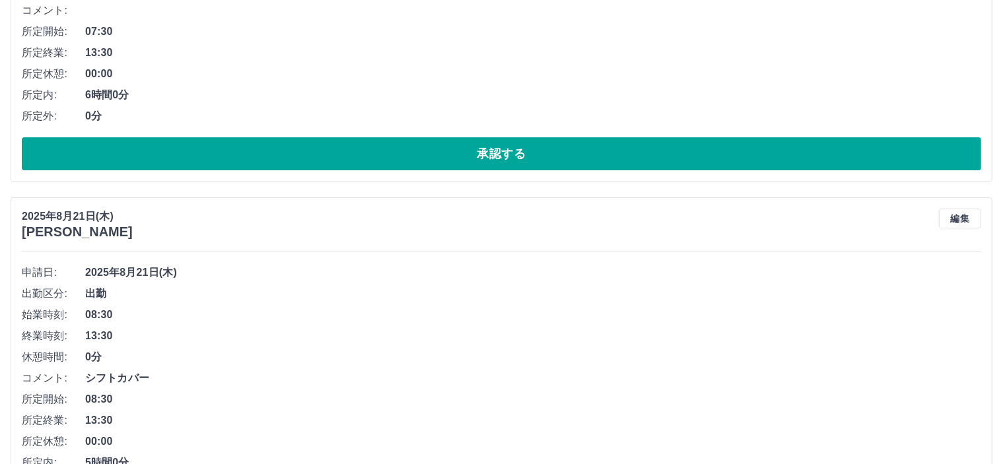
scroll to position [9775, 0]
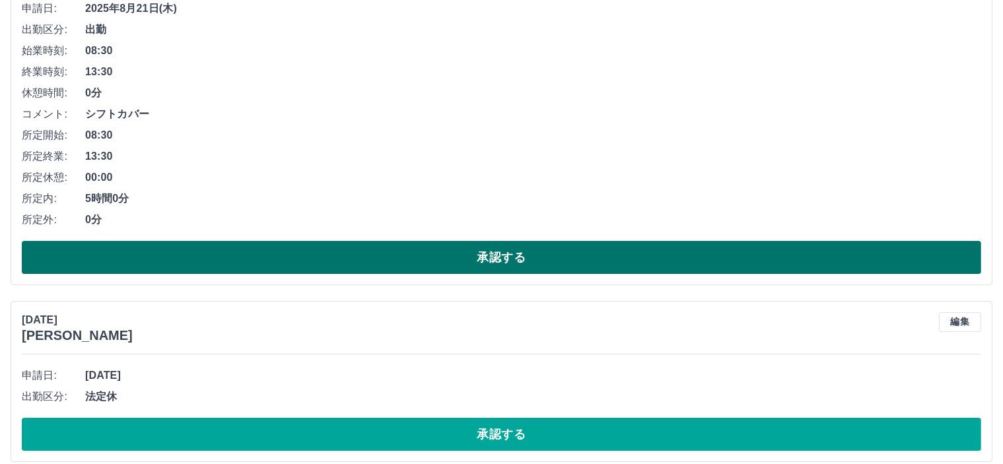
click at [454, 256] on button "承認する" at bounding box center [502, 257] width 960 height 33
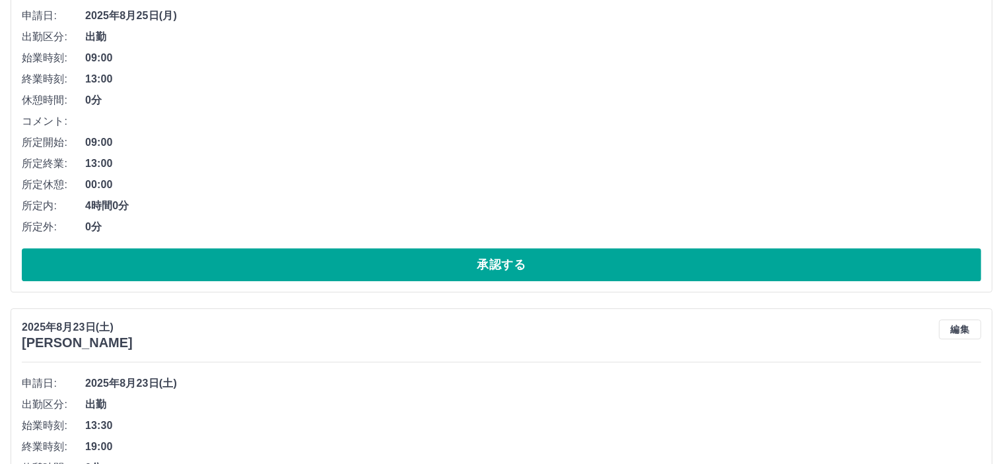
scroll to position [3897, 0]
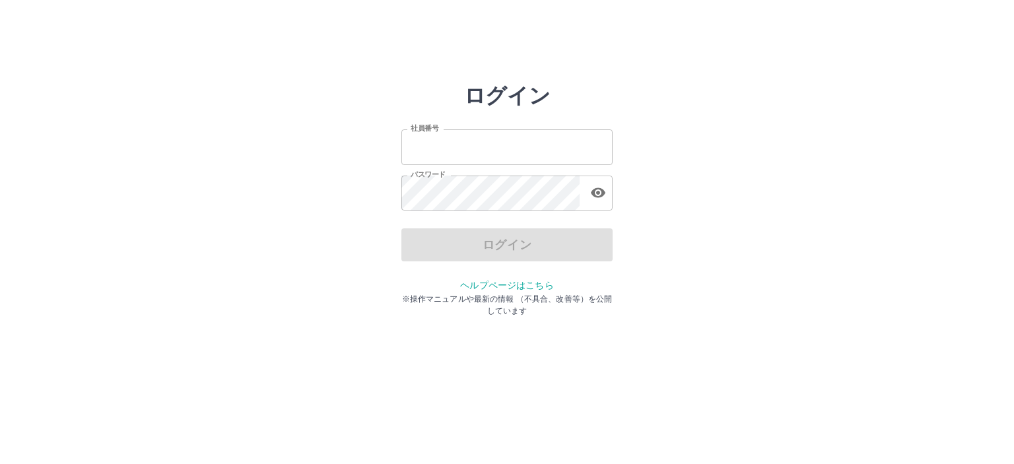
type input "*******"
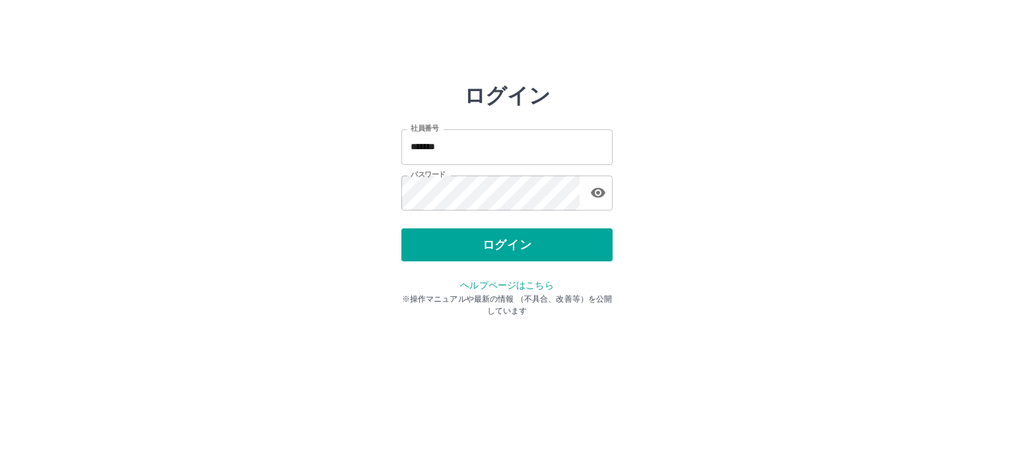
click at [519, 255] on div "ログイン" at bounding box center [507, 245] width 211 height 33
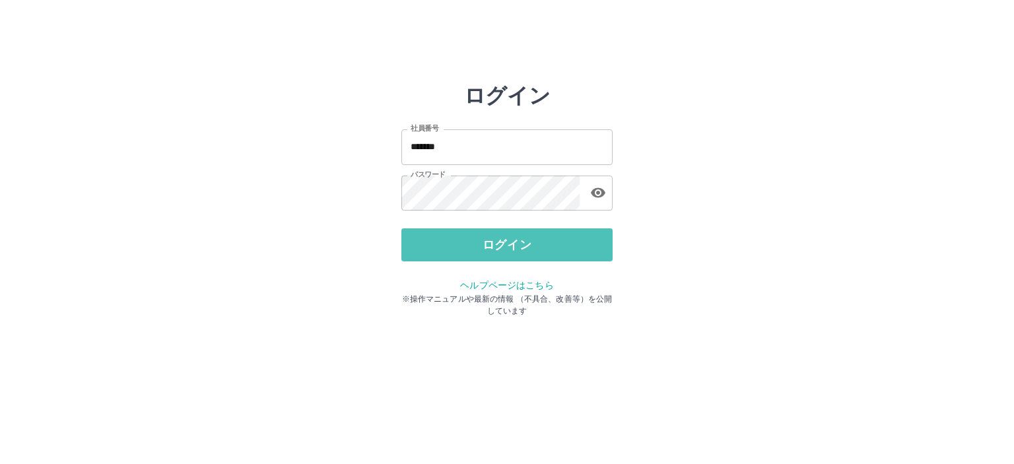
click at [519, 255] on button "ログイン" at bounding box center [507, 245] width 211 height 33
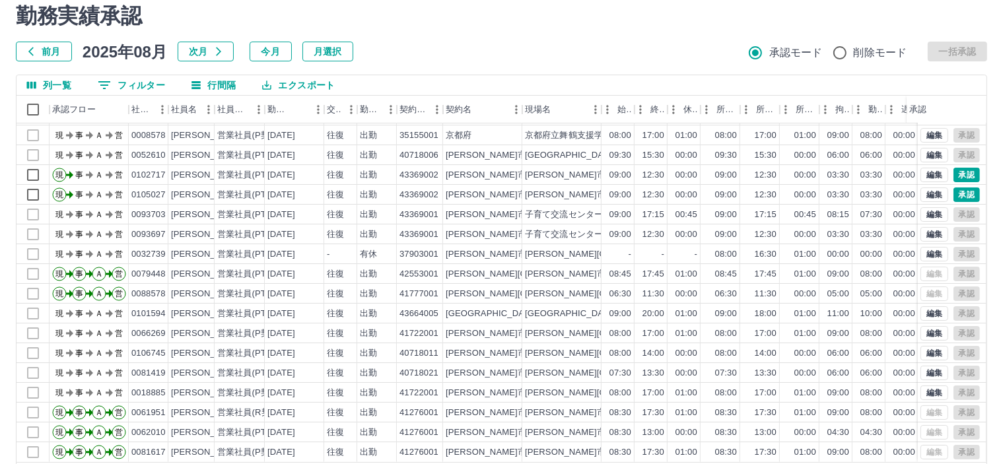
scroll to position [94, 0]
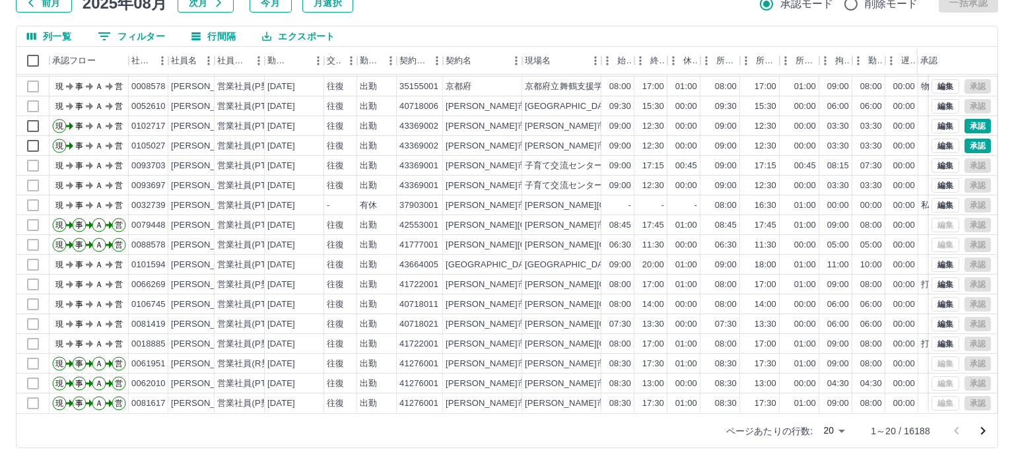
click at [830, 430] on body "SDH勤怠 [PERSON_NAME] 勤務実績承認 前月 [DATE] 次月 今月 月選択 承認モード 削除モード 一括承認 列一覧 0 フィルター 行間隔…" at bounding box center [507, 185] width 1014 height 558
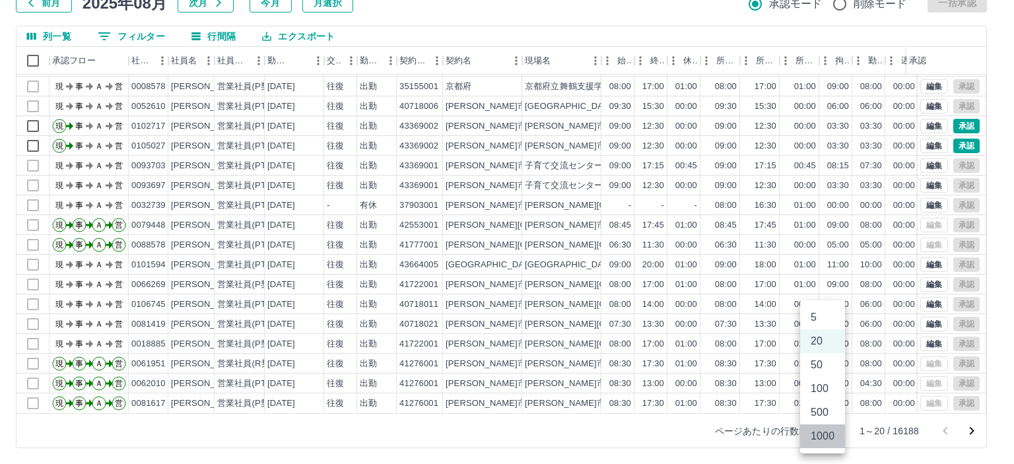
click at [827, 434] on li "1000" at bounding box center [822, 437] width 45 height 24
type input "****"
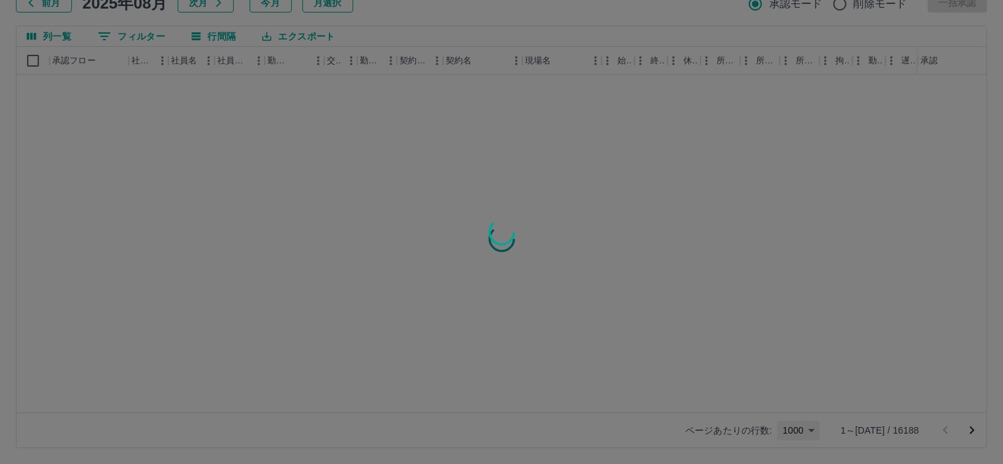
scroll to position [0, 0]
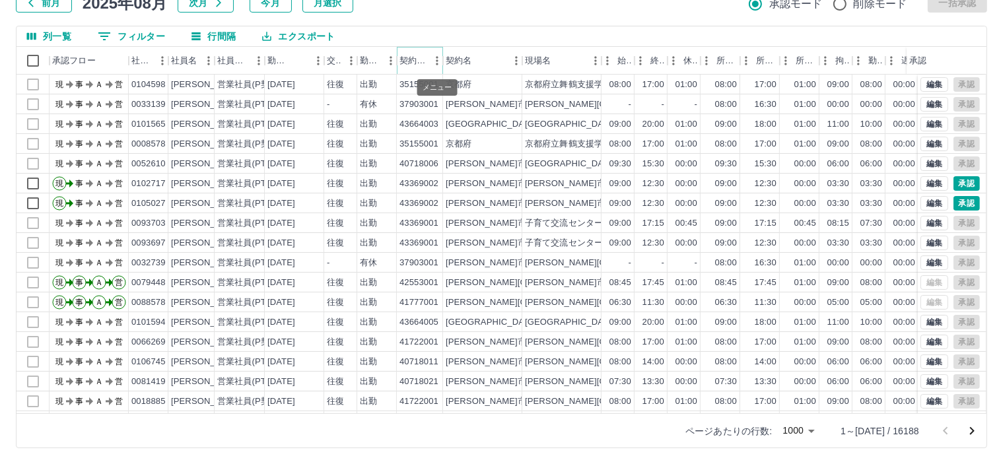
click at [429, 63] on button "メニュー" at bounding box center [437, 61] width 20 height 20
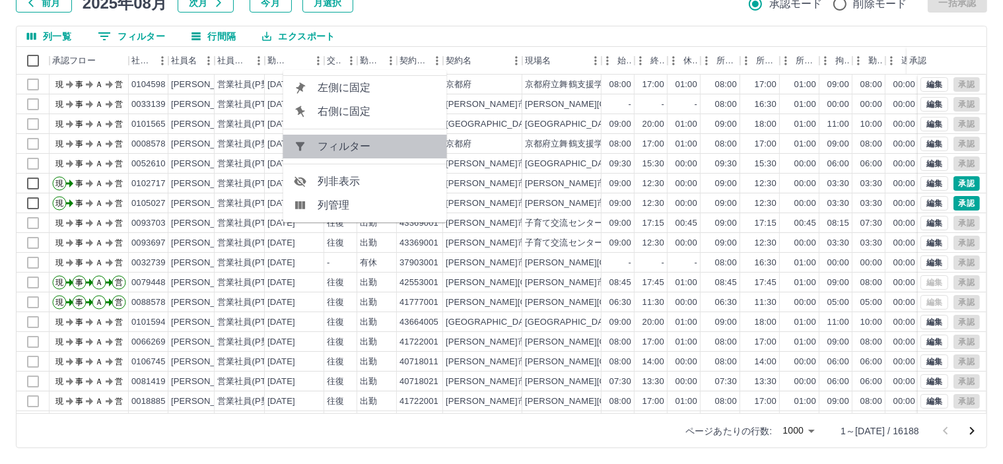
click at [398, 137] on li "フィルター" at bounding box center [365, 147] width 164 height 24
select select "**********"
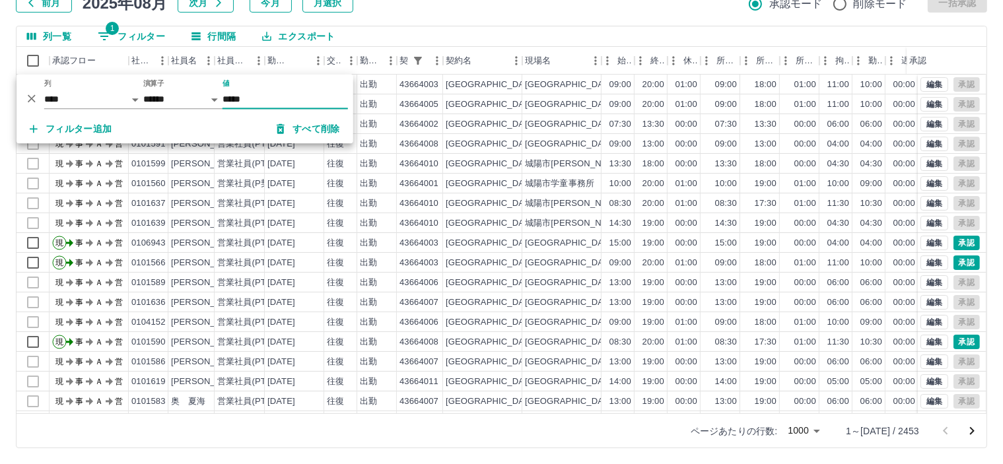
type input "*****"
click at [385, 63] on icon "メニュー" at bounding box center [390, 60] width 13 height 13
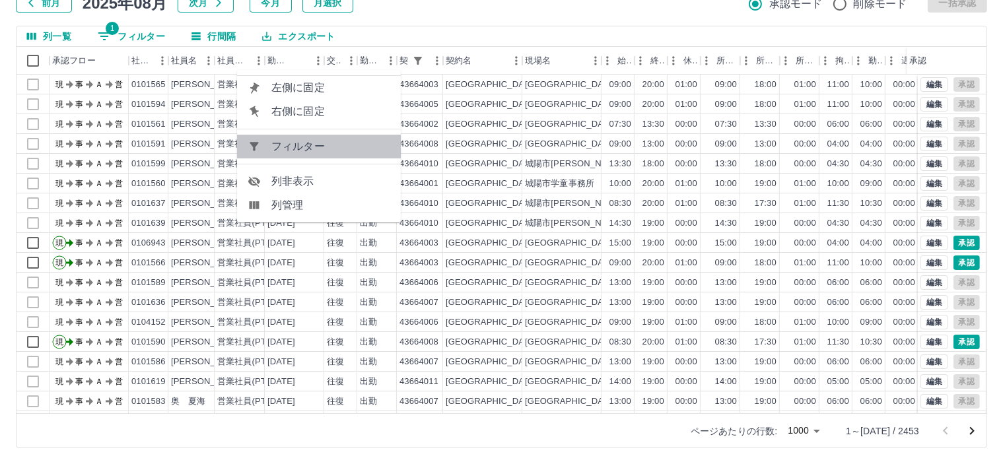
click at [346, 143] on span "フィルター" at bounding box center [330, 147] width 119 height 16
select select "**********"
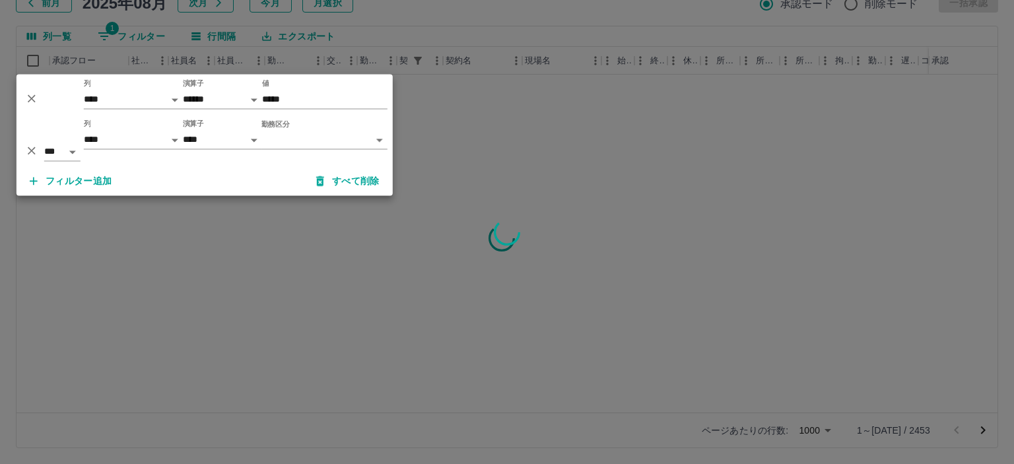
click at [317, 141] on body "SDH勤怠 [PERSON_NAME] 勤務実績承認 前月 [DATE] 次月 今月 月選択 承認モード 削除モード 一括承認 列一覧 1 フィルター 行間隔…" at bounding box center [507, 185] width 1014 height 558
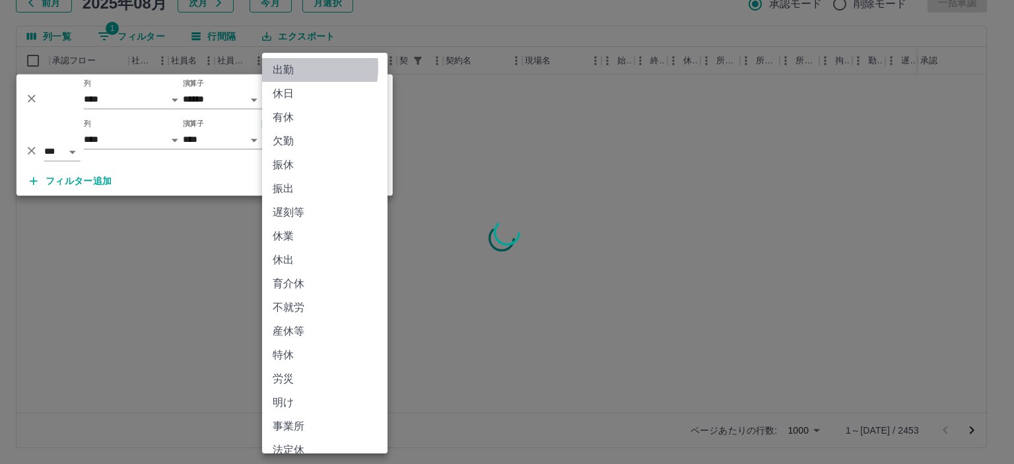
click at [285, 67] on li "出勤" at bounding box center [324, 70] width 125 height 24
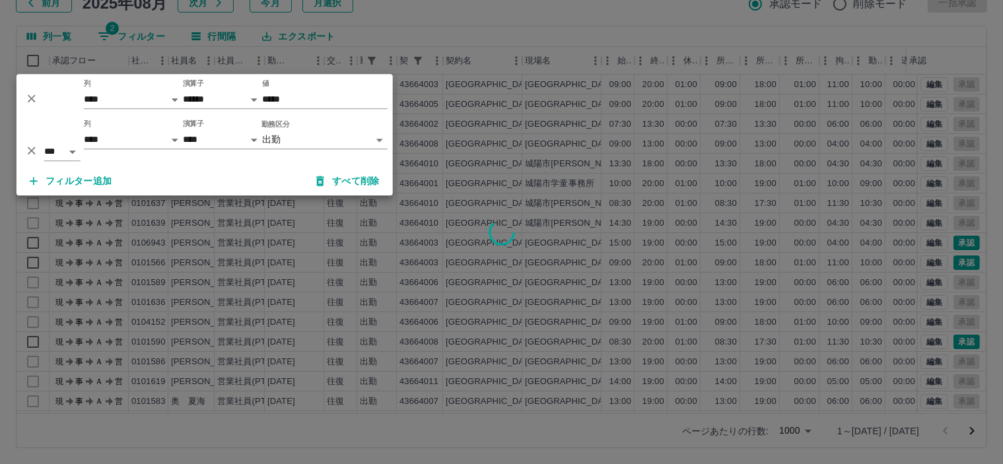
click at [454, 28] on div at bounding box center [501, 232] width 1003 height 464
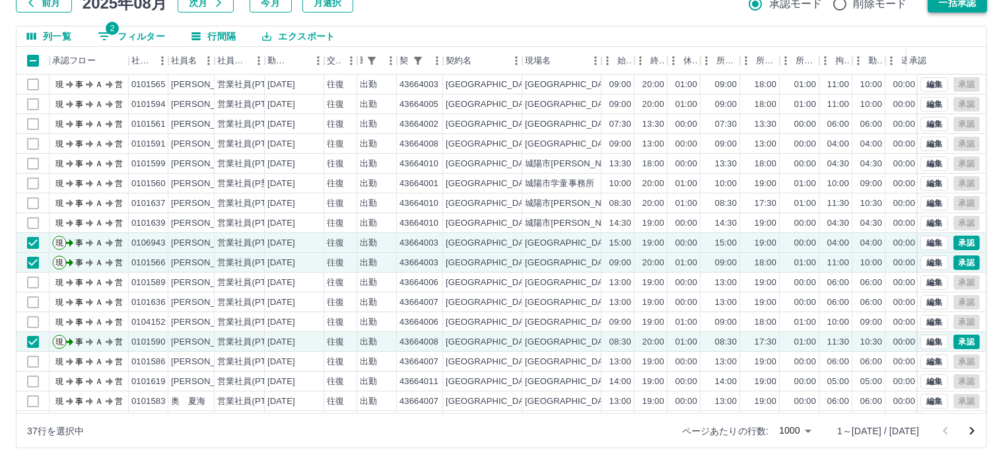
click at [957, 7] on button "一括承認" at bounding box center [957, 3] width 59 height 20
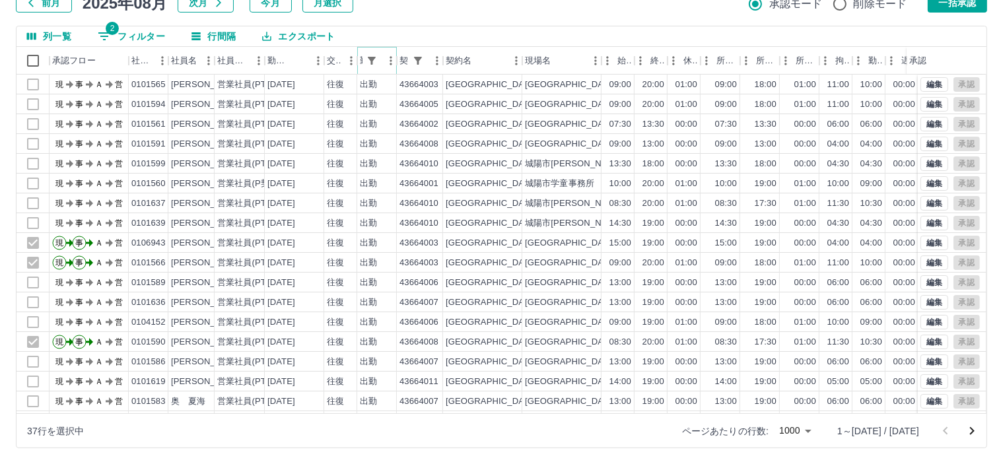
click at [386, 63] on icon "メニュー" at bounding box center [390, 60] width 13 height 13
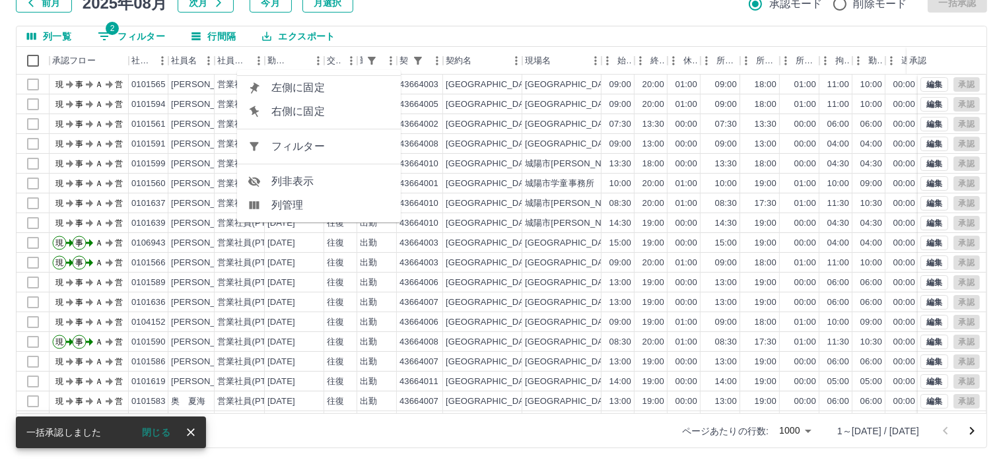
click at [309, 145] on span "フィルター" at bounding box center [330, 147] width 119 height 16
click at [309, 145] on body "SDH勤怠 [PERSON_NAME] 勤務実績承認 前月 [DATE] 次月 今月 月選択 承認モード 削除モード 一括承認 列一覧 2 フィルター 行間隔…" at bounding box center [501, 185] width 1003 height 558
select select "**********"
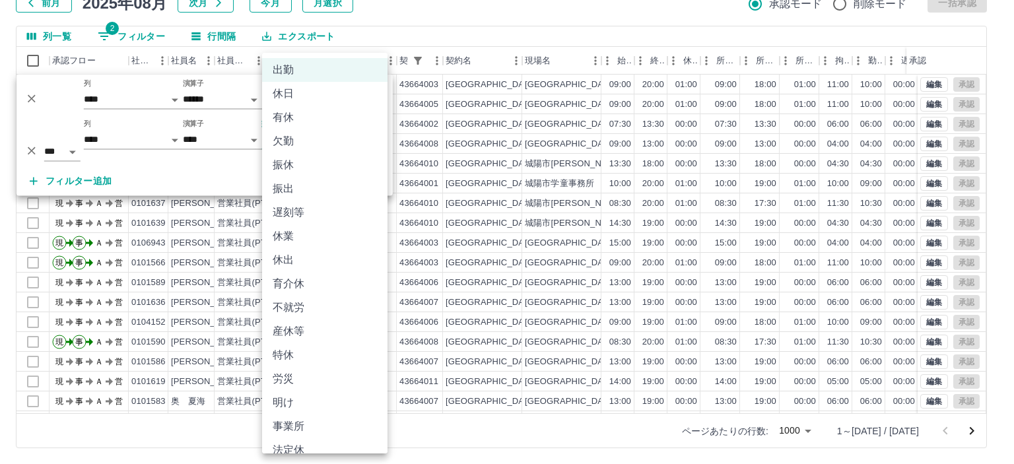
click at [295, 116] on li "有休" at bounding box center [324, 118] width 125 height 24
click at [286, 115] on div "**********" at bounding box center [205, 141] width 376 height 52
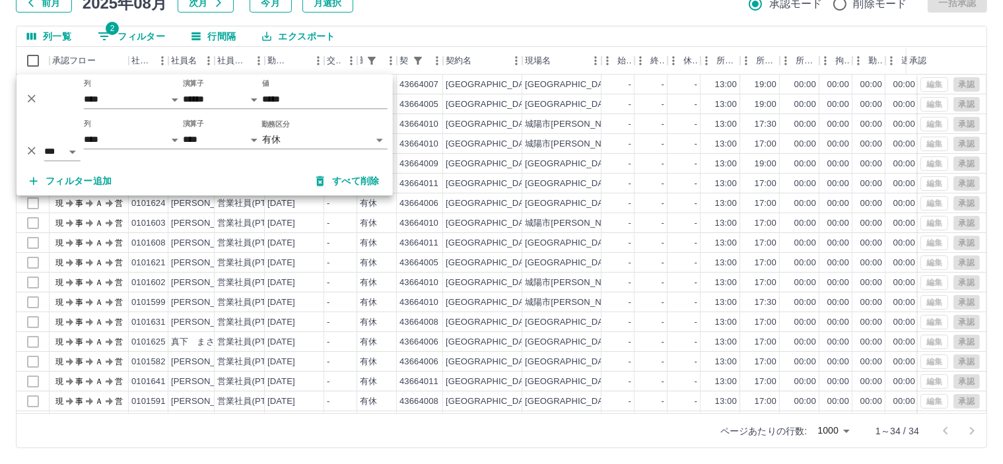
click at [550, 20] on div at bounding box center [501, 232] width 1003 height 464
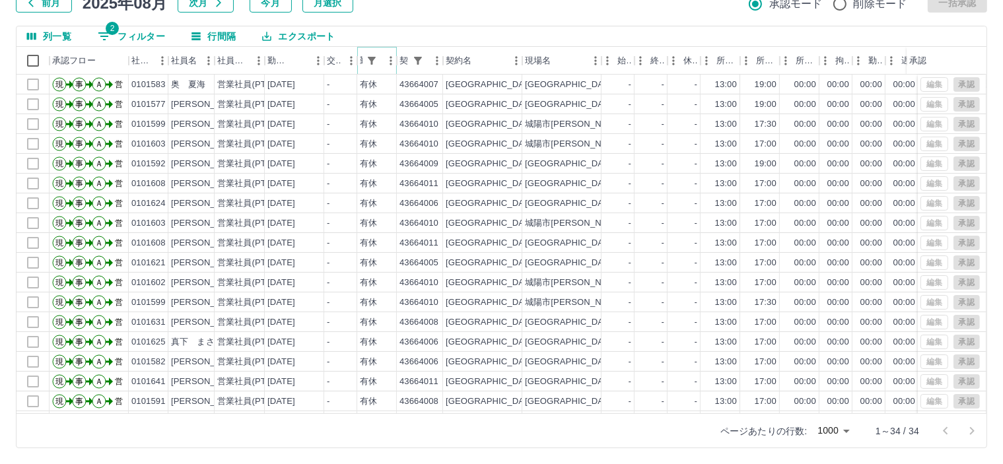
click at [388, 65] on icon "メニュー" at bounding box center [390, 60] width 13 height 13
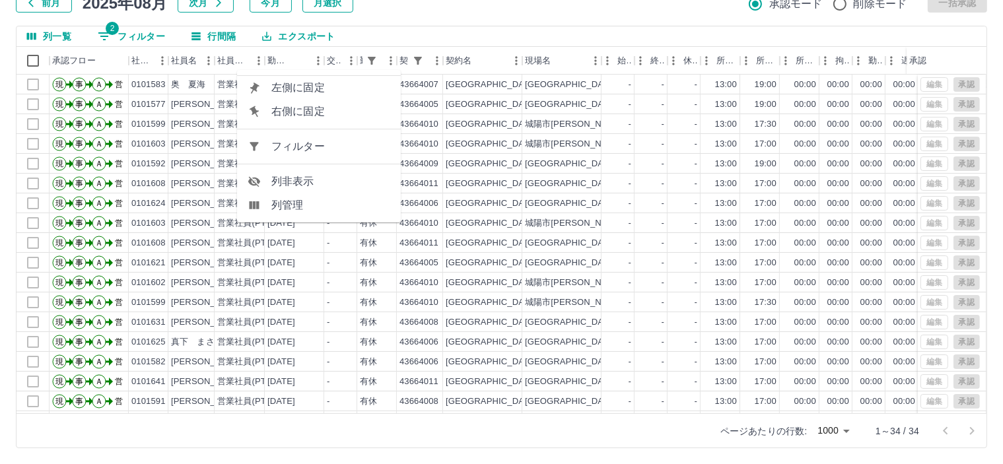
click at [365, 139] on span "フィルター" at bounding box center [330, 147] width 119 height 16
select select "**********"
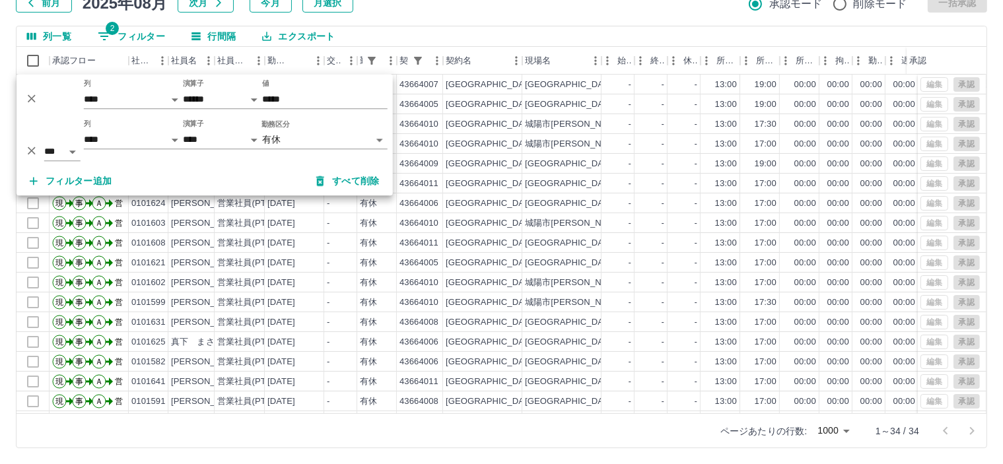
click at [343, 139] on body "SDH勤怠 [PERSON_NAME] 勤務実績承認 前月 [DATE] 次月 今月 月選択 承認モード 削除モード 一括承認 列一覧 2 フィルター 行間隔…" at bounding box center [501, 185] width 1003 height 558
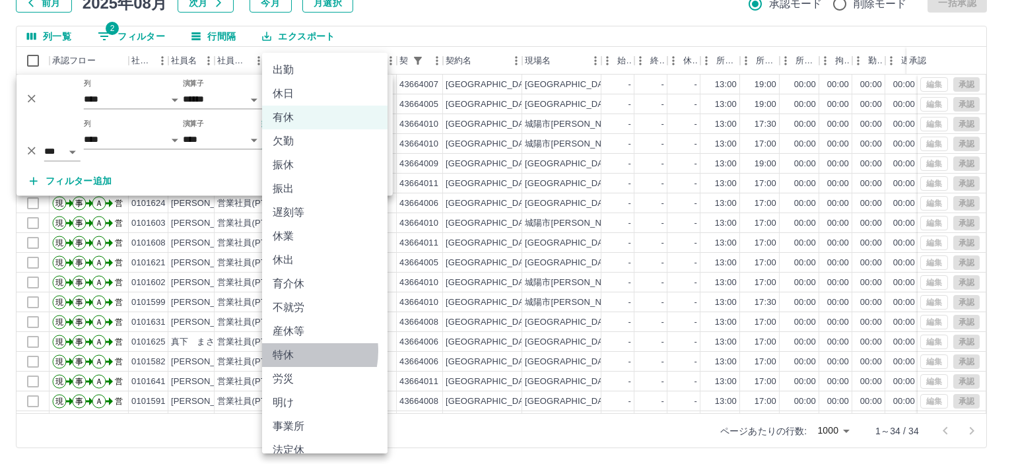
click at [288, 351] on li "特休" at bounding box center [324, 355] width 125 height 24
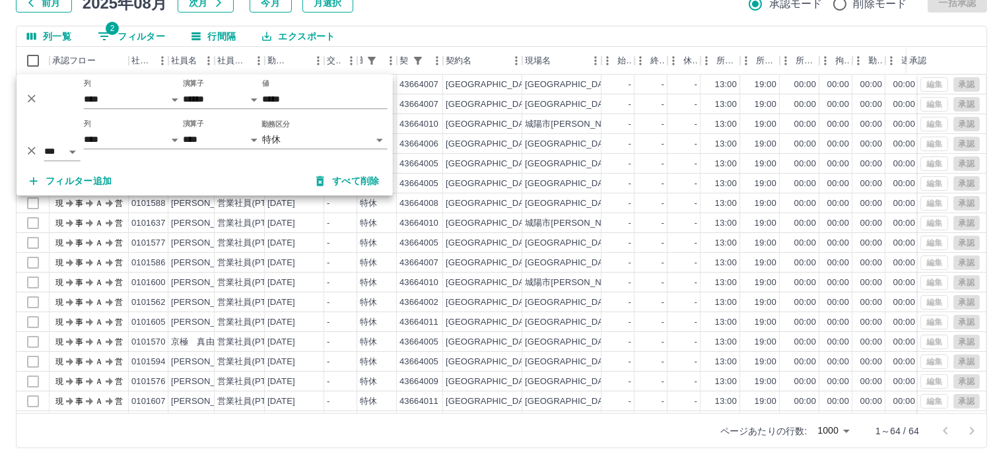
click at [436, 20] on div at bounding box center [501, 232] width 1003 height 464
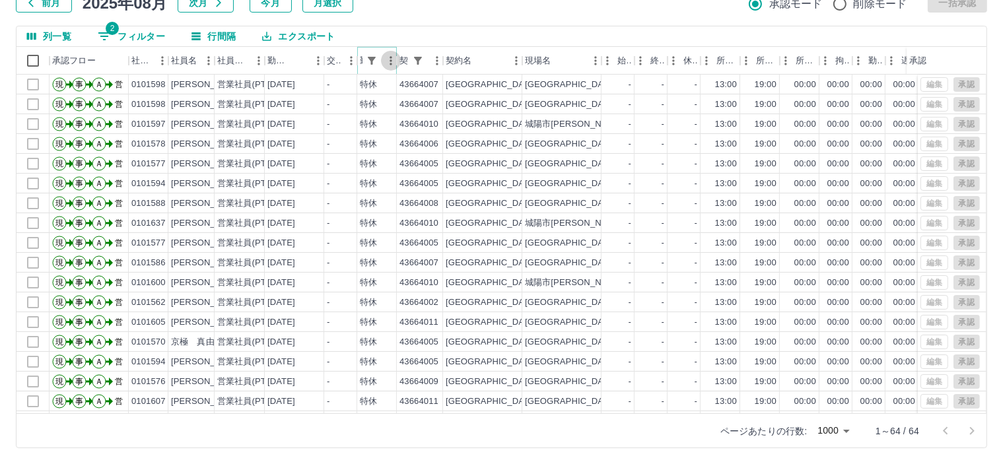
click at [386, 61] on icon "メニュー" at bounding box center [390, 60] width 13 height 13
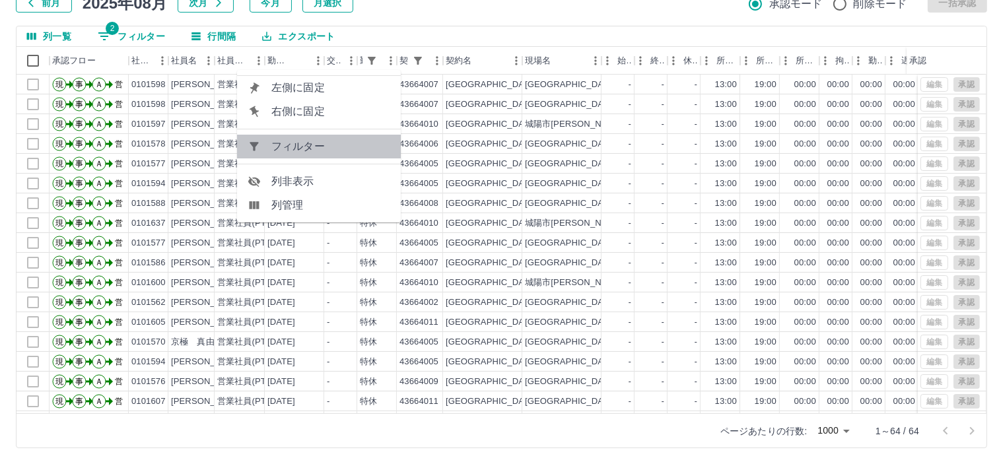
click at [363, 144] on span "フィルター" at bounding box center [330, 147] width 119 height 16
click at [363, 145] on body "SDH勤怠 [PERSON_NAME] 勤務実績承認 前月 [DATE] 次月 今月 月選択 承認モード 削除モード 一括承認 列一覧 2 フィルター 行間隔…" at bounding box center [501, 185] width 1003 height 558
select select "**********"
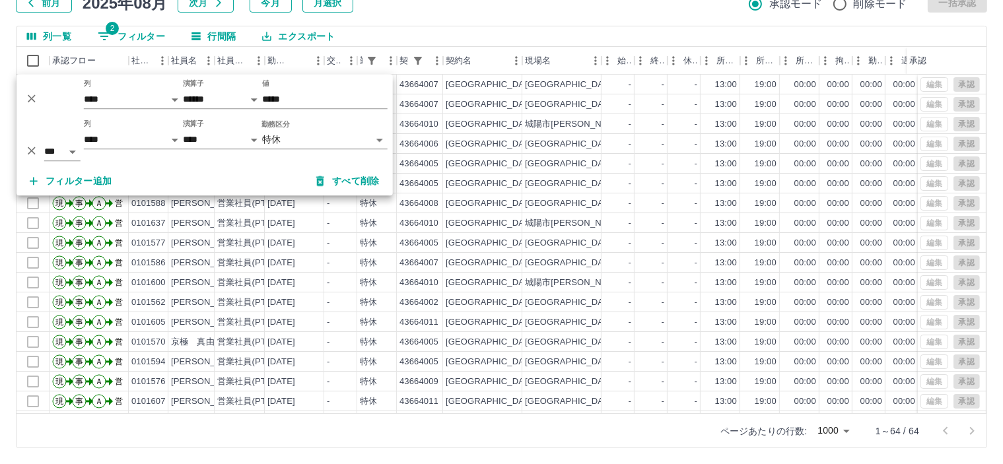
click at [363, 145] on body "SDH勤怠 [PERSON_NAME] 勤務実績承認 前月 [DATE] 次月 今月 月選択 承認モード 削除モード 一括承認 列一覧 2 フィルター 行間隔…" at bounding box center [501, 185] width 1003 height 558
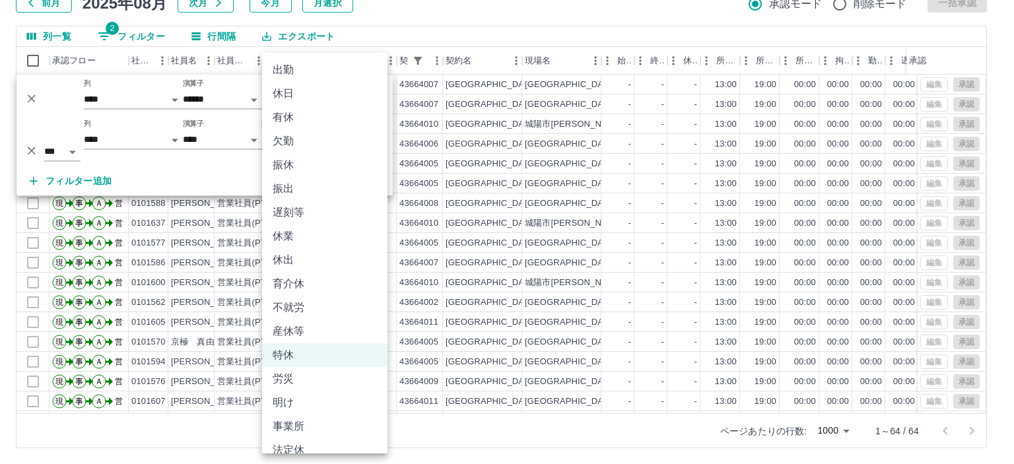
click at [325, 211] on li "遅刻等" at bounding box center [324, 213] width 125 height 24
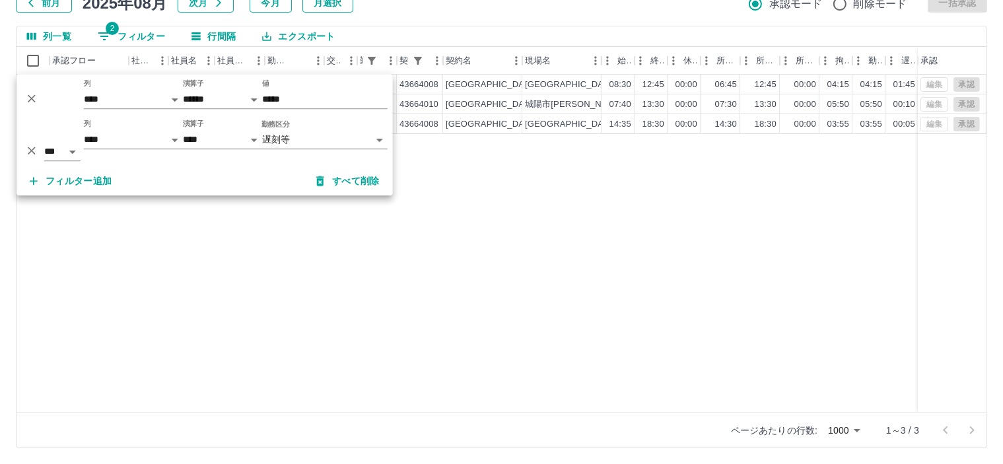
click at [639, 19] on div "勤務実績承認 前月 [DATE] 次月 今月 月選択 承認モード 削除モード 一括承認 列一覧 2 フィルター 行間隔 エクスポート 承認フロー 社員番号 社…" at bounding box center [501, 202] width 1003 height 526
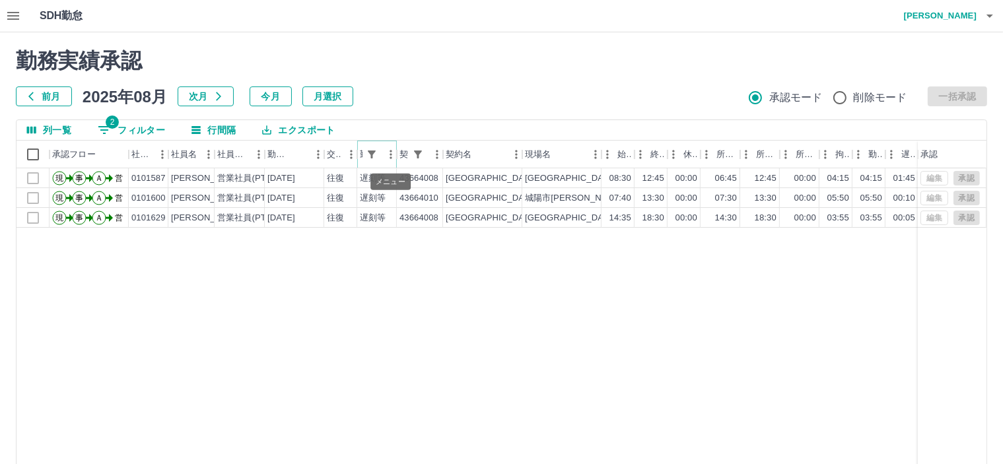
click at [388, 155] on icon "メニュー" at bounding box center [390, 154] width 13 height 13
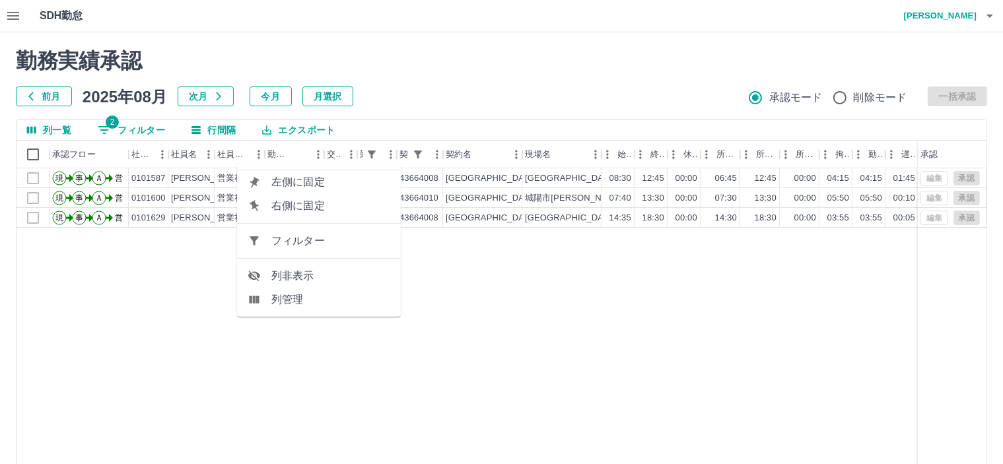
click at [351, 238] on span "フィルター" at bounding box center [330, 241] width 119 height 16
select select "**********"
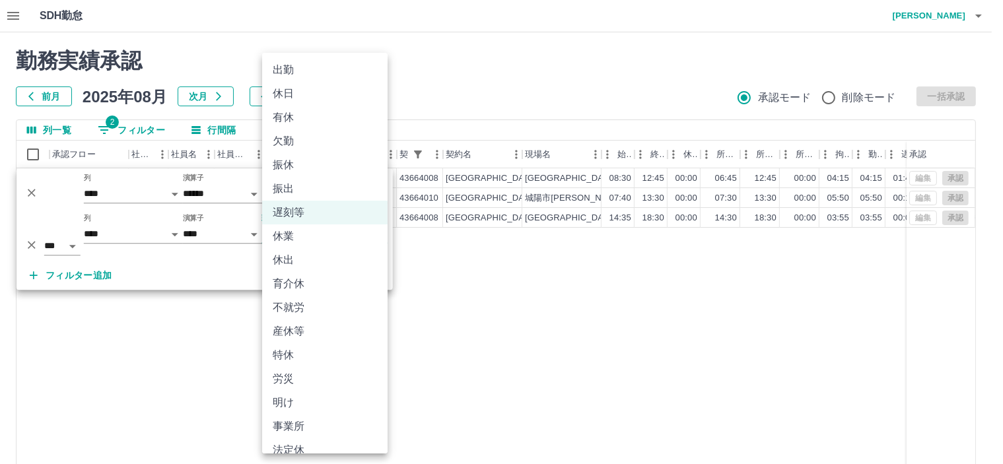
click at [367, 236] on body "SDH勤怠 [PERSON_NAME] 勤務実績承認 前月 [DATE] 次月 今月 月選択 承認モード 削除モード 一括承認 列一覧 2 フィルター 行間隔…" at bounding box center [501, 279] width 1003 height 558
click at [301, 75] on li "出勤" at bounding box center [324, 70] width 125 height 24
click at [338, 195] on input "*****" at bounding box center [324, 193] width 125 height 19
click at [308, 199] on input "*****" at bounding box center [324, 193] width 125 height 19
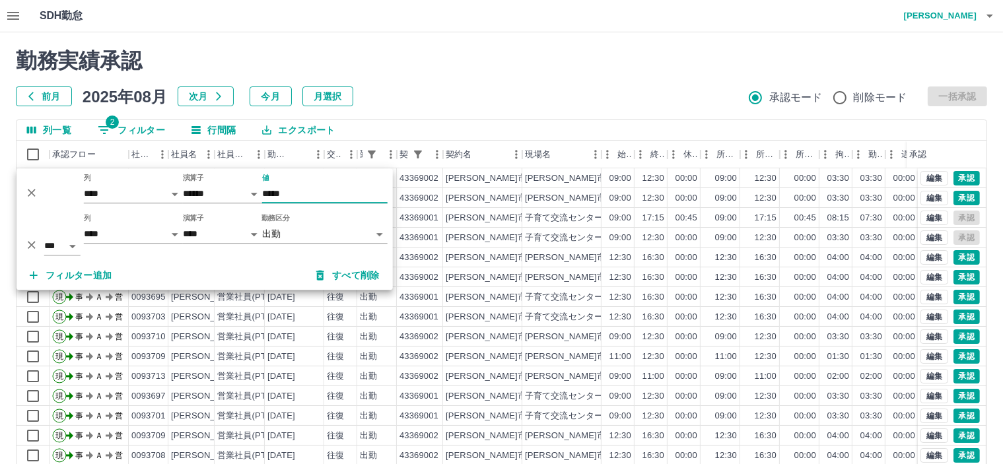
type input "*****"
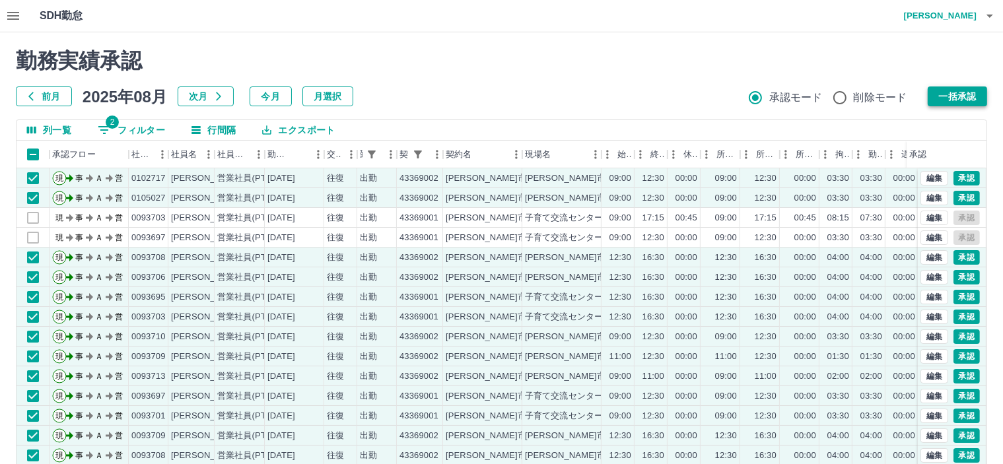
click at [968, 97] on button "一括承認" at bounding box center [957, 97] width 59 height 20
click at [386, 155] on icon "メニュー" at bounding box center [390, 154] width 13 height 13
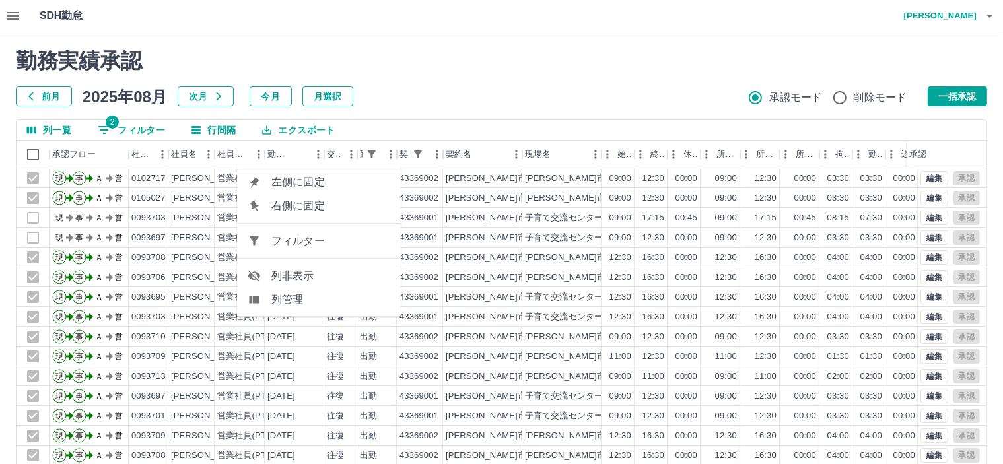
click at [292, 237] on span "フィルター" at bounding box center [330, 241] width 119 height 16
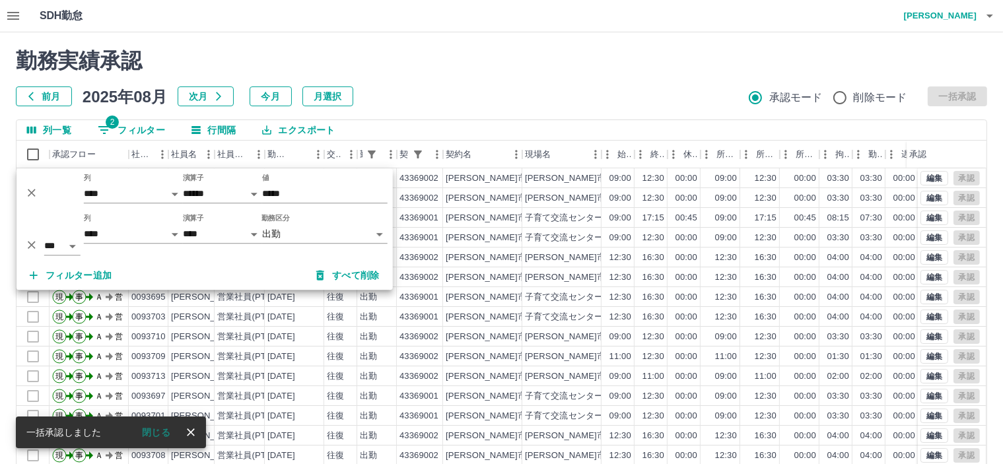
click at [292, 237] on body "SDH勤怠 [PERSON_NAME] 勤務実績承認 前月 [DATE] 次月 今月 月選択 承認モード 削除モード 一括承認 列一覧 2 フィルター 行間隔…" at bounding box center [501, 279] width 1003 height 558
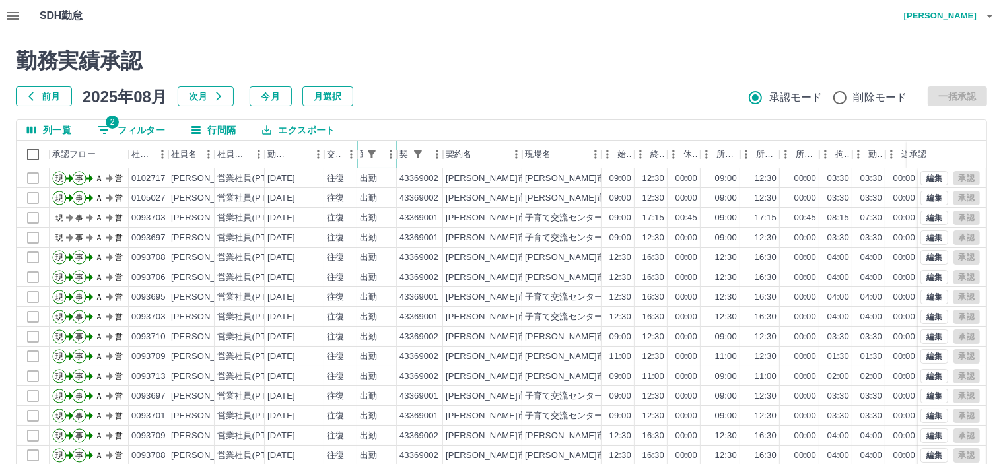
click at [382, 156] on button "メニュー" at bounding box center [391, 155] width 20 height 20
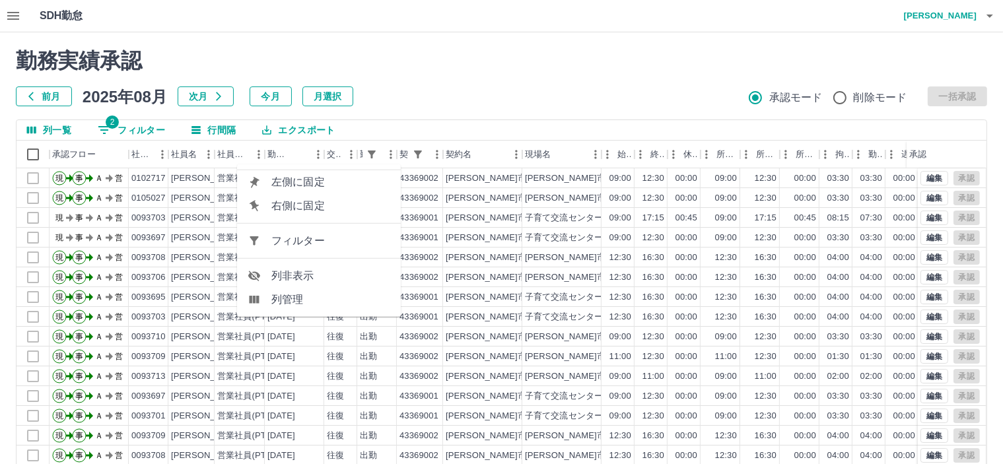
click at [343, 237] on span "フィルター" at bounding box center [330, 241] width 119 height 16
click at [343, 237] on body "SDH勤怠 [PERSON_NAME] 勤務実績承認 前月 [DATE] 次月 今月 月選択 承認モード 削除モード 一括承認 列一覧 2 フィルター 行間隔…" at bounding box center [501, 279] width 1003 height 558
select select "**********"
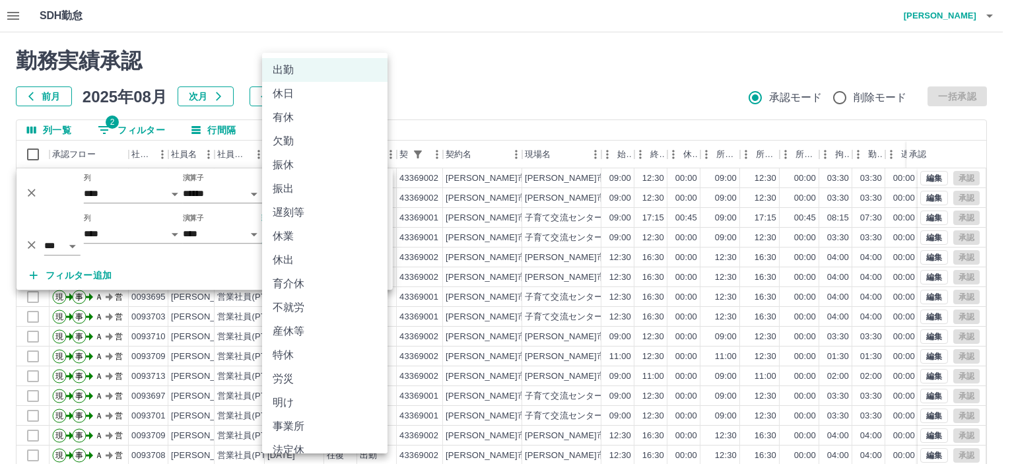
click at [334, 234] on body "SDH勤怠 [PERSON_NAME] 勤務実績承認 前月 [DATE] 次月 今月 月選択 承認モード 削除モード 一括承認 列一覧 2 フィルター 行間隔…" at bounding box center [507, 279] width 1014 height 558
click at [288, 117] on li "有休" at bounding box center [324, 118] width 125 height 24
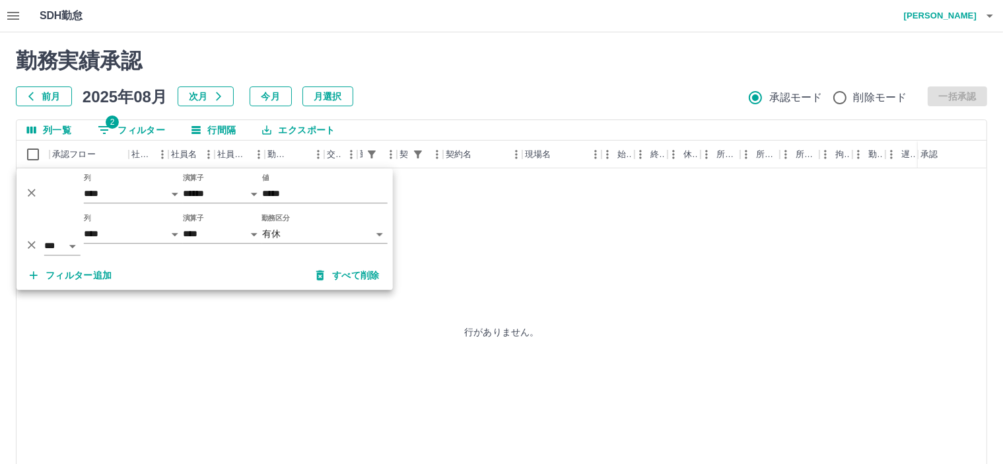
click at [456, 100] on div "前月 2025年08月 次月 今月 月選択 承認モード 削除モード 一括承認" at bounding box center [502, 97] width 972 height 20
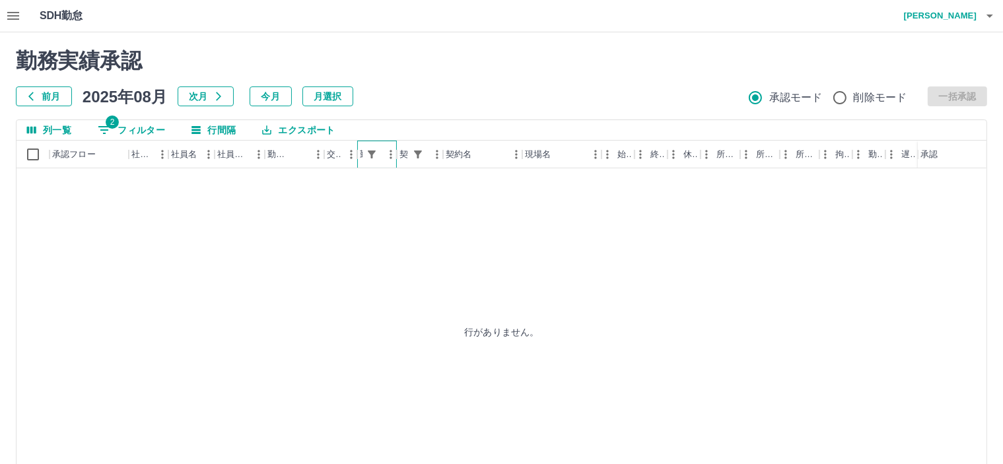
click at [381, 159] on div "勤務区分" at bounding box center [391, 155] width 20 height 28
click at [388, 159] on icon "メニュー" at bounding box center [390, 154] width 13 height 13
click at [349, 242] on span "フィルター" at bounding box center [330, 241] width 119 height 16
select select "**********"
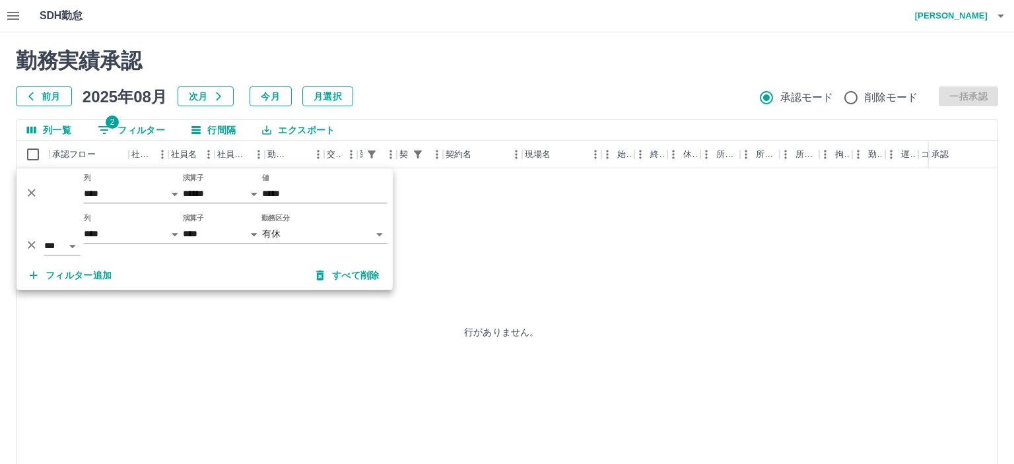
click at [333, 232] on body "**********" at bounding box center [507, 279] width 1014 height 558
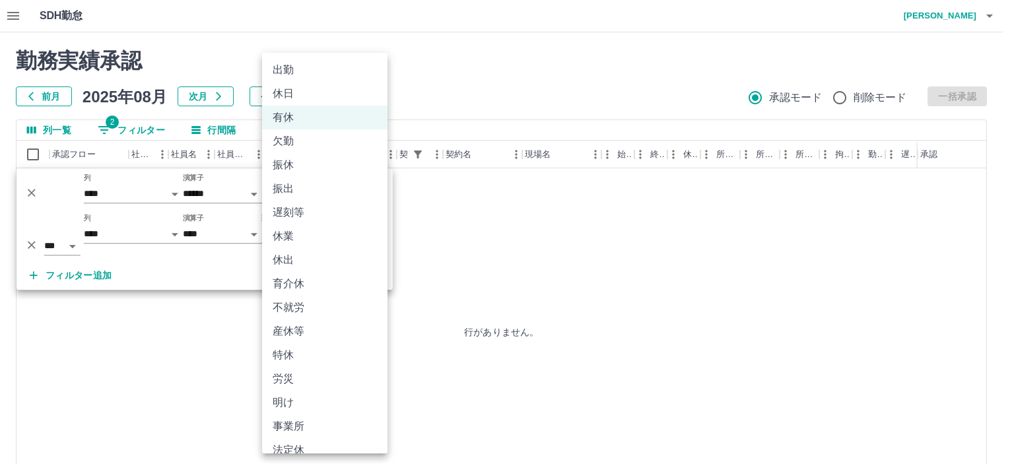
click at [292, 66] on li "出勤" at bounding box center [324, 70] width 125 height 24
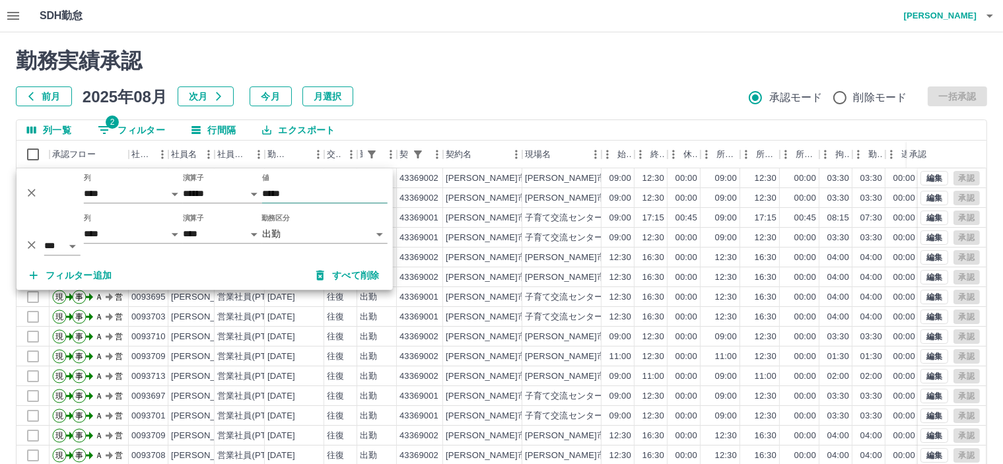
click at [317, 195] on input "*****" at bounding box center [324, 193] width 125 height 19
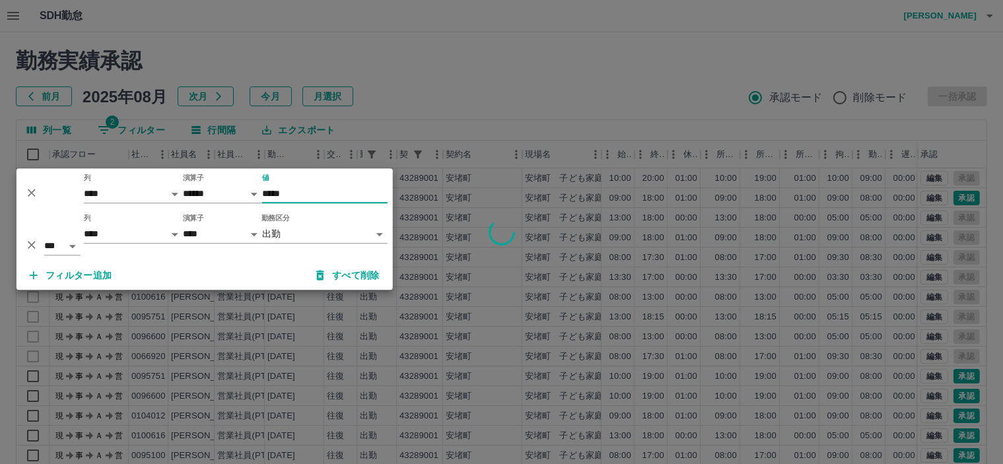
type input "*****"
click at [518, 50] on div at bounding box center [501, 232] width 1003 height 464
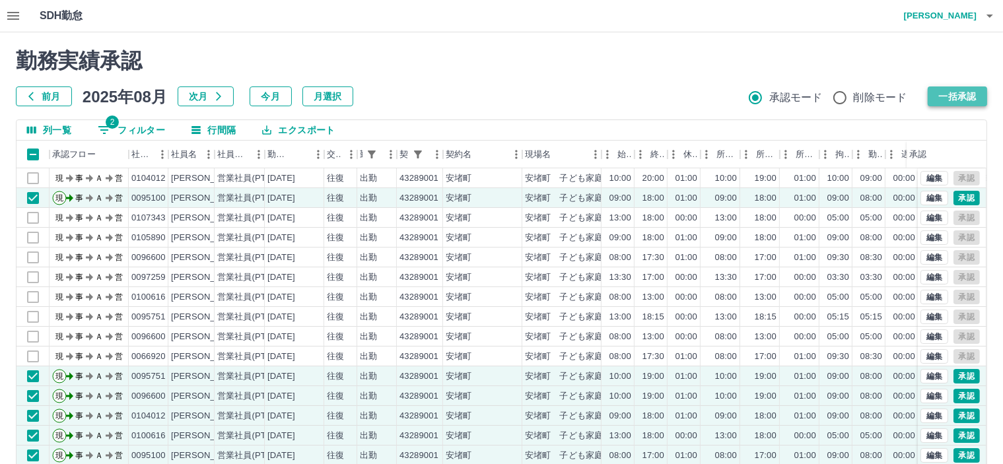
click at [962, 100] on button "一括承認" at bounding box center [957, 97] width 59 height 20
click at [384, 155] on icon "メニュー" at bounding box center [390, 154] width 13 height 13
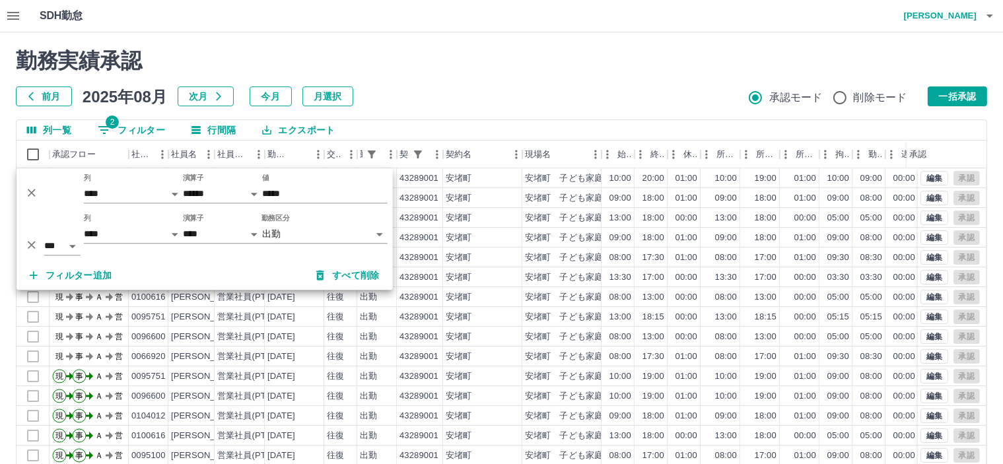
click at [304, 212] on span "フィルター" at bounding box center [348, 207] width 89 height 9
click at [300, 234] on body "SDH勤怠 [PERSON_NAME] 勤務実績承認 前月 [DATE] 次月 今月 月選択 承認モード 削除モード 一括承認 列一覧 2 フィルター 行間隔…" at bounding box center [501, 279] width 1003 height 558
select select "**********"
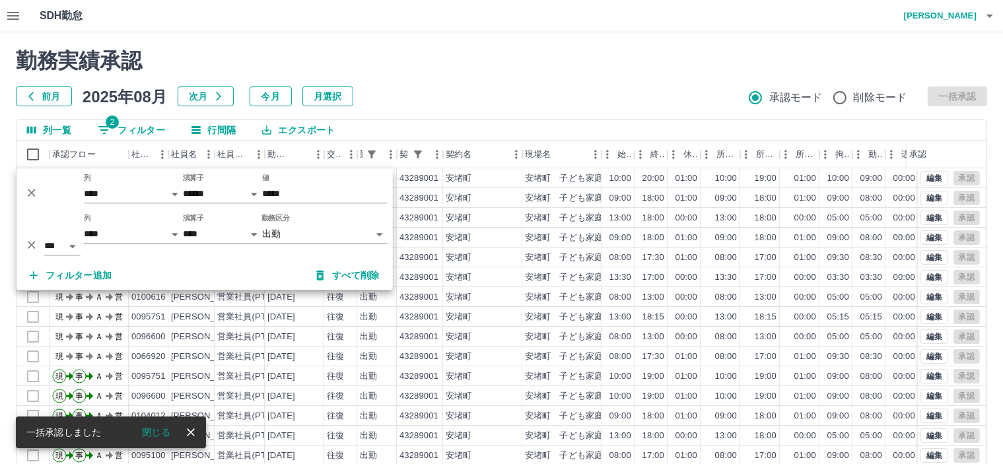
click at [300, 234] on body "SDH勤怠 [PERSON_NAME] 勤務実績承認 前月 [DATE] 次月 今月 月選択 承認モード 削除モード 一括承認 列一覧 2 フィルター 行間隔…" at bounding box center [501, 279] width 1003 height 558
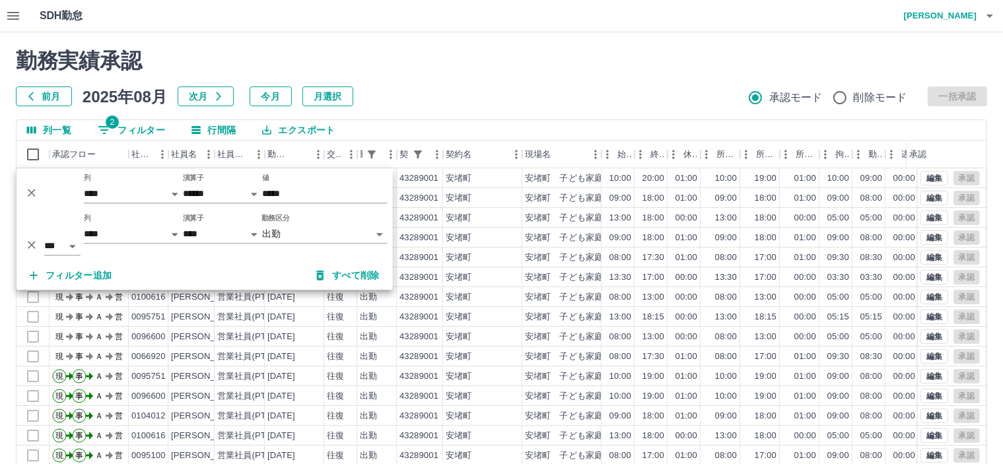
click at [287, 116] on div "勤務実績承認 前月 [DATE] 次月 今月 月選択 承認モード 削除モード 一括承認 列一覧 2 フィルター 行間隔 エクスポート 承認フロー 社員番号 社…" at bounding box center [501, 295] width 1003 height 526
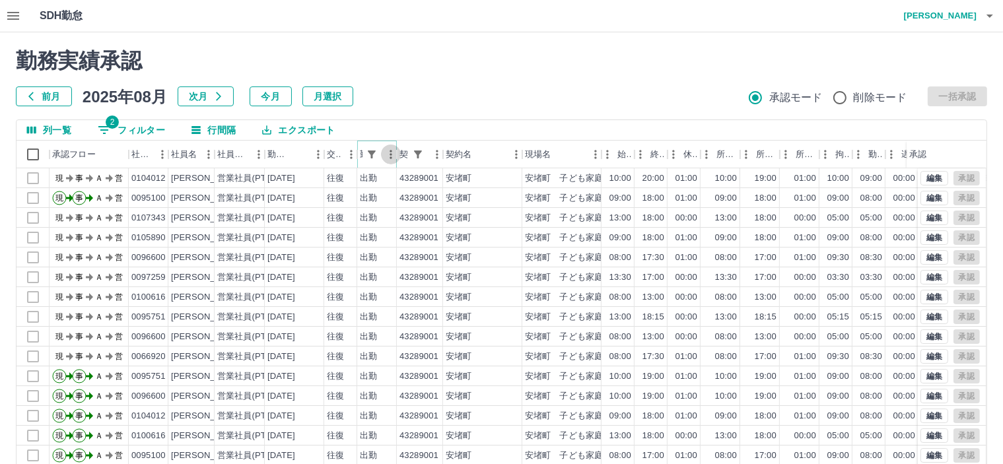
click at [387, 158] on icon "メニュー" at bounding box center [390, 154] width 13 height 13
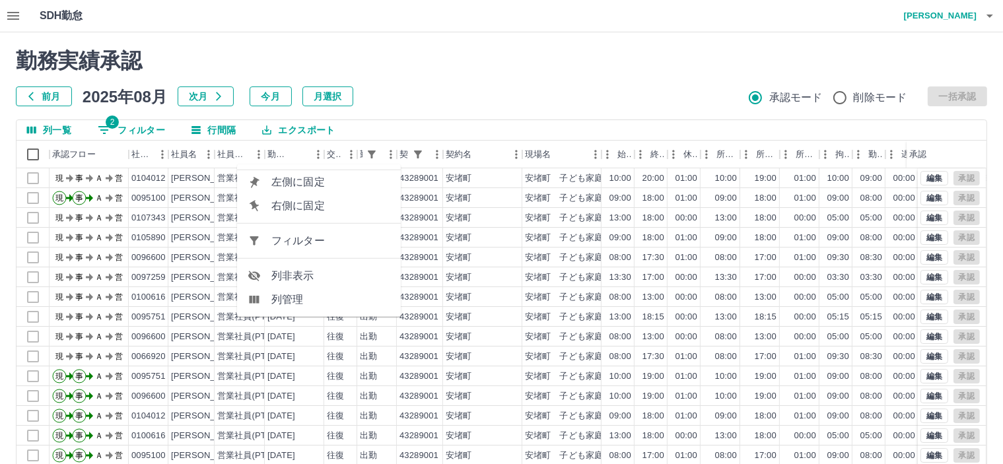
click at [361, 244] on span "フィルター" at bounding box center [330, 241] width 119 height 16
select select "**********"
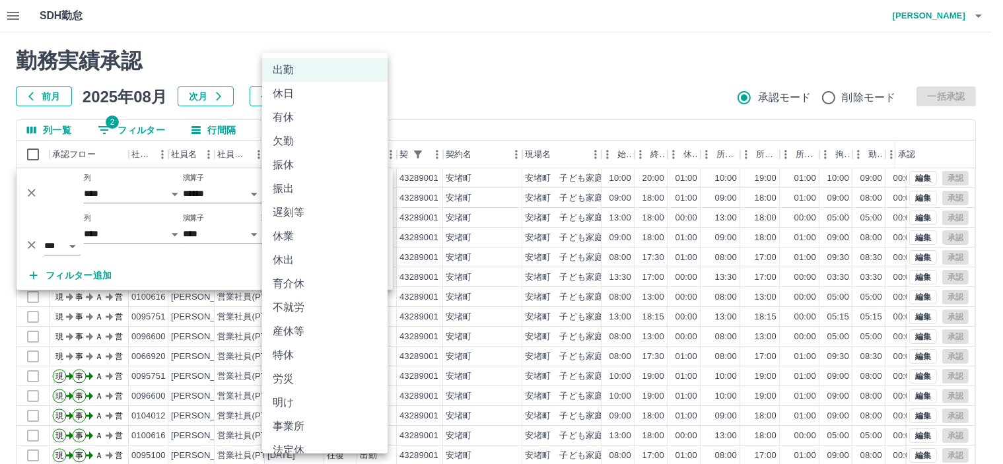
click at [329, 240] on body "SDH勤怠 [PERSON_NAME] 勤務実績承認 前月 [DATE] 次月 今月 月選択 承認モード 削除モード 一括承認 列一覧 2 フィルター 行間隔…" at bounding box center [501, 279] width 1003 height 558
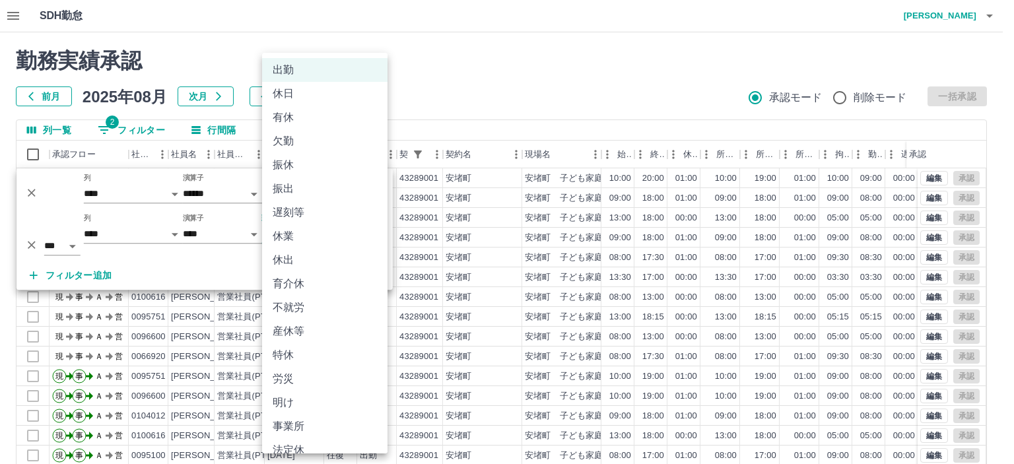
click at [291, 118] on li "有休" at bounding box center [324, 118] width 125 height 24
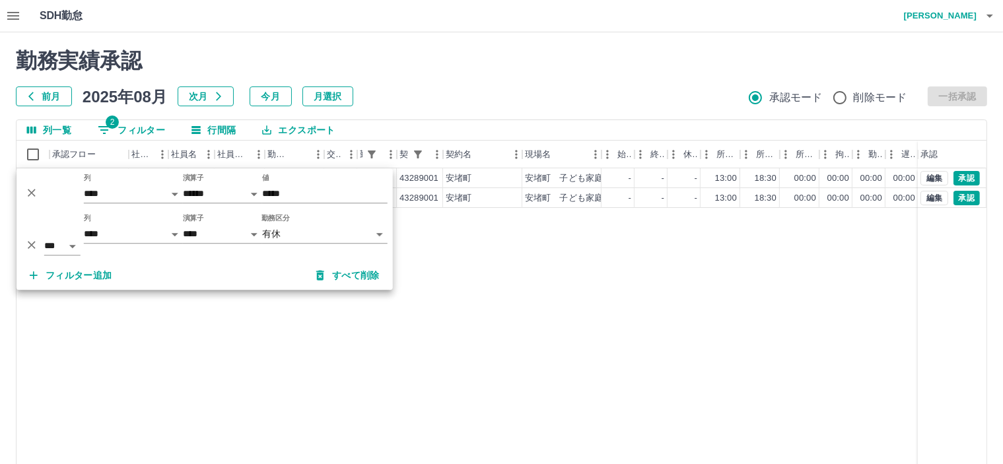
click at [449, 73] on h2 "勤務実績承認" at bounding box center [502, 60] width 972 height 25
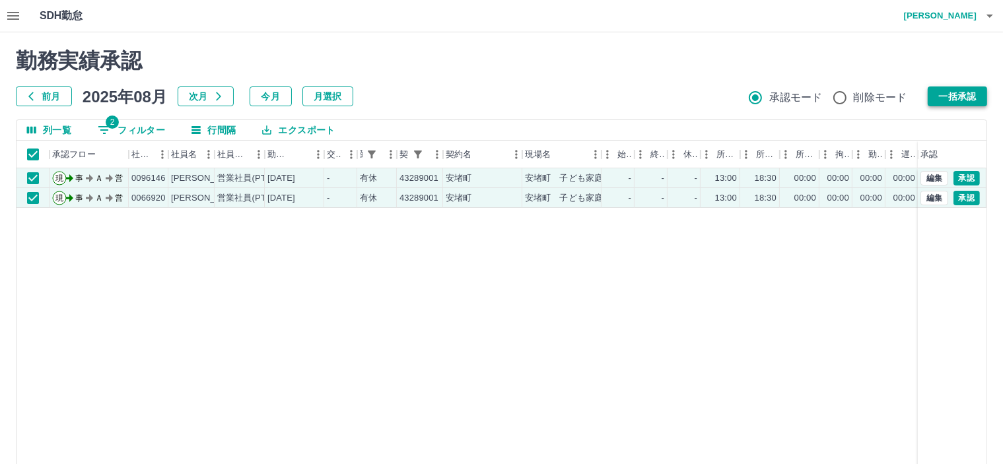
click at [964, 102] on button "一括承認" at bounding box center [957, 97] width 59 height 20
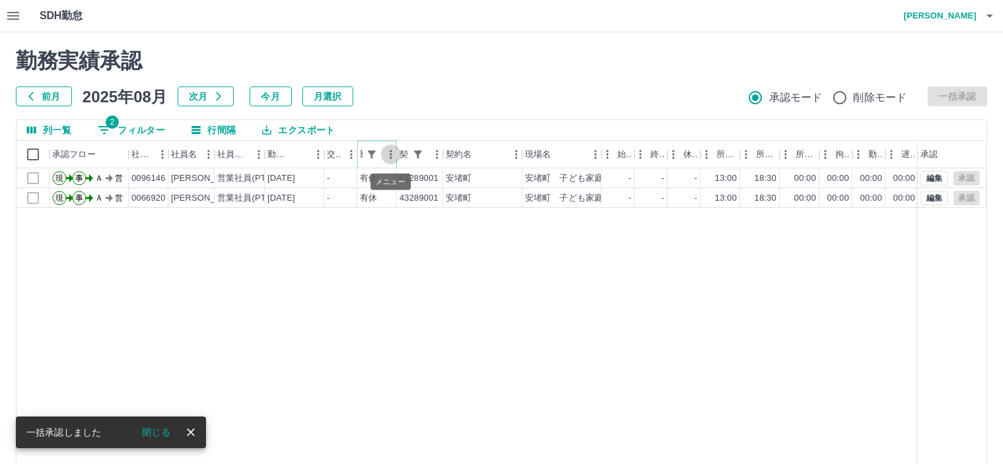
click at [384, 157] on icon "メニュー" at bounding box center [390, 154] width 13 height 13
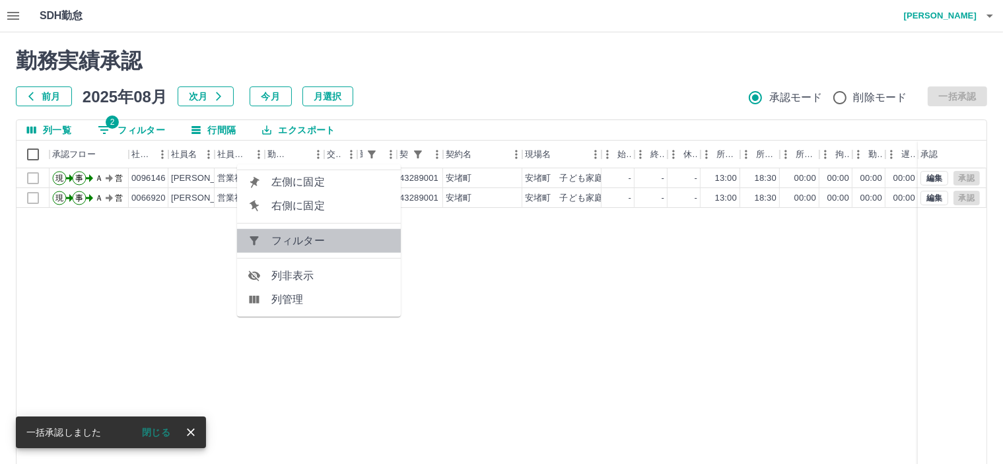
click at [349, 245] on span "フィルター" at bounding box center [330, 241] width 119 height 16
select select "**********"
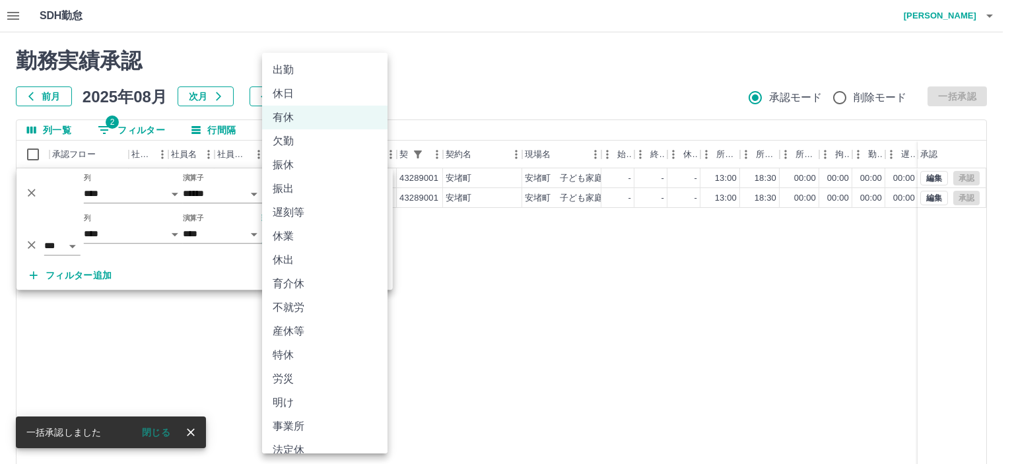
click at [296, 237] on body "SDH勤怠 [PERSON_NAME] 勤務実績承認 前月 [DATE] 次月 今月 月選択 承認モード 削除モード 一括承認 列一覧 2 フィルター 行間隔…" at bounding box center [507, 279] width 1014 height 558
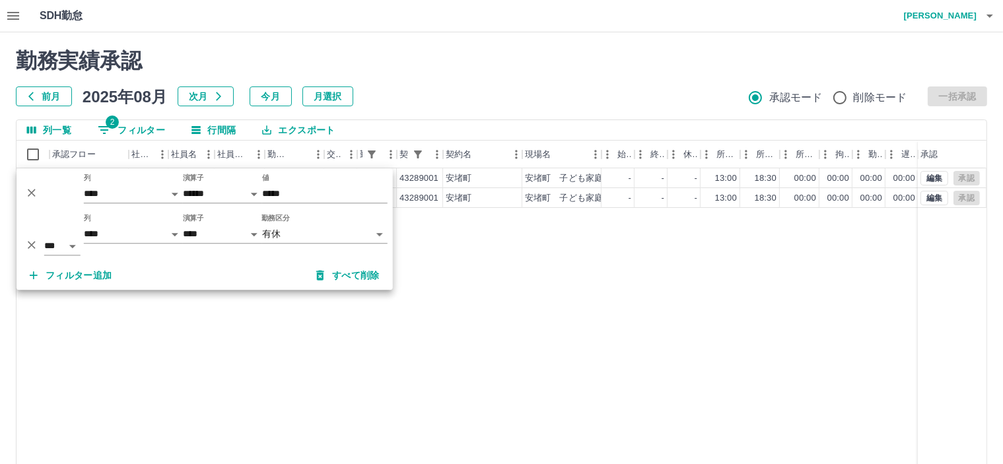
click at [293, 232] on body "SDH勤怠 [PERSON_NAME] 勤務実績承認 前月 [DATE] 次月 今月 月選択 承認モード 削除モード 一括承認 列一覧 2 フィルター 行間隔…" at bounding box center [501, 279] width 1003 height 558
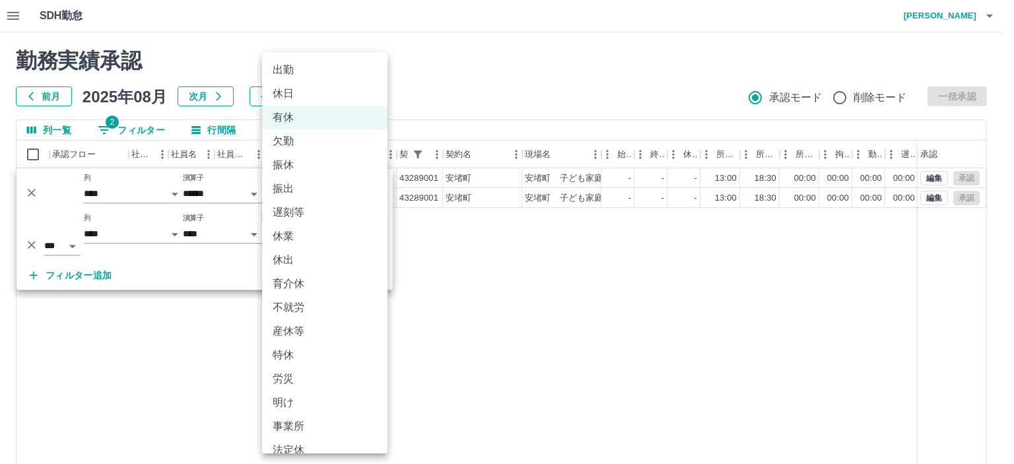
click at [295, 213] on li "遅刻等" at bounding box center [324, 213] width 125 height 24
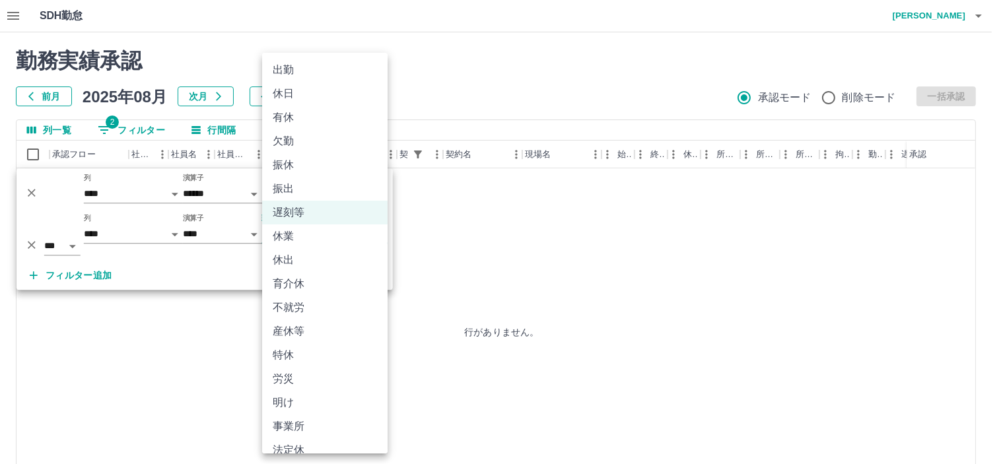
click at [323, 237] on body "**********" at bounding box center [501, 279] width 1003 height 558
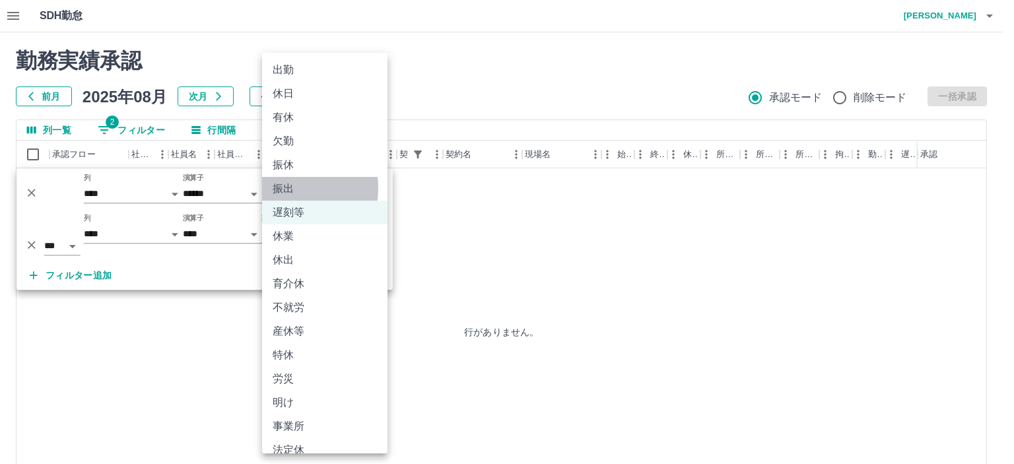
click at [293, 188] on li "振出" at bounding box center [324, 189] width 125 height 24
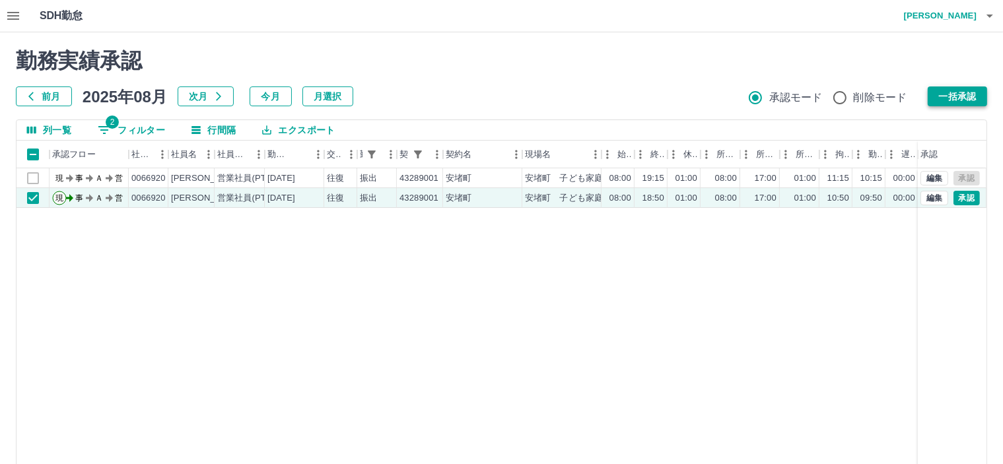
click at [953, 101] on button "一括承認" at bounding box center [957, 97] width 59 height 20
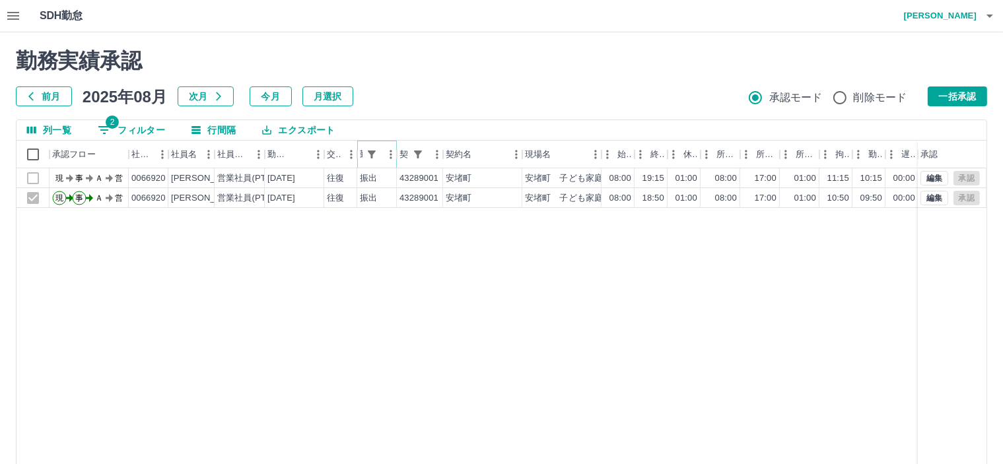
click at [385, 157] on icon "メニュー" at bounding box center [390, 154] width 13 height 13
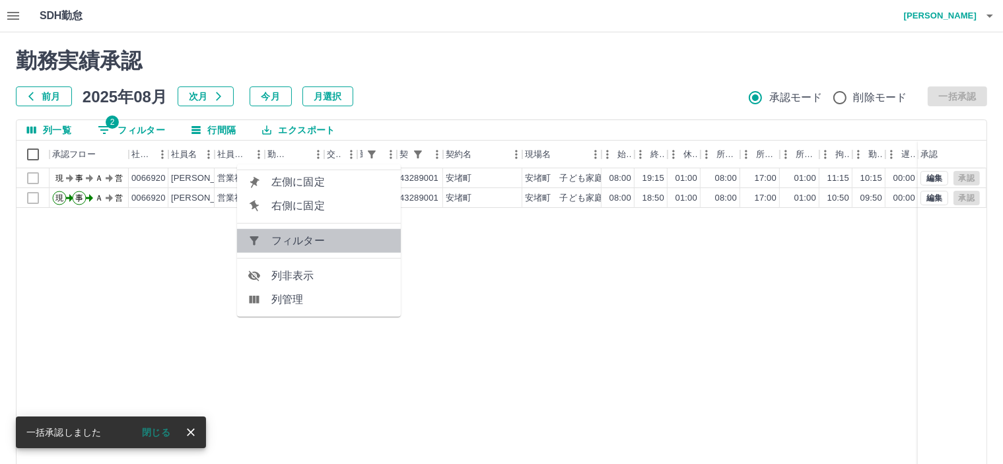
click at [343, 240] on span "フィルター" at bounding box center [330, 241] width 119 height 16
select select "**********"
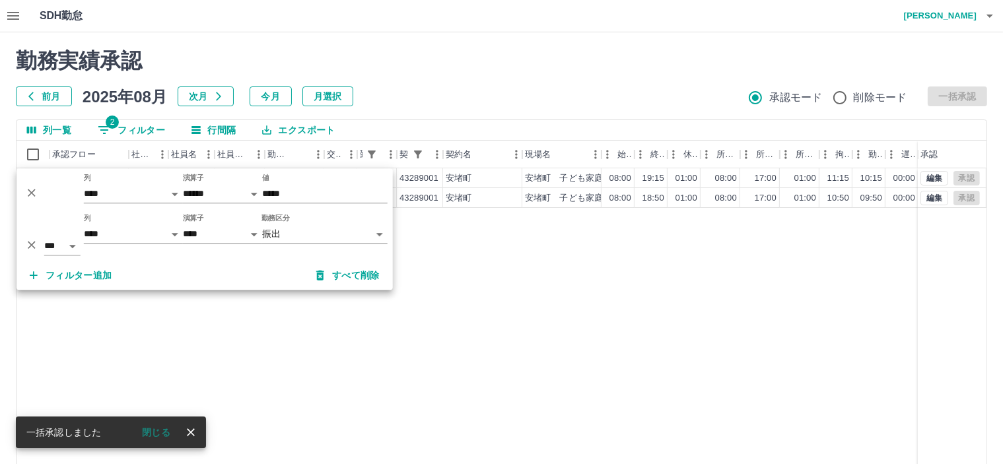
click at [341, 239] on body "SDH勤怠 [PERSON_NAME] 勤務実績承認 前月 [DATE] 次月 今月 月選択 承認モード 削除モード 一括承認 列一覧 2 フィルター 行間隔…" at bounding box center [501, 279] width 1003 height 558
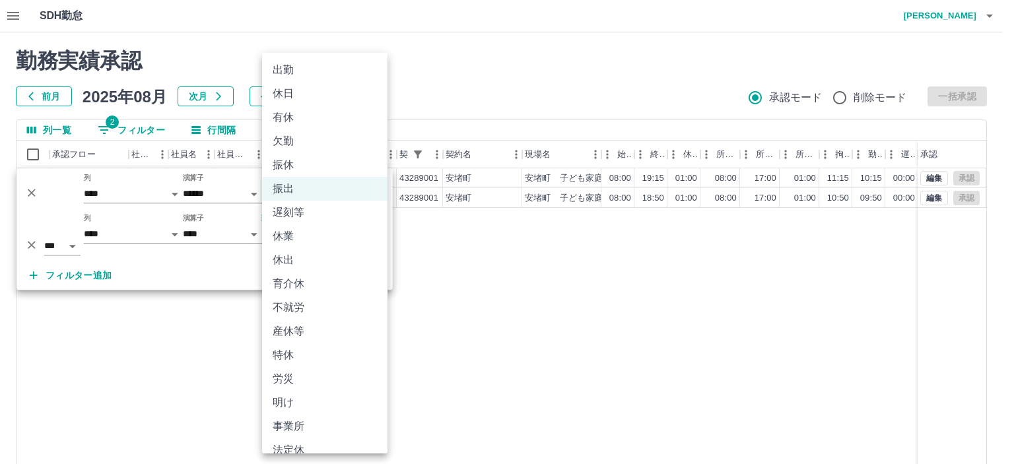
click at [324, 232] on body "SDH勤怠 [PERSON_NAME] 勤務実績承認 前月 [DATE] 次月 今月 月選択 承認モード 削除モード 一括承認 列一覧 2 フィルター 行間隔…" at bounding box center [507, 279] width 1014 height 558
click at [290, 164] on li "振休" at bounding box center [324, 165] width 125 height 24
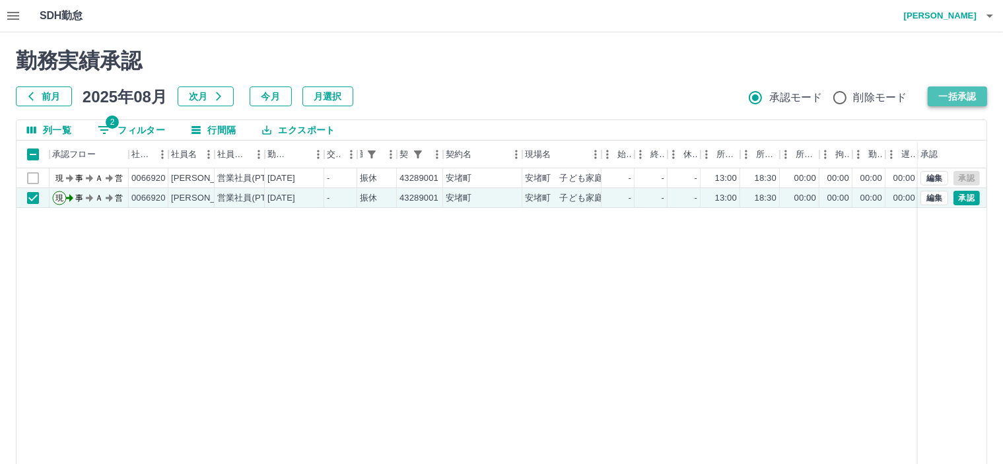
click at [964, 91] on button "一括承認" at bounding box center [957, 97] width 59 height 20
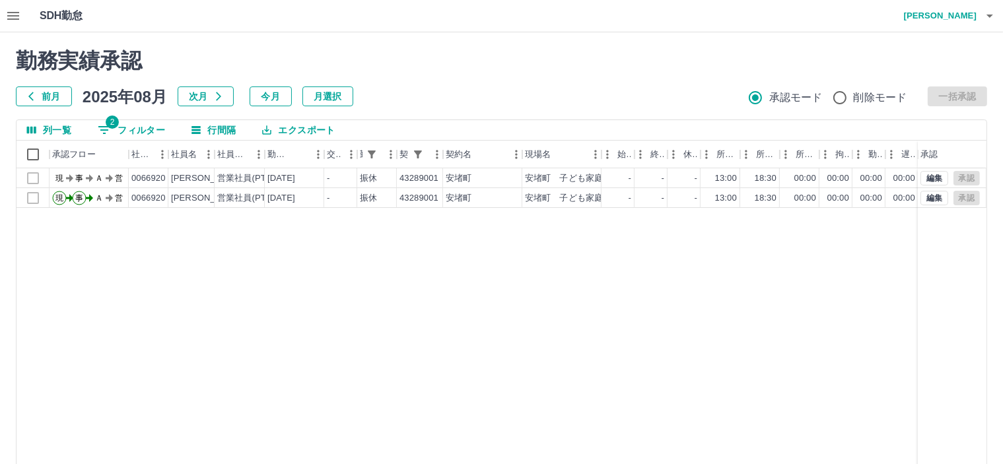
click at [555, 407] on div "現 事 Ａ 営 0066920 [PERSON_NAME] 営業社員(PT契約) [DATE] - 振休 43289001 [GEOGRAPHIC_DATA]…" at bounding box center [593, 337] width 1153 height 338
